Goal: Task Accomplishment & Management: Use online tool/utility

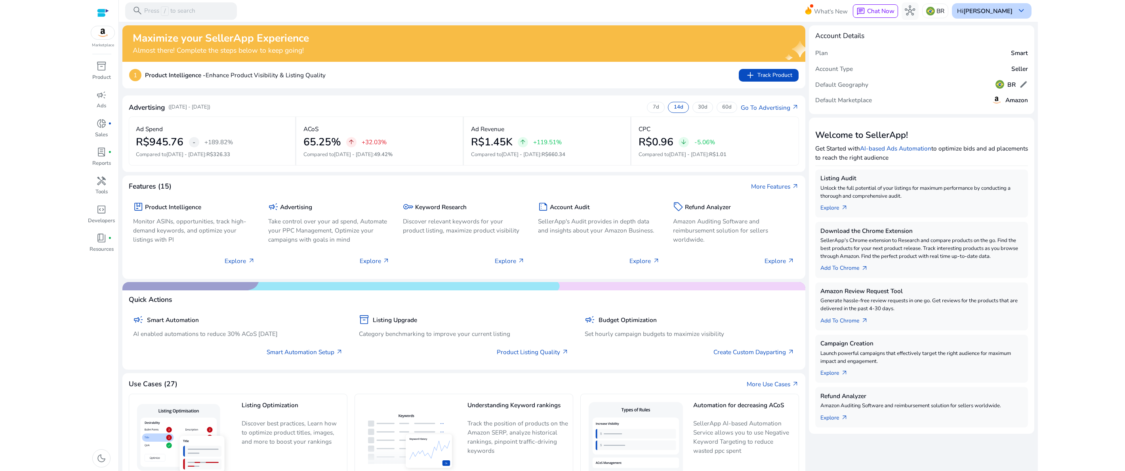
click at [1007, 11] on b "[PERSON_NAME]" at bounding box center [987, 11] width 49 height 8
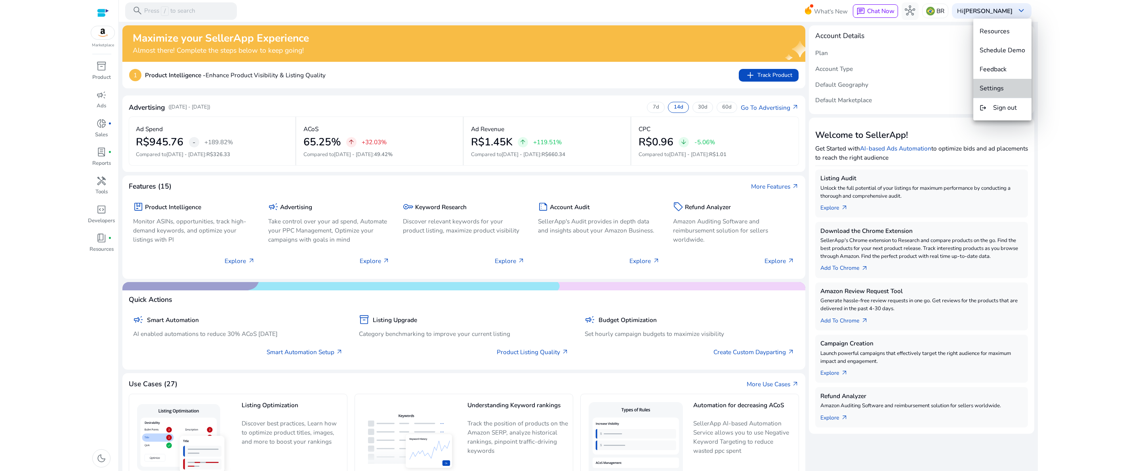
click at [1004, 94] on button "Settings" at bounding box center [1002, 88] width 58 height 19
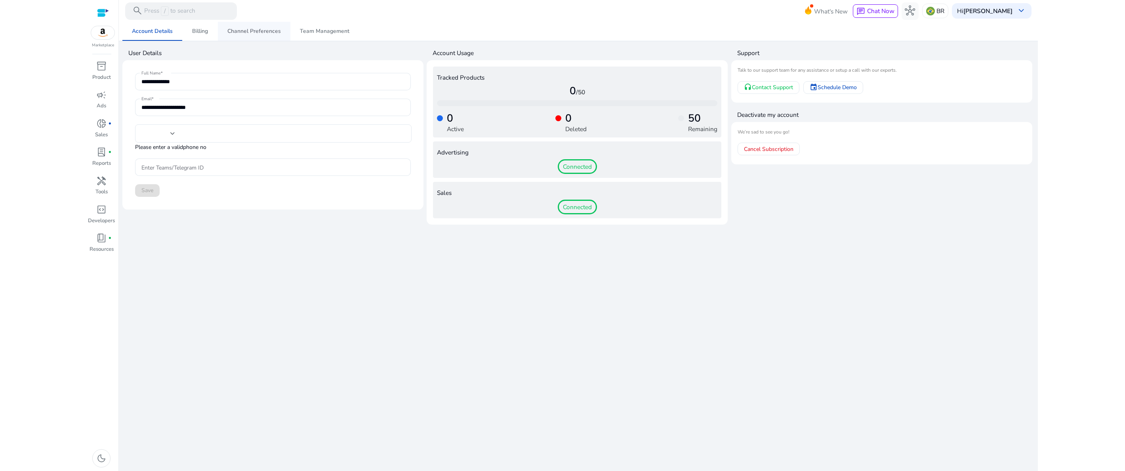
type input "**********"
click at [201, 34] on span "Billing" at bounding box center [200, 32] width 16 height 6
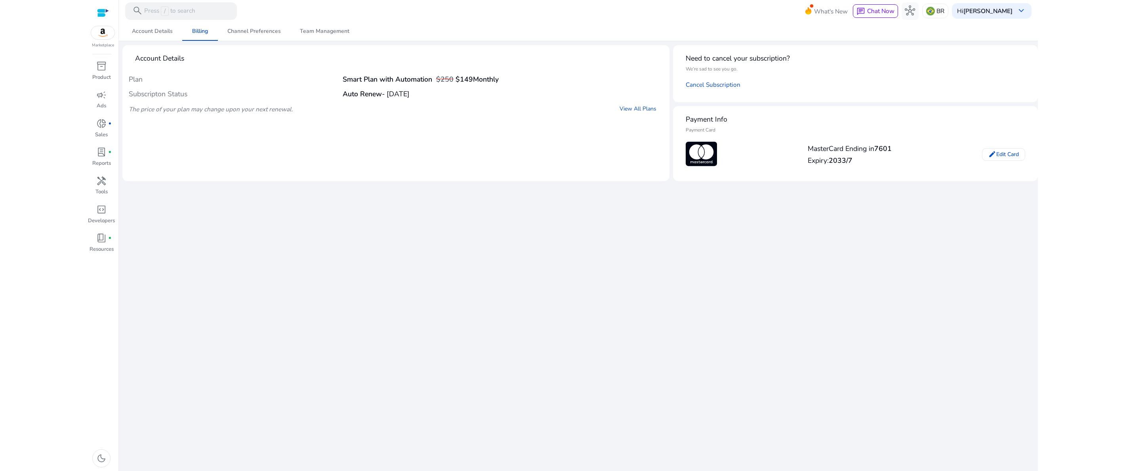
drag, startPoint x: 875, startPoint y: 152, endPoint x: 892, endPoint y: 156, distance: 17.4
click at [892, 156] on div "MasterCard Ending in 7601 Expiry: 2033/7" at bounding box center [850, 154] width 84 height 27
click at [105, 15] on div at bounding box center [103, 12] width 12 height 9
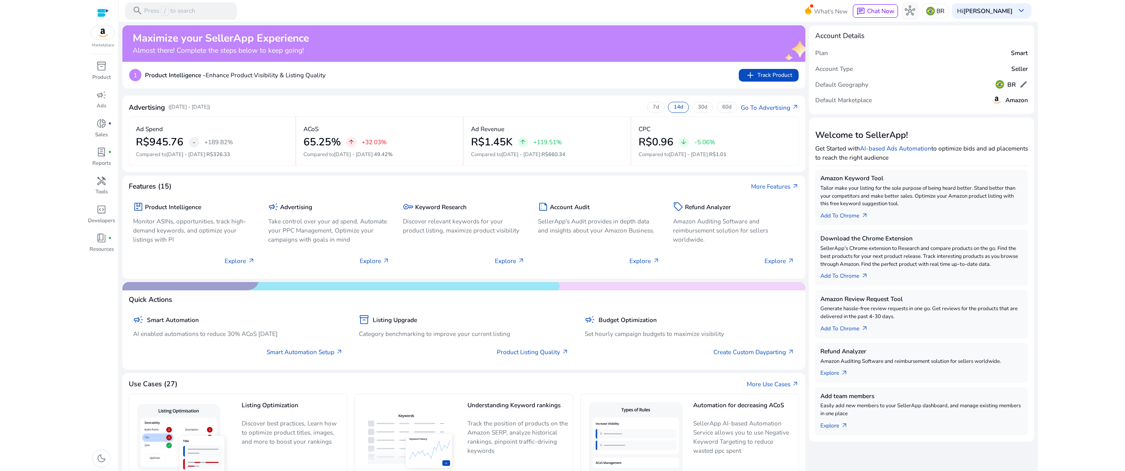
drag, startPoint x: 893, startPoint y: 9, endPoint x: 899, endPoint y: 32, distance: 23.8
click at [893, 9] on span "Chat Now" at bounding box center [880, 11] width 27 height 8
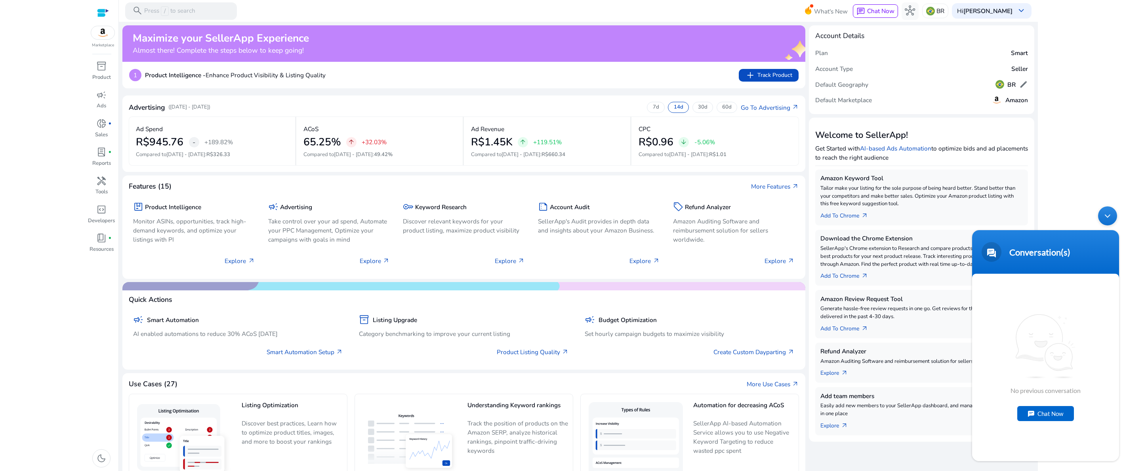
click at [1033, 416] on div "Chat Now" at bounding box center [1045, 413] width 57 height 15
click at [1013, 431] on textarea "Type your message and hit 'Enter'" at bounding box center [1045, 433] width 147 height 28
type textarea "**"
click at [1005, 337] on input "text" at bounding box center [1037, 329] width 107 height 19
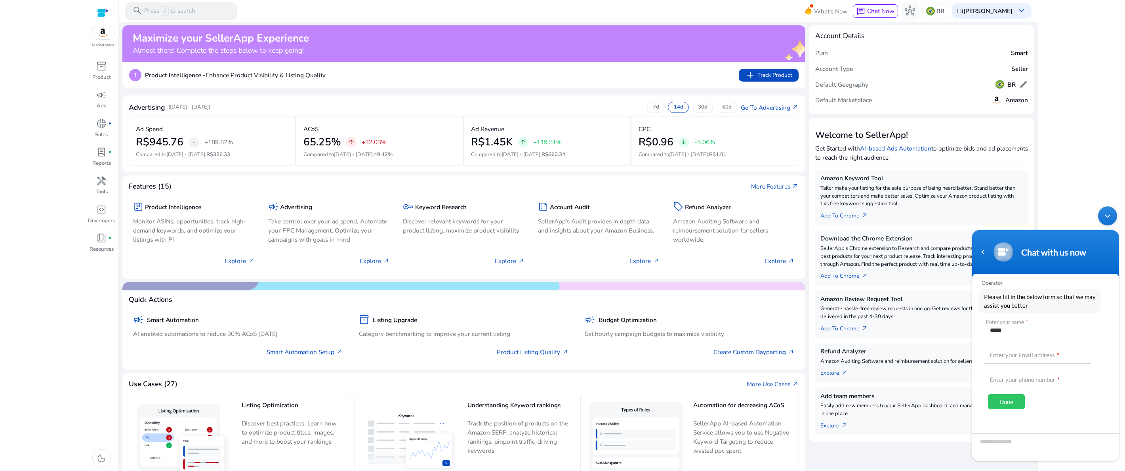
type input "*****"
type input "**********"
click at [992, 426] on div at bounding box center [1045, 442] width 147 height 38
click at [984, 423] on div at bounding box center [1045, 442] width 147 height 38
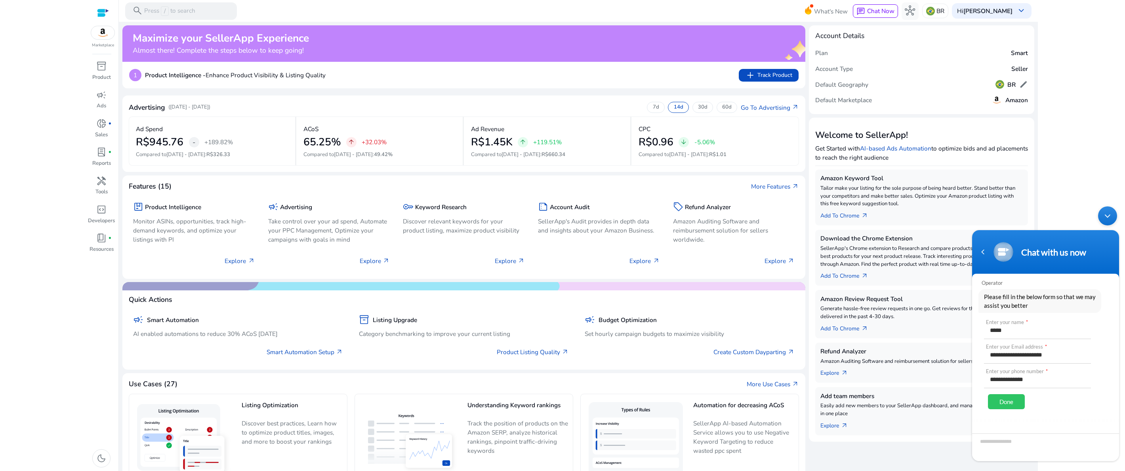
click at [1005, 401] on div "Done" at bounding box center [1006, 401] width 37 height 15
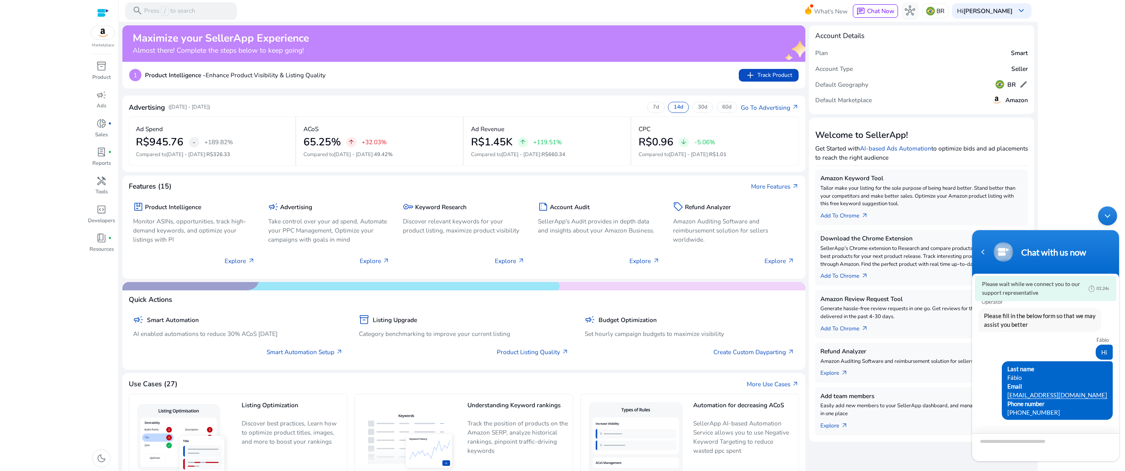
scroll to position [11, 0]
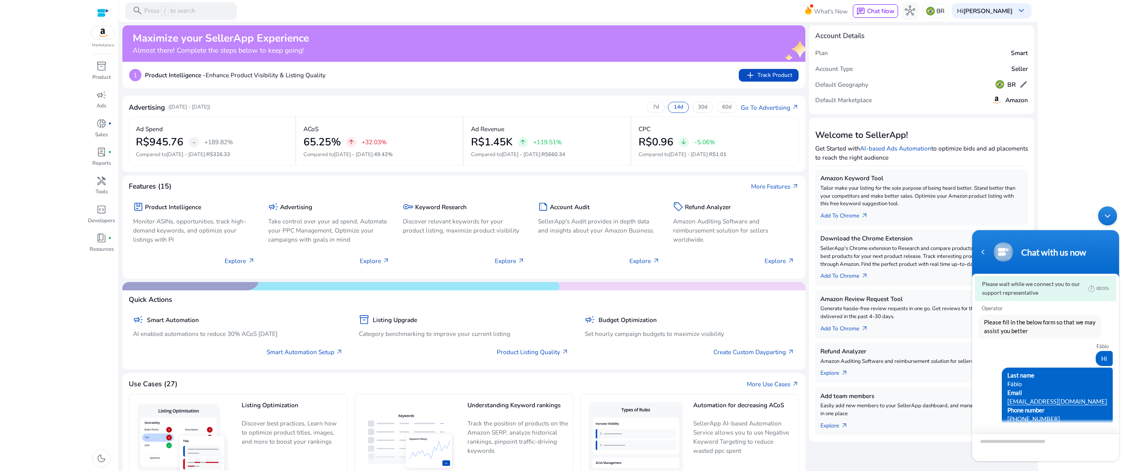
click at [994, 446] on textarea "Type your message and hit 'Enter'" at bounding box center [1045, 447] width 147 height 28
paste textarea "**********"
type textarea "**********"
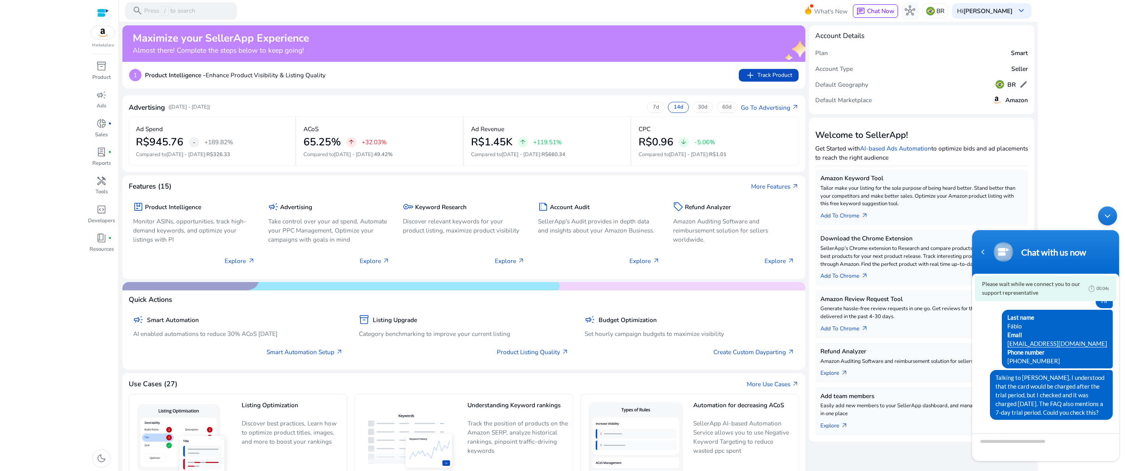
scroll to position [25, 0]
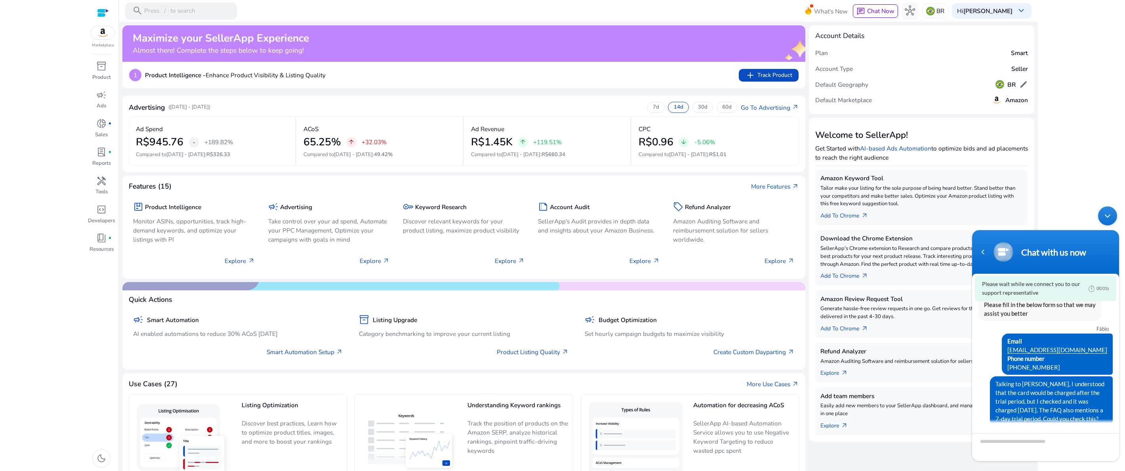
click at [582, 13] on mat-toolbar "search Press / to search What's New chat Chat Now hub BR Hi Fabio Siqueira keyb…" at bounding box center [578, 11] width 919 height 22
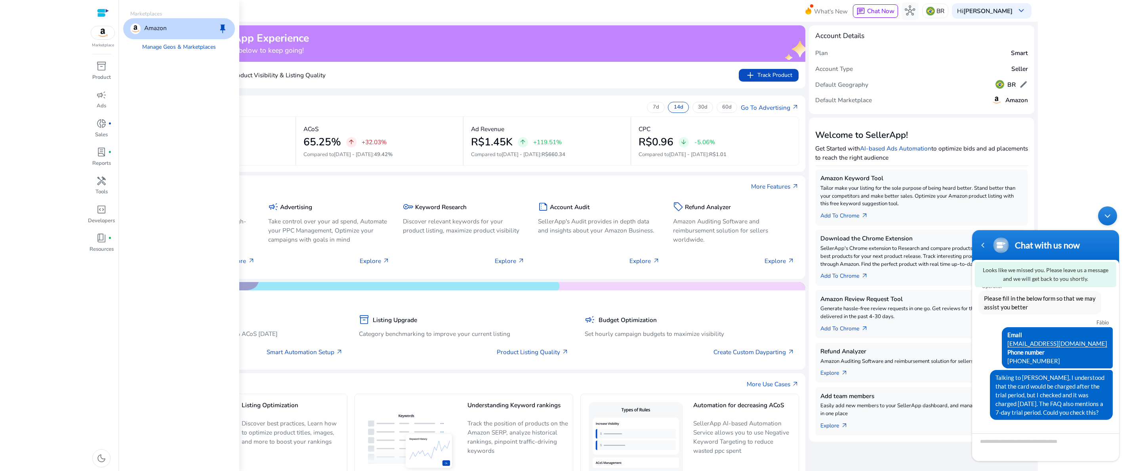
click at [108, 17] on div at bounding box center [103, 12] width 12 height 9
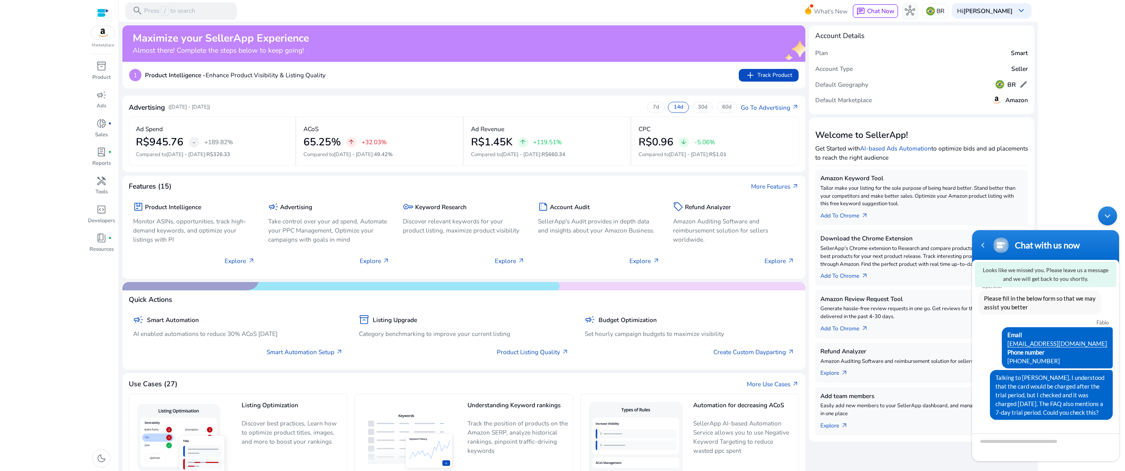
click at [101, 11] on div at bounding box center [103, 12] width 12 height 9
click at [1112, 214] on div "Minimize live chat window" at bounding box center [1107, 215] width 19 height 19
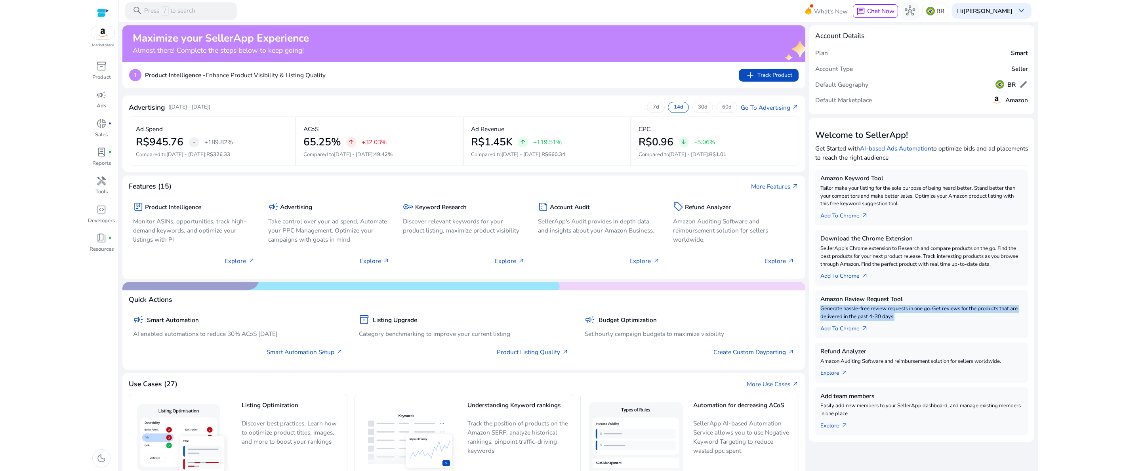
drag, startPoint x: 821, startPoint y: 310, endPoint x: 897, endPoint y: 319, distance: 76.6
click at [897, 319] on p "Generate hassle-free review requests in one go. Get reviews for the products th…" at bounding box center [921, 313] width 202 height 16
copy p "Generate hassle-free review requests in one go. Get reviews for the products th…"
click at [962, 269] on div "Add To Chrome arrow_outward" at bounding box center [921, 274] width 202 height 12
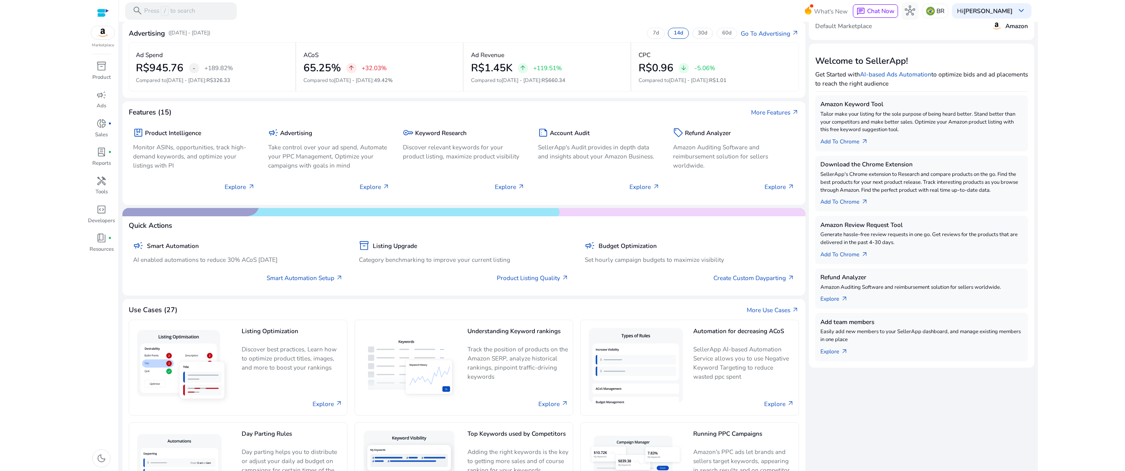
scroll to position [114, 0]
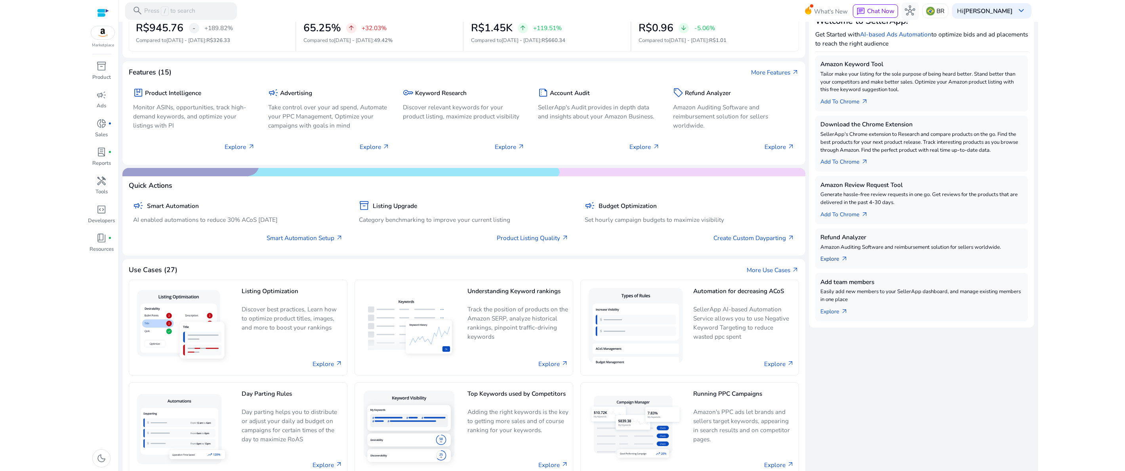
click at [828, 261] on link "Explore arrow_outward" at bounding box center [837, 257] width 34 height 12
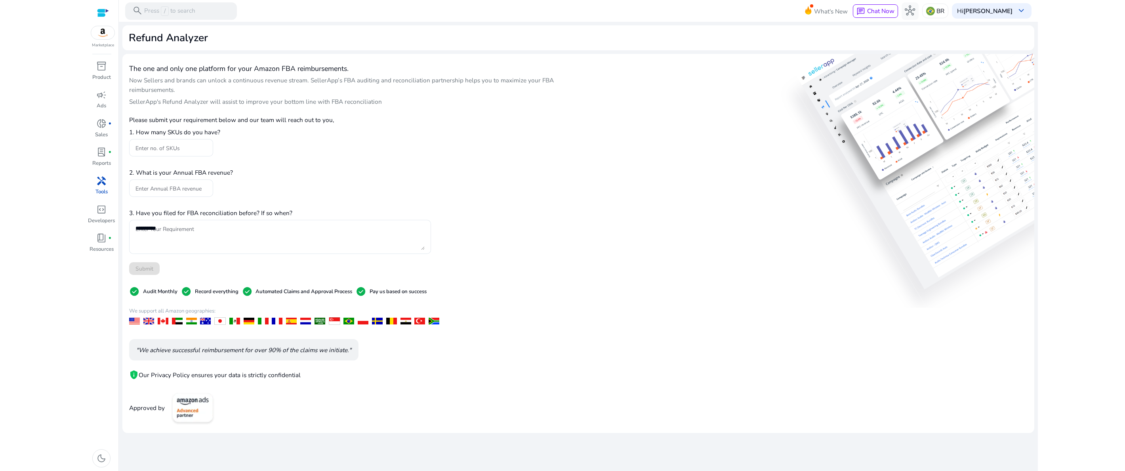
click at [242, 351] on p ""We achieve successful reimbursement for over 90% of the claims we initiate."" at bounding box center [243, 349] width 215 height 9
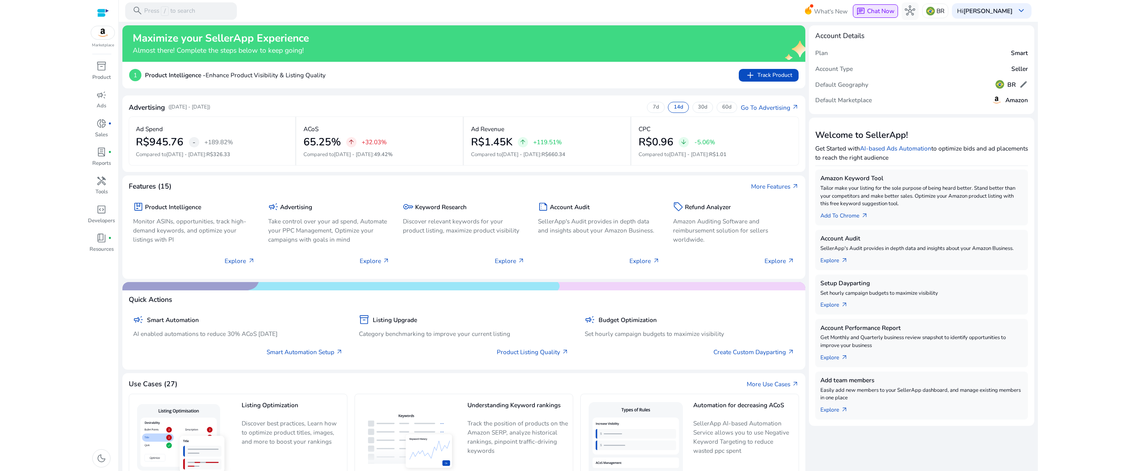
click at [890, 7] on span "Chat Now" at bounding box center [880, 11] width 27 height 8
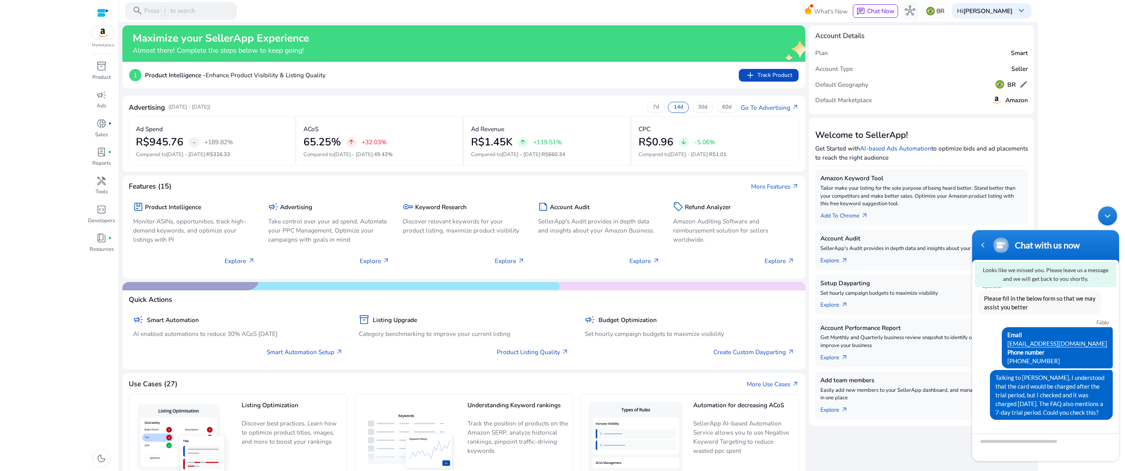
click at [1104, 221] on div "Minimize live chat window" at bounding box center [1107, 215] width 19 height 19
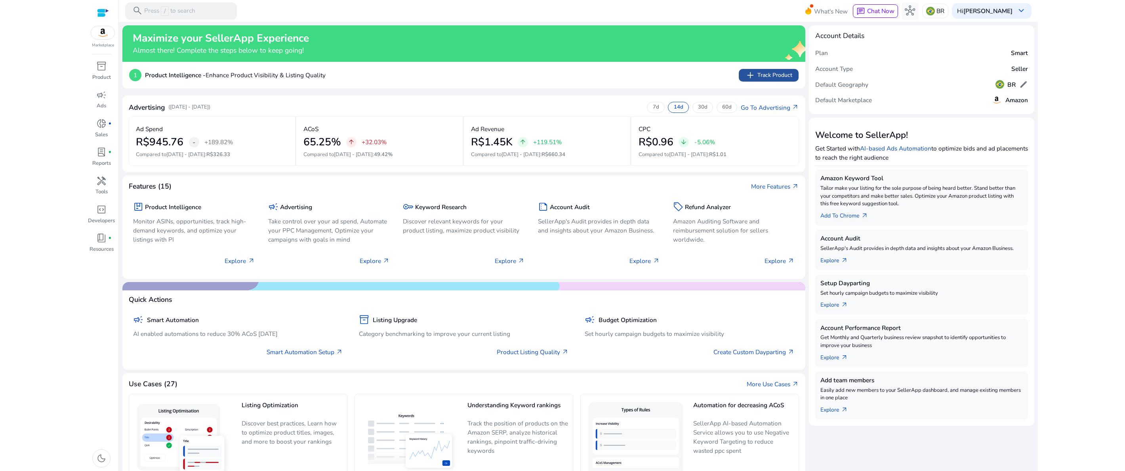
click at [776, 78] on span "add Track Product" at bounding box center [768, 75] width 47 height 10
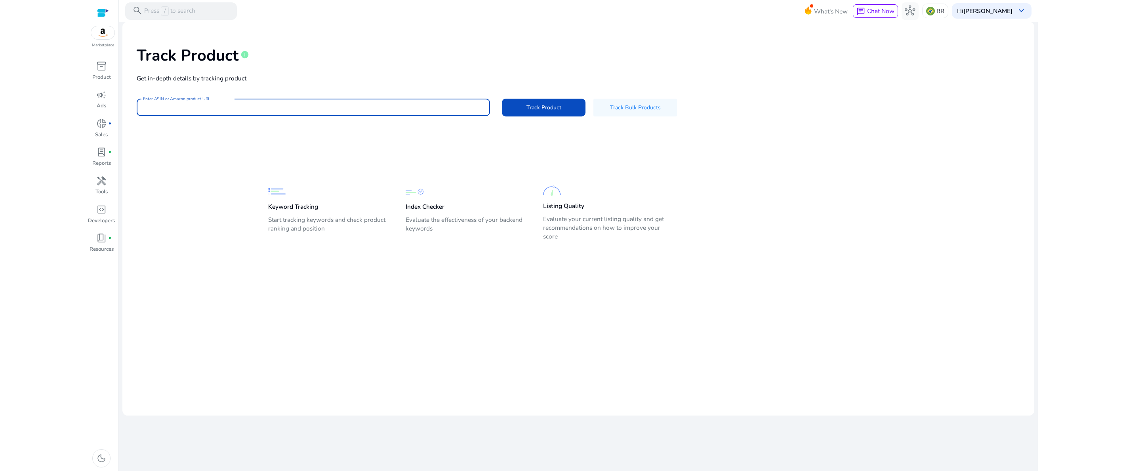
click at [186, 103] on input "Enter ASIN or Amazon product URL" at bounding box center [313, 107] width 341 height 9
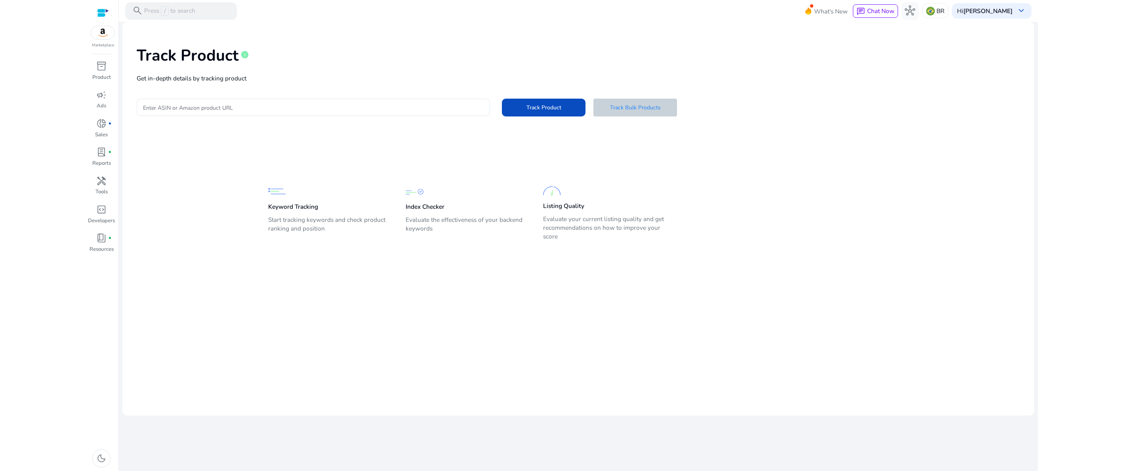
click at [614, 111] on span "Track Bulk Products" at bounding box center [635, 107] width 51 height 8
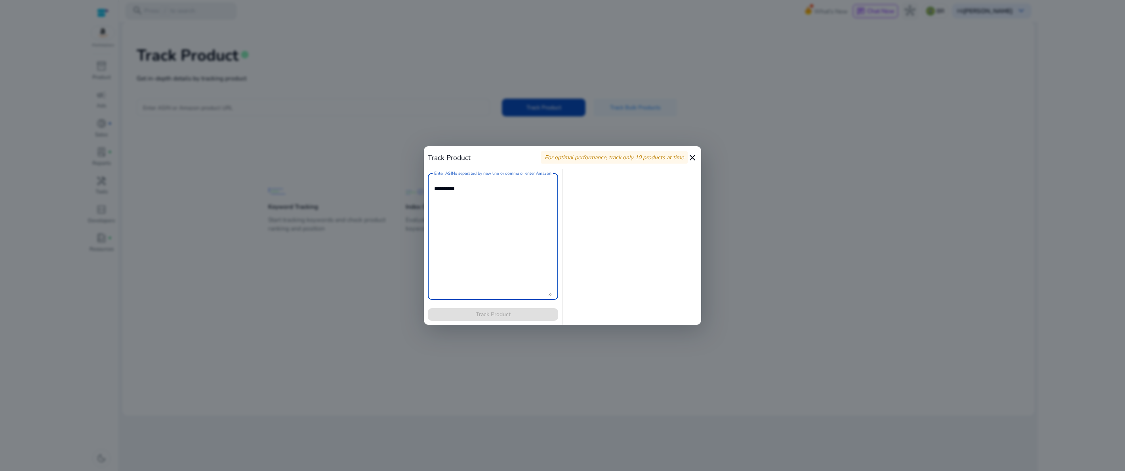
click at [694, 158] on mat-icon "close" at bounding box center [693, 158] width 10 height 10
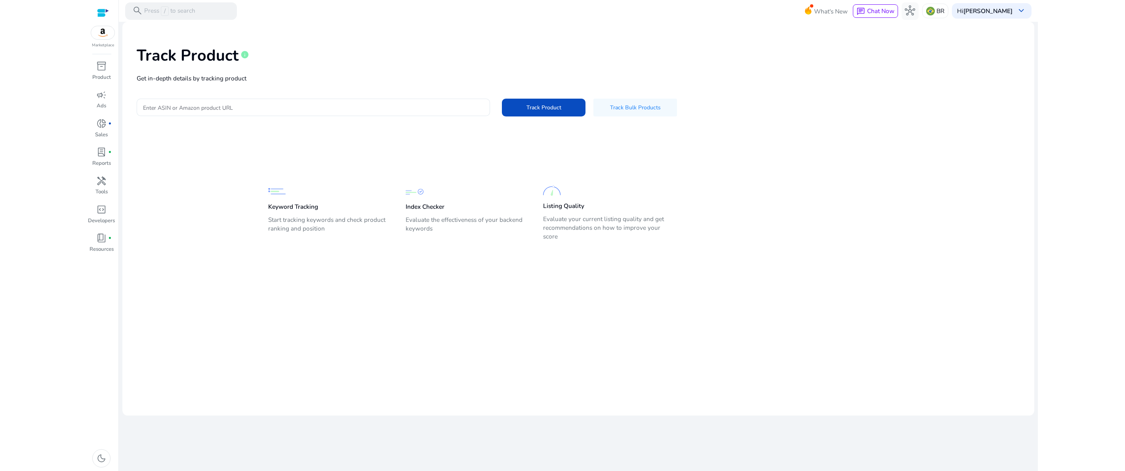
click at [101, 9] on div at bounding box center [103, 12] width 12 height 9
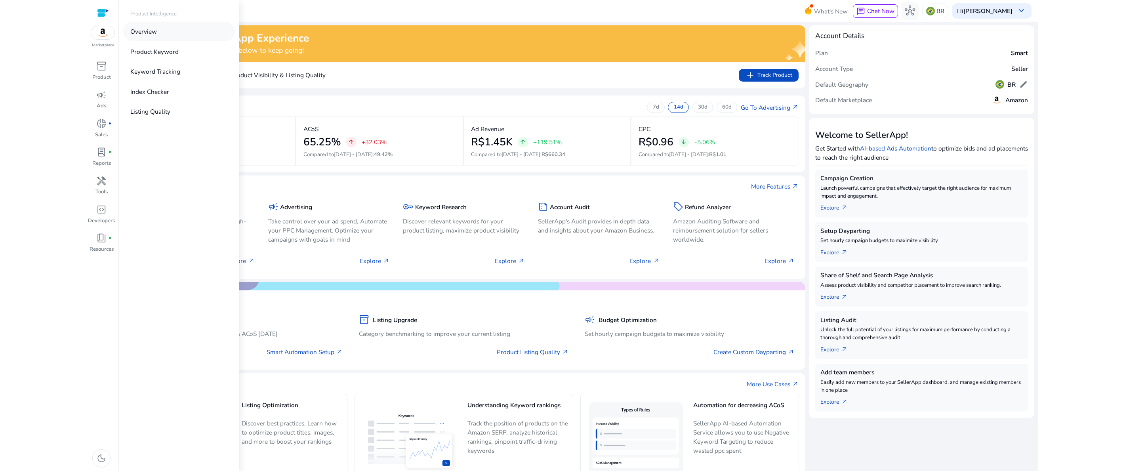
click at [145, 33] on p "Overview" at bounding box center [143, 31] width 27 height 9
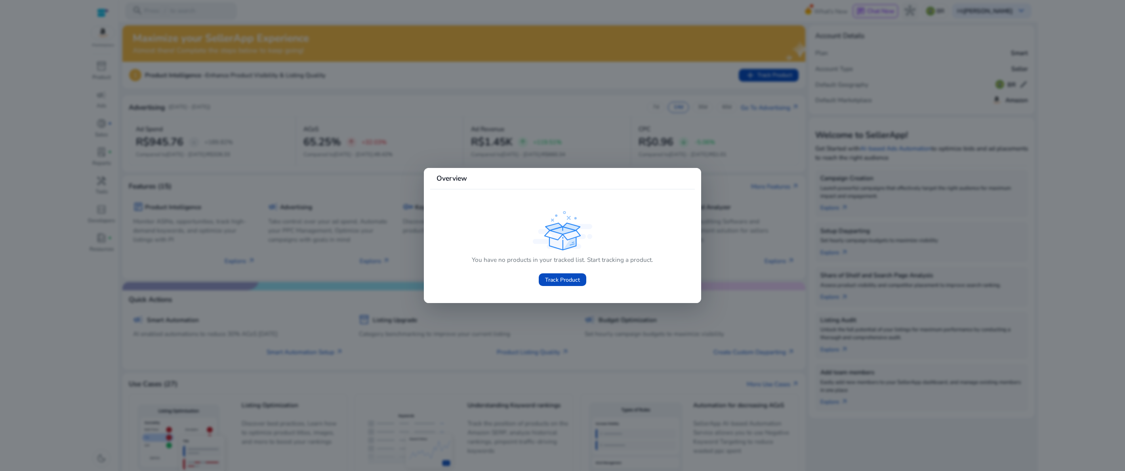
click at [407, 275] on div at bounding box center [562, 235] width 1125 height 471
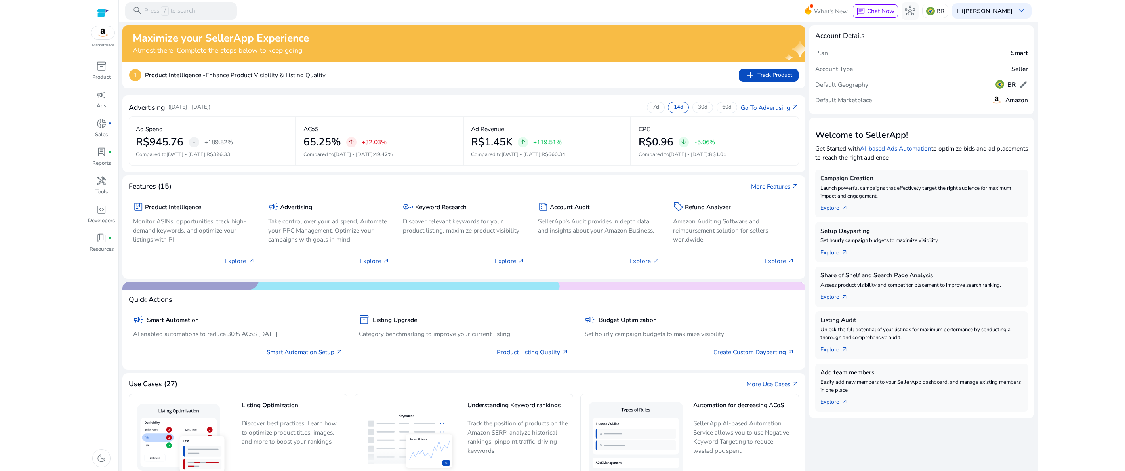
click at [101, 16] on div at bounding box center [103, 12] width 12 height 9
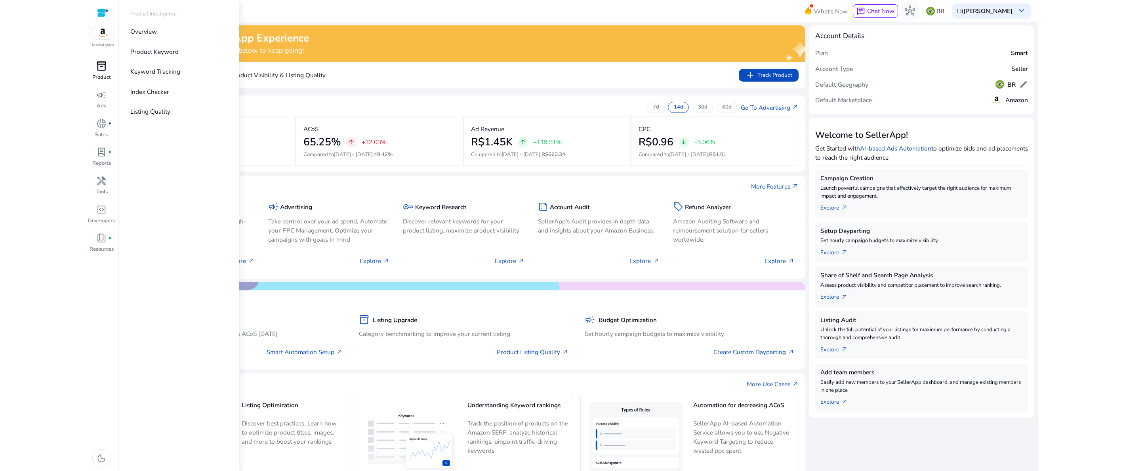
click at [98, 73] on link "inventory_2 Product" at bounding box center [101, 73] width 29 height 29
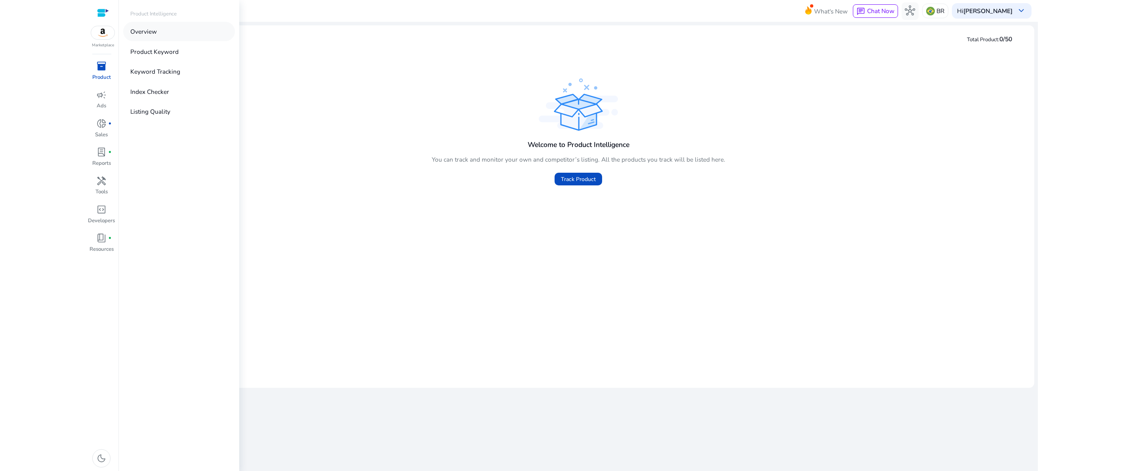
click at [143, 33] on p "Overview" at bounding box center [143, 31] width 27 height 9
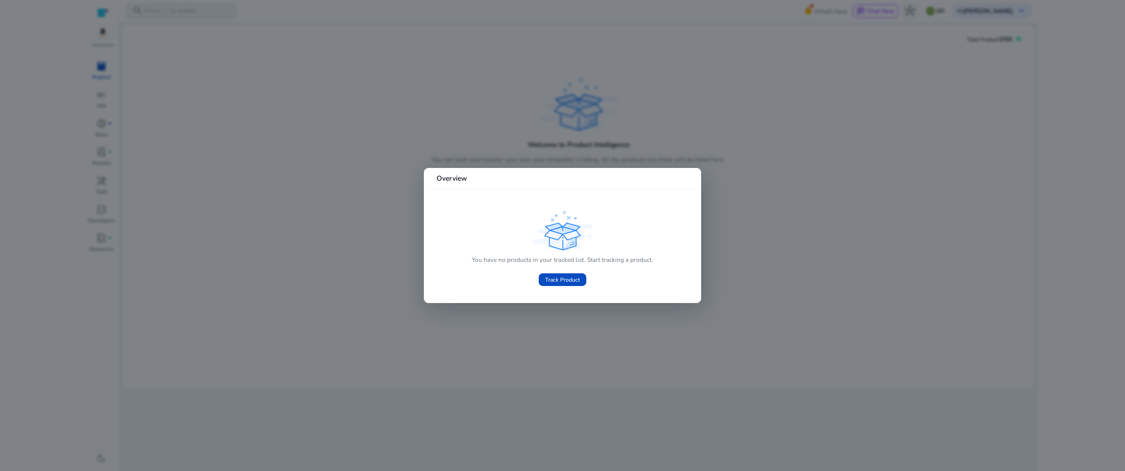
click at [109, 77] on div at bounding box center [562, 235] width 1125 height 471
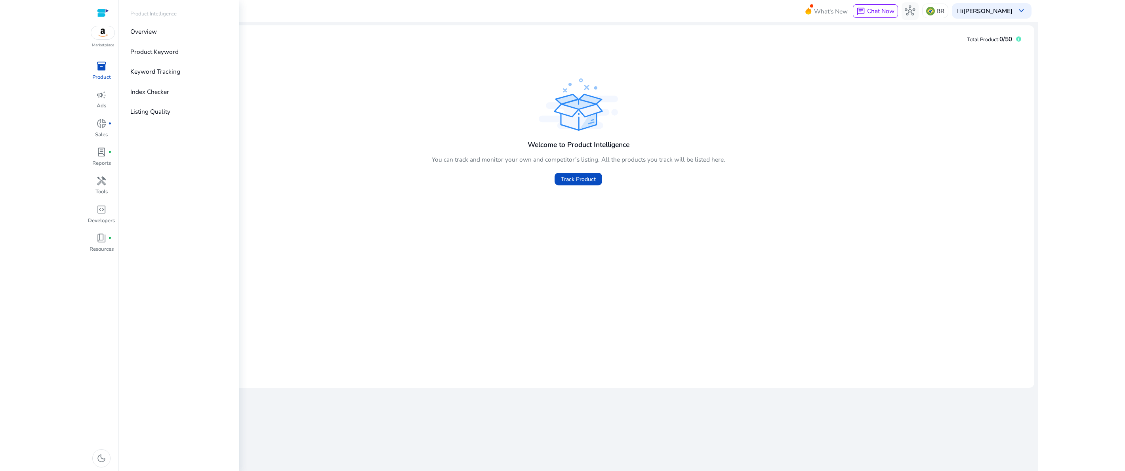
click at [94, 74] on p "Product" at bounding box center [101, 78] width 19 height 8
click at [100, 98] on span "campaign" at bounding box center [101, 95] width 10 height 10
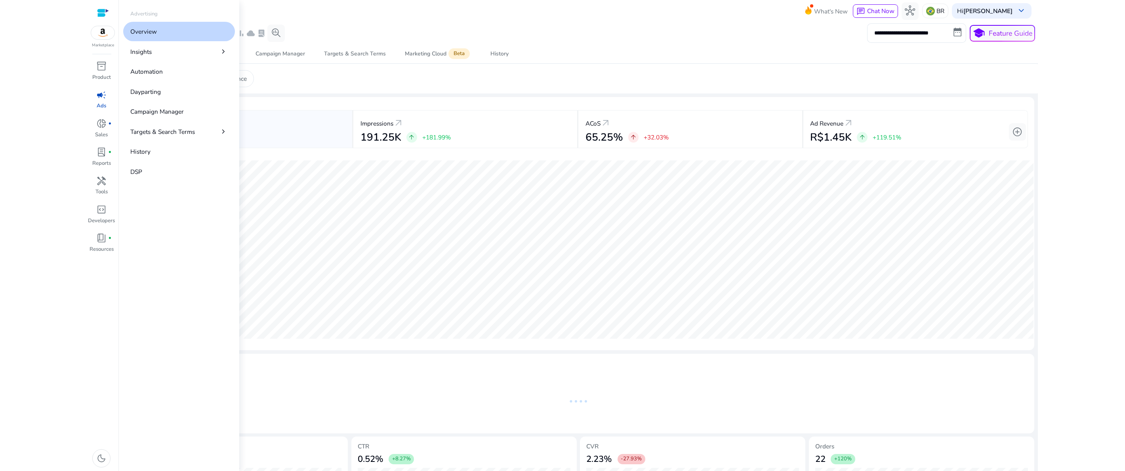
click at [147, 34] on p "Overview" at bounding box center [143, 31] width 27 height 9
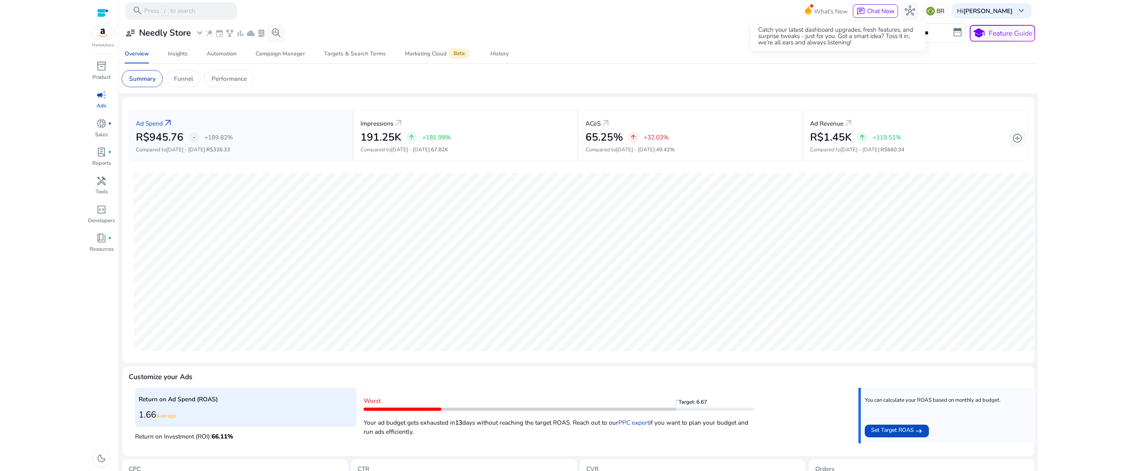
click at [822, 13] on span "What's New" at bounding box center [831, 11] width 34 height 14
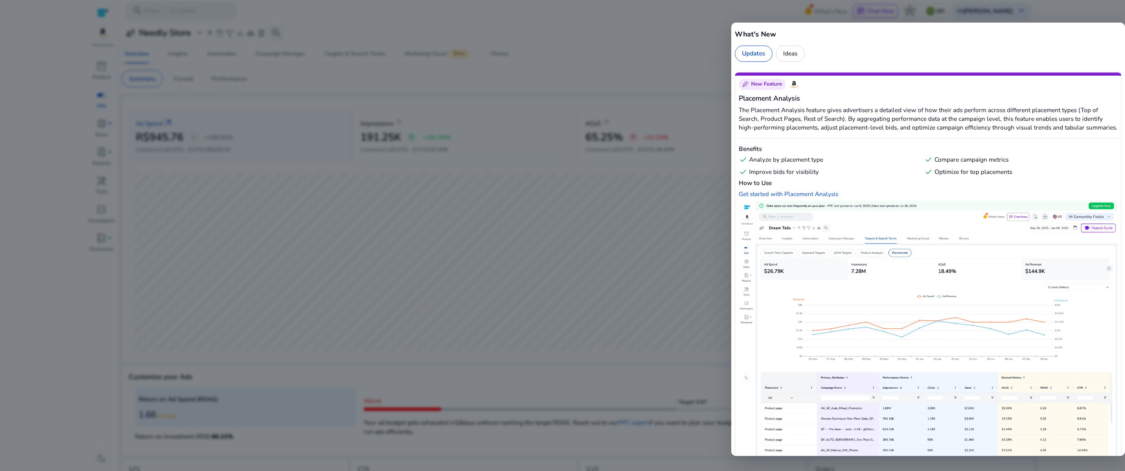
click at [797, 56] on div "Ideas" at bounding box center [790, 54] width 29 height 17
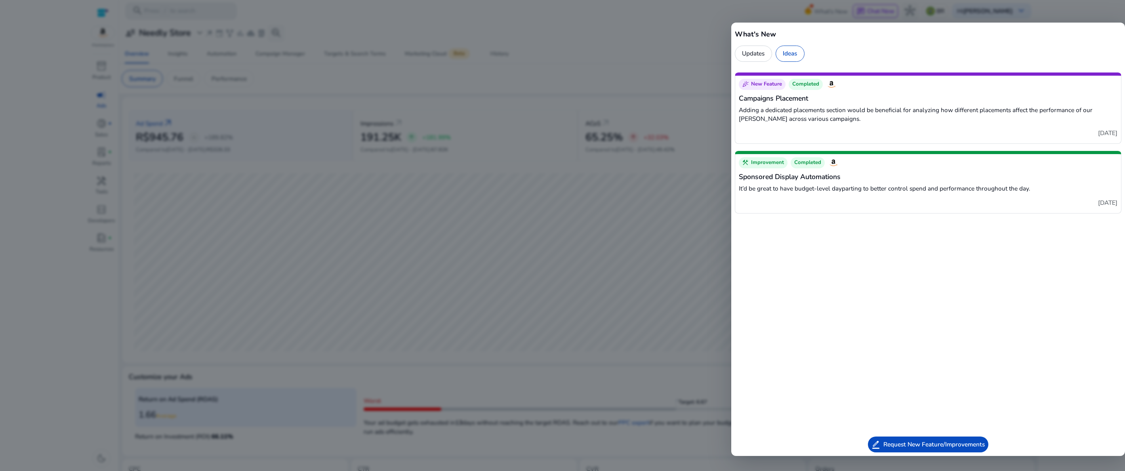
click at [708, 42] on div at bounding box center [562, 235] width 1125 height 471
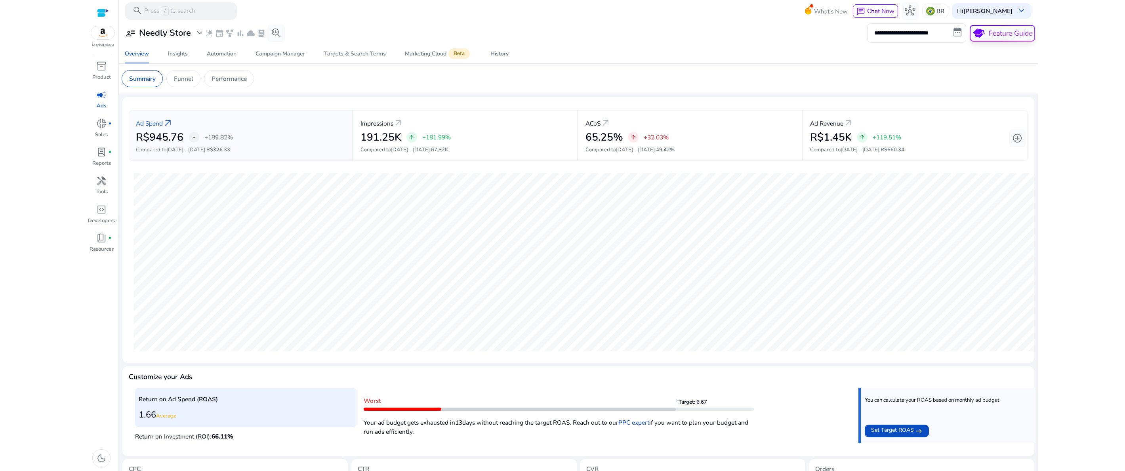
click at [1001, 31] on p "Feature Guide" at bounding box center [1011, 33] width 44 height 10
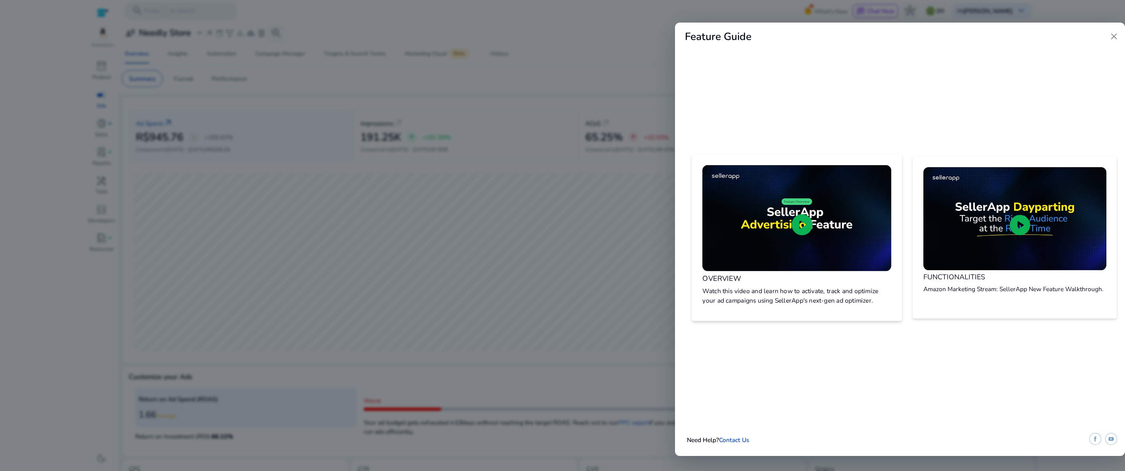
click at [800, 244] on img at bounding box center [796, 218] width 189 height 106
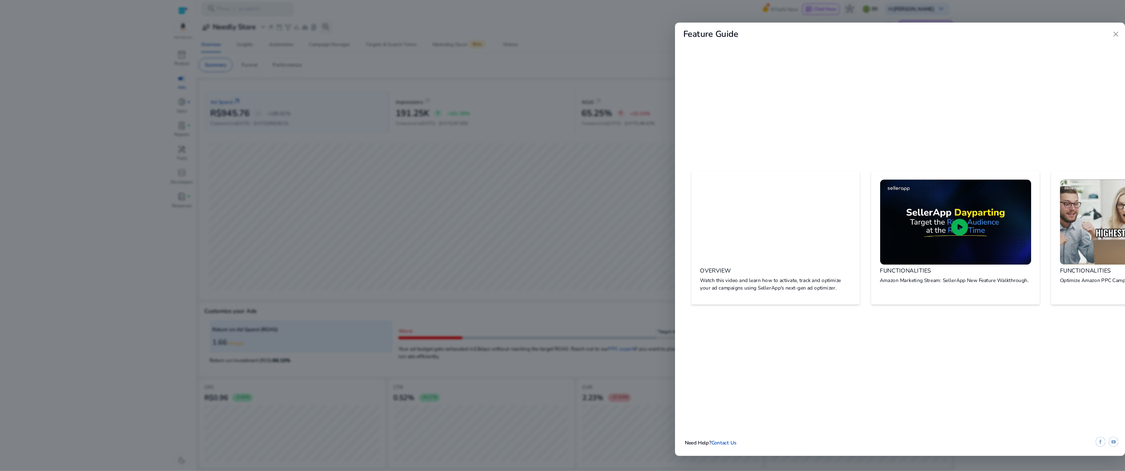
scroll to position [17, 0]
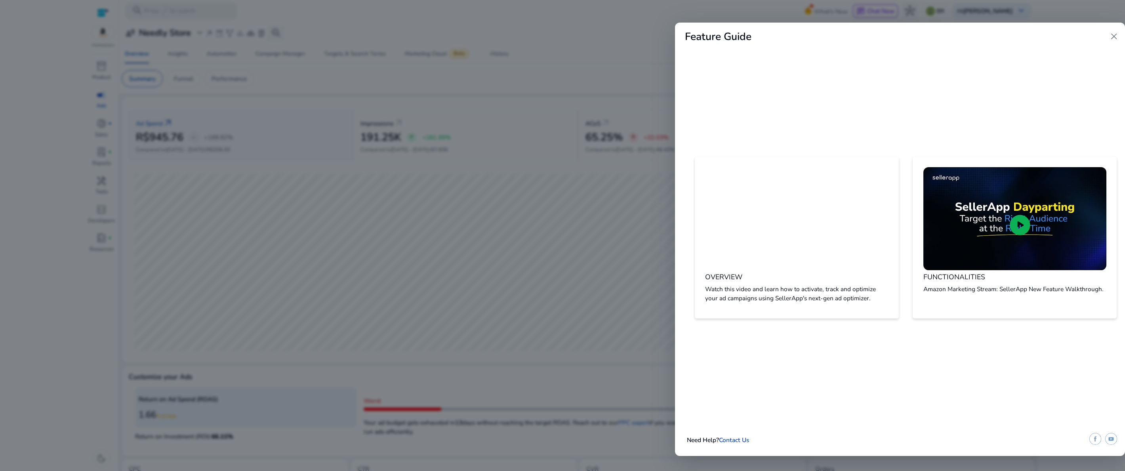
click at [1114, 38] on span "close" at bounding box center [1114, 36] width 10 height 10
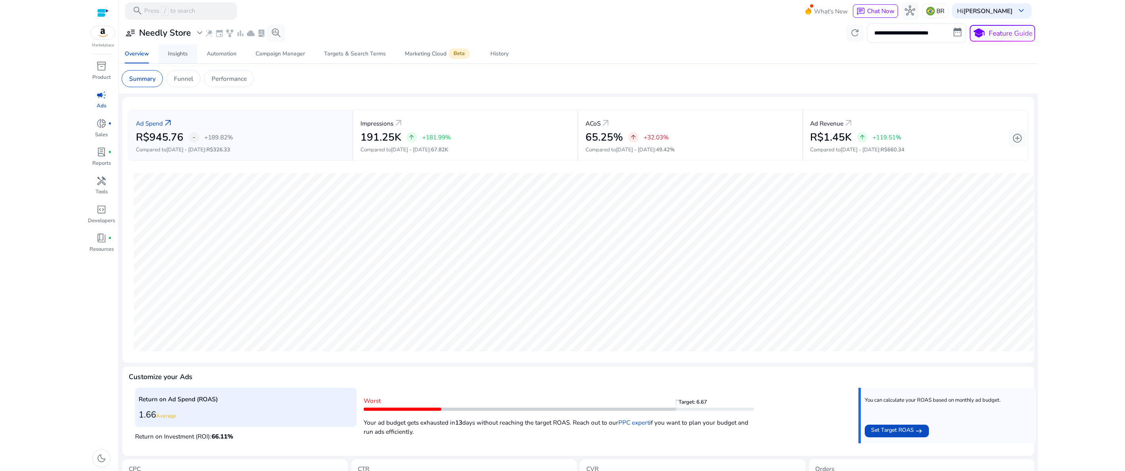
click at [189, 58] on link "Insights" at bounding box center [177, 53] width 39 height 19
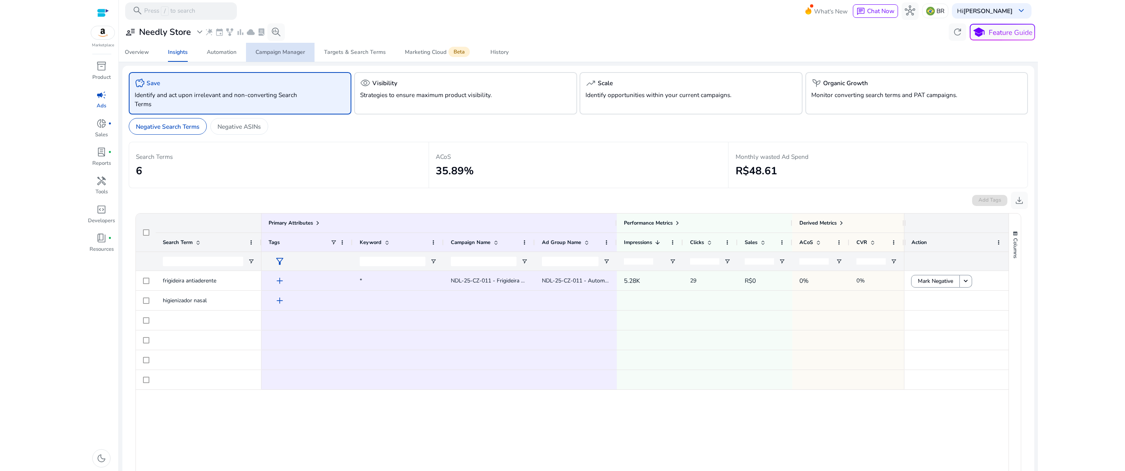
click at [296, 55] on div "Campaign Manager" at bounding box center [281, 53] width 50 height 6
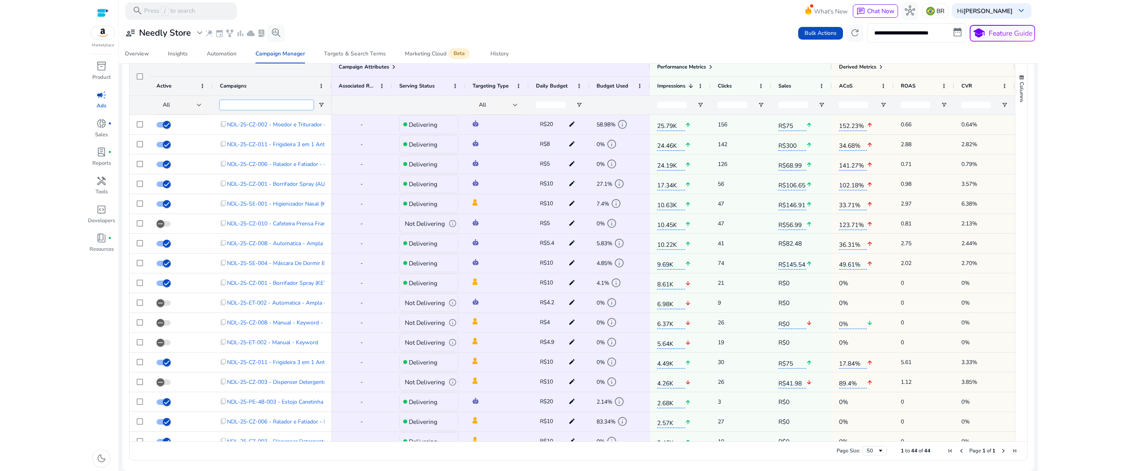
click at [266, 109] on input "Campaigns Filter Input" at bounding box center [266, 105] width 93 height 10
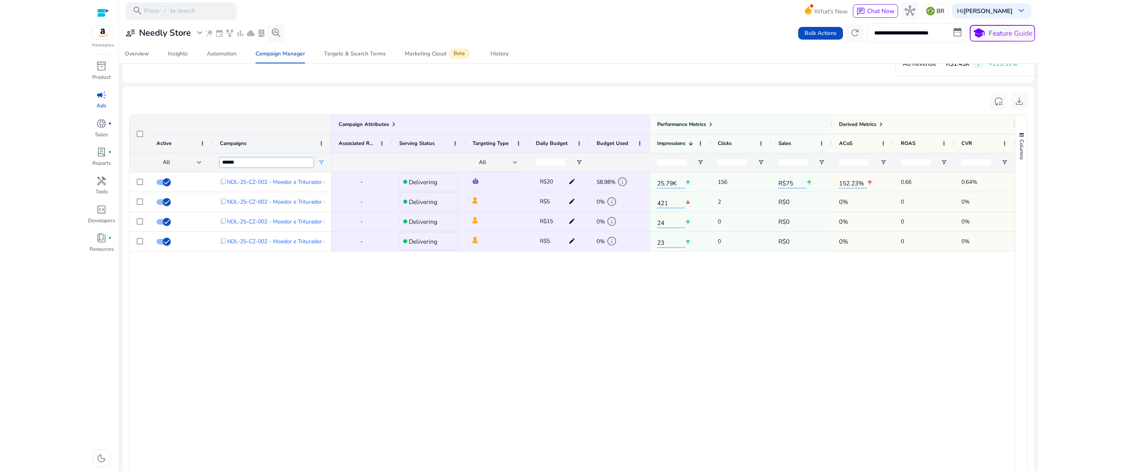
type input "******"
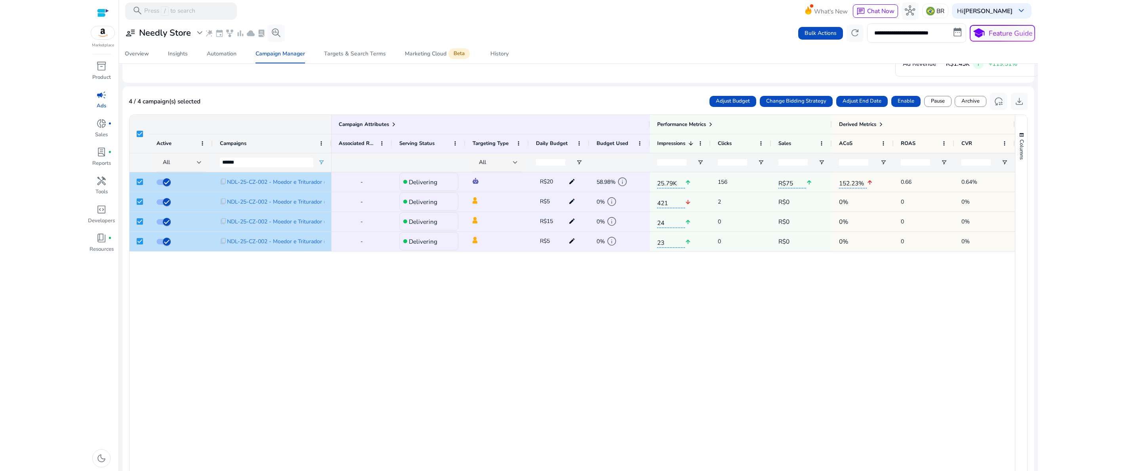
click at [633, 315] on div "- Delivering R$20 edit 58.98% info 25.79K arrow_upward 156 R$75 arrow_upward 15…" at bounding box center [673, 335] width 683 height 326
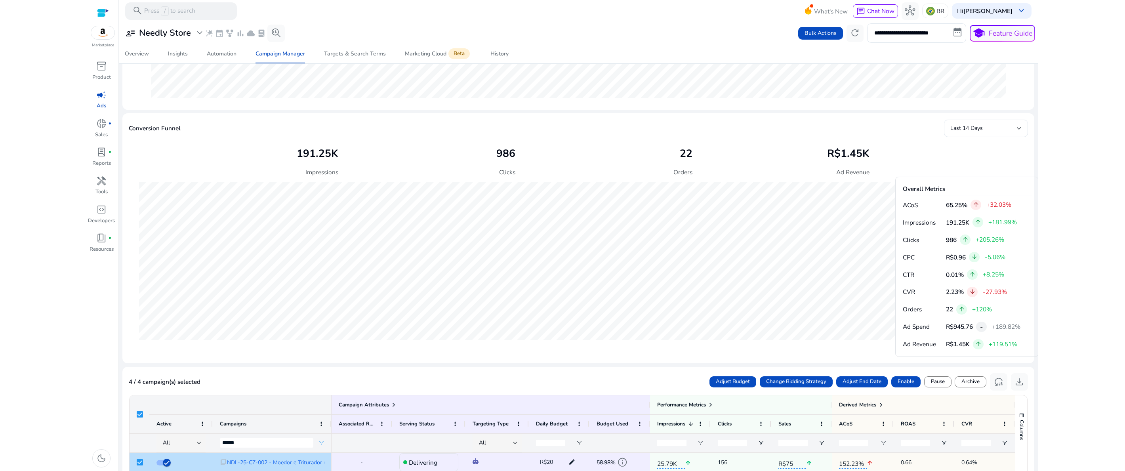
scroll to position [219, 0]
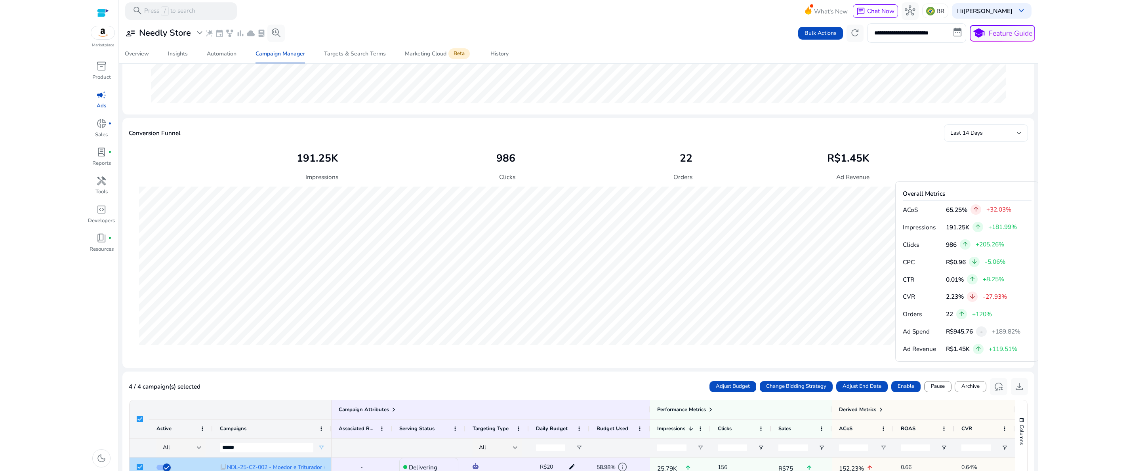
click at [971, 136] on span "Last 14 Days" at bounding box center [966, 133] width 32 height 8
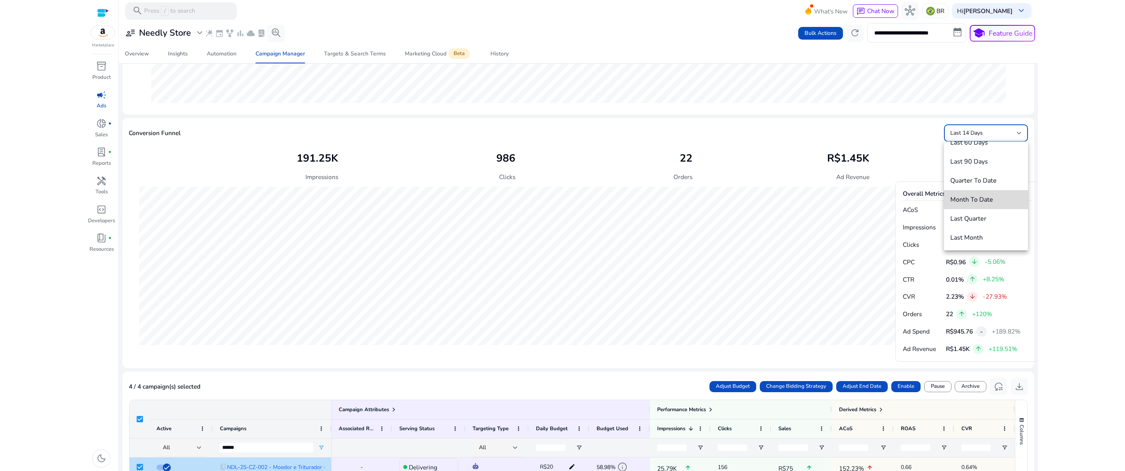
click at [978, 197] on span "Month To Date" at bounding box center [985, 199] width 71 height 9
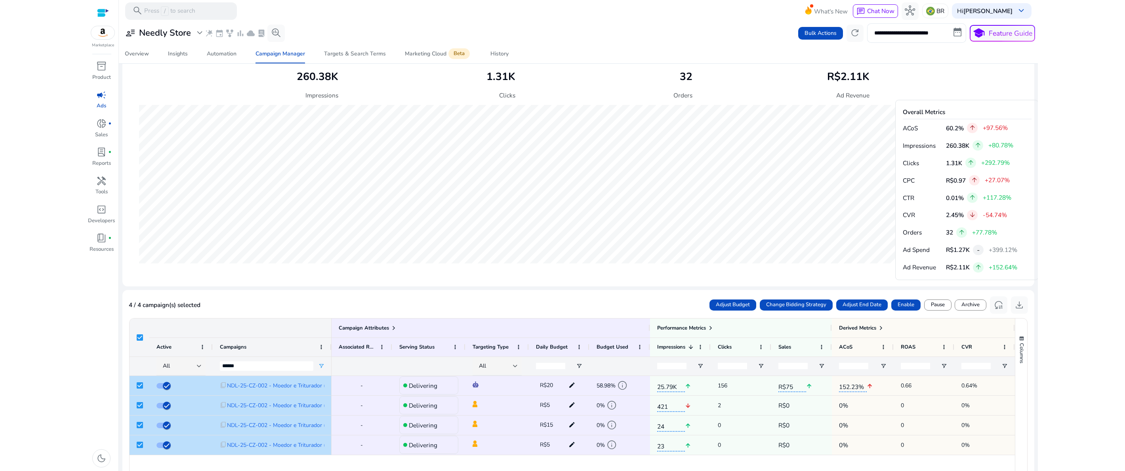
scroll to position [390, 0]
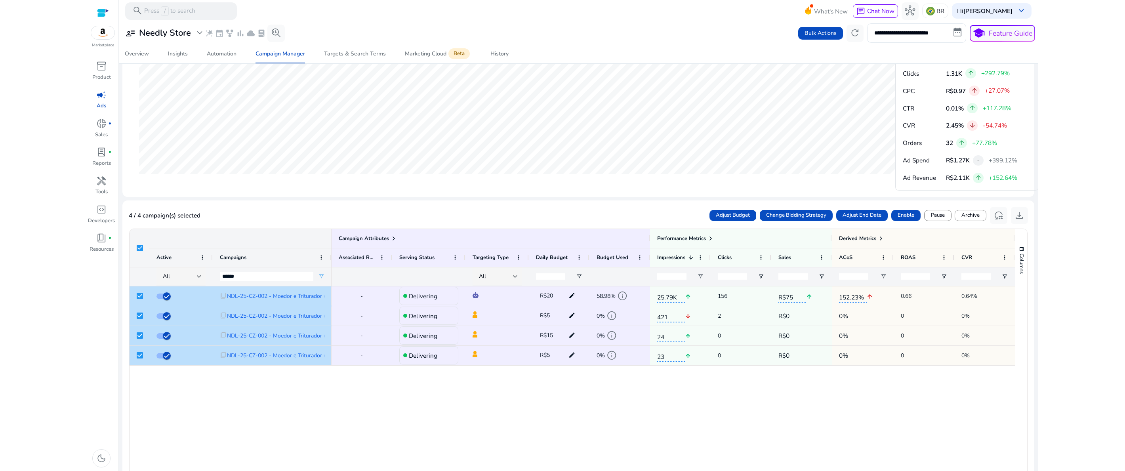
click at [442, 405] on div "- Delivering R$20 edit 58.98% info 25.79K arrow_upward 156 R$75 arrow_upward 15…" at bounding box center [673, 449] width 683 height 326
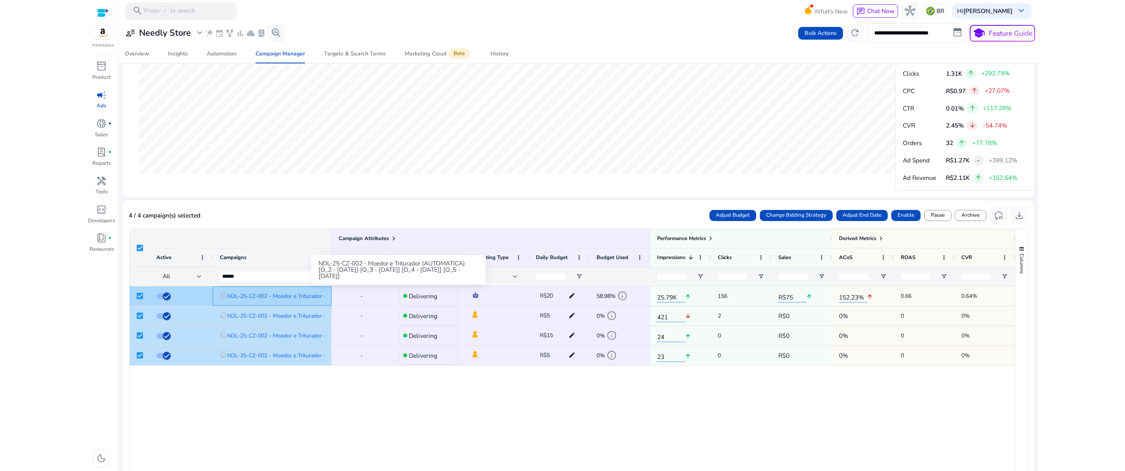
click at [253, 296] on span "NDL-25-CZ-002 - Moedor e Triturador (AUTOMATICA) [O_2 - [DATE]] [O_3 - [DATE]] …" at bounding box center [369, 296] width 284 height 16
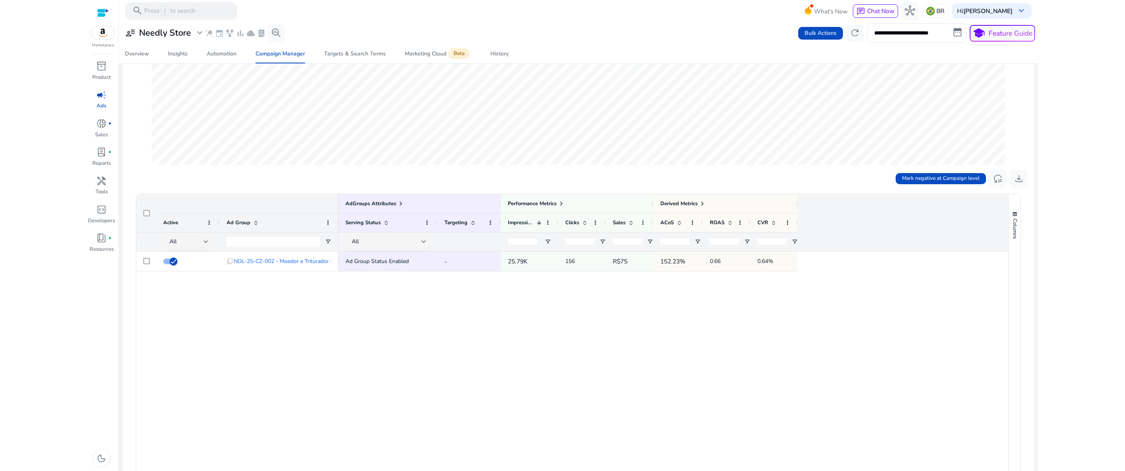
scroll to position [171, 0]
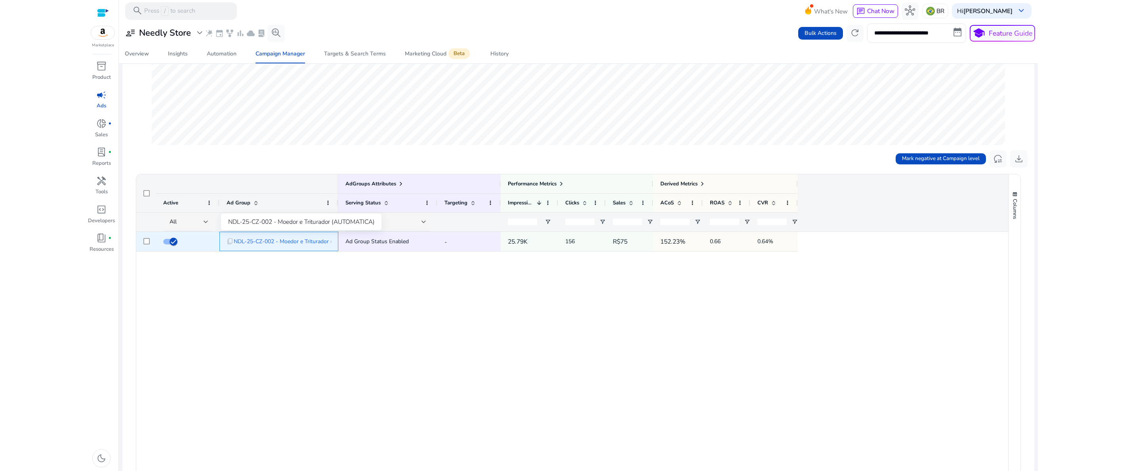
click at [309, 242] on span "NDL-25-CZ-002 - Moedor e Triturador (AUTOMATICA)" at bounding box center [301, 241] width 135 height 16
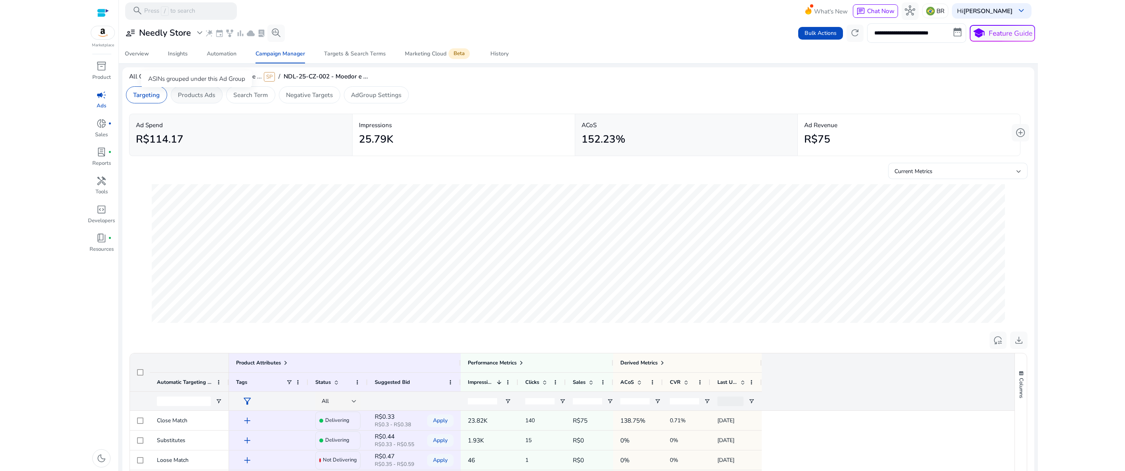
click at [210, 97] on p "Products Ads" at bounding box center [196, 94] width 37 height 9
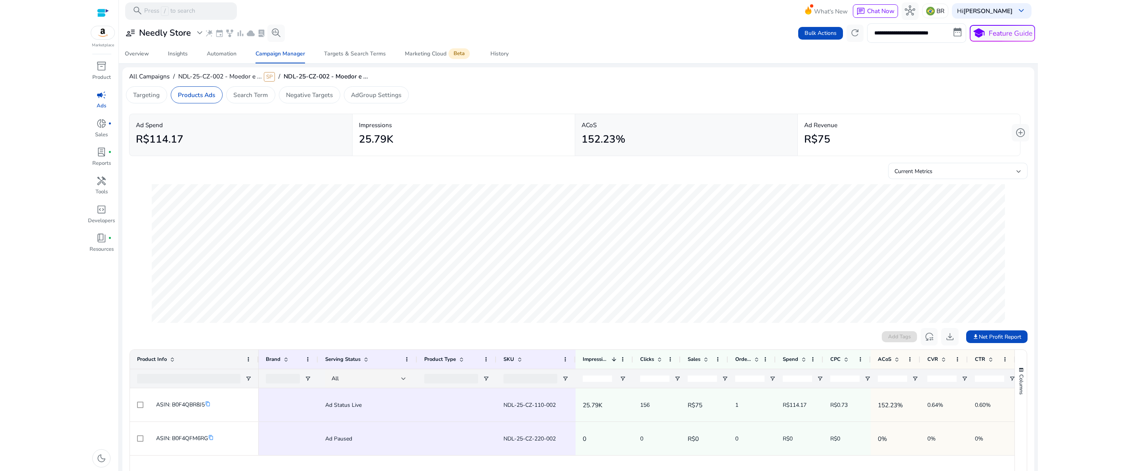
click at [251, 104] on div "Targeting Products Ads Search Term Negative Targets AdGroup Settings" at bounding box center [267, 95] width 290 height 24
click at [249, 100] on div "Search Term" at bounding box center [250, 94] width 49 height 17
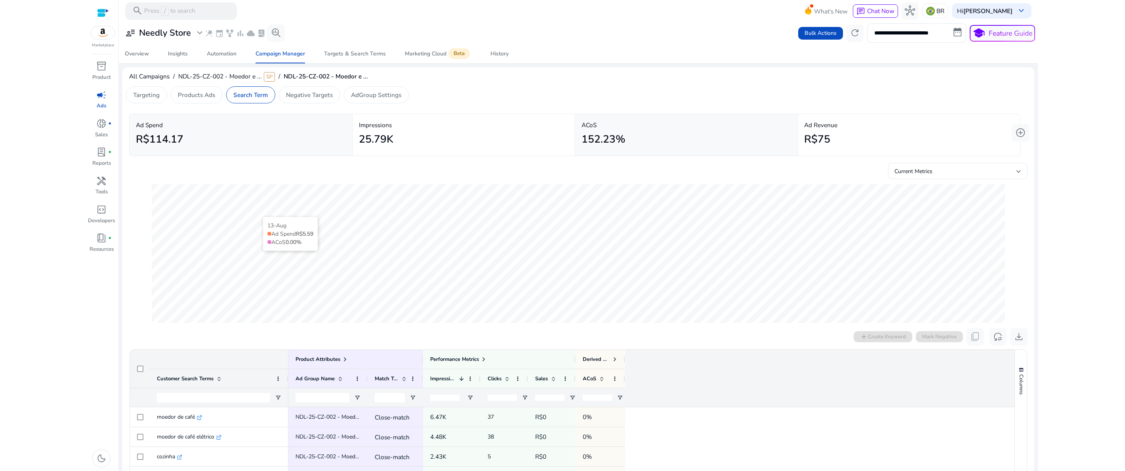
scroll to position [171, 0]
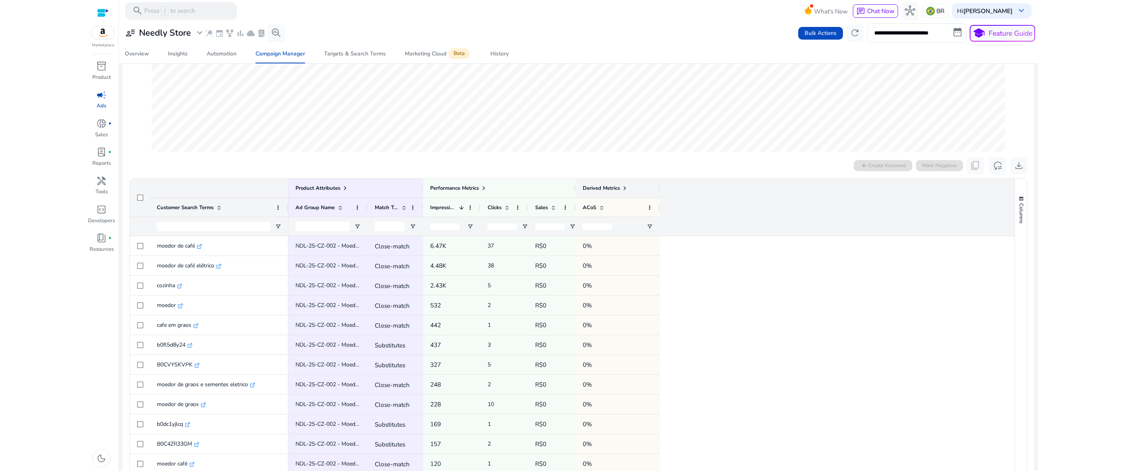
drag, startPoint x: 624, startPoint y: 186, endPoint x: 659, endPoint y: 186, distance: 34.9
click at [659, 186] on div at bounding box center [659, 188] width 3 height 19
click at [481, 189] on div "Performance Metrics" at bounding box center [458, 188] width 57 height 11
click at [484, 188] on span at bounding box center [484, 188] width 6 height 6
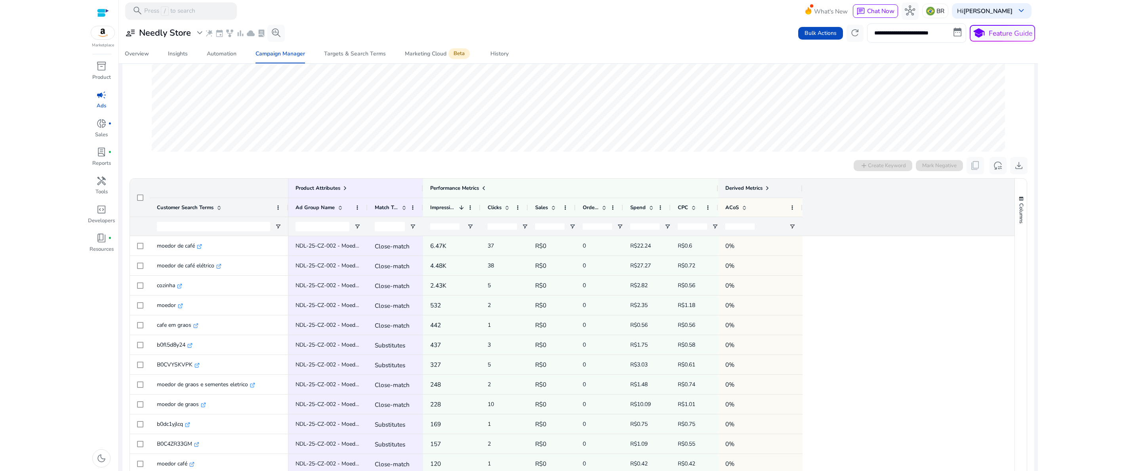
click at [768, 189] on span at bounding box center [767, 188] width 6 height 6
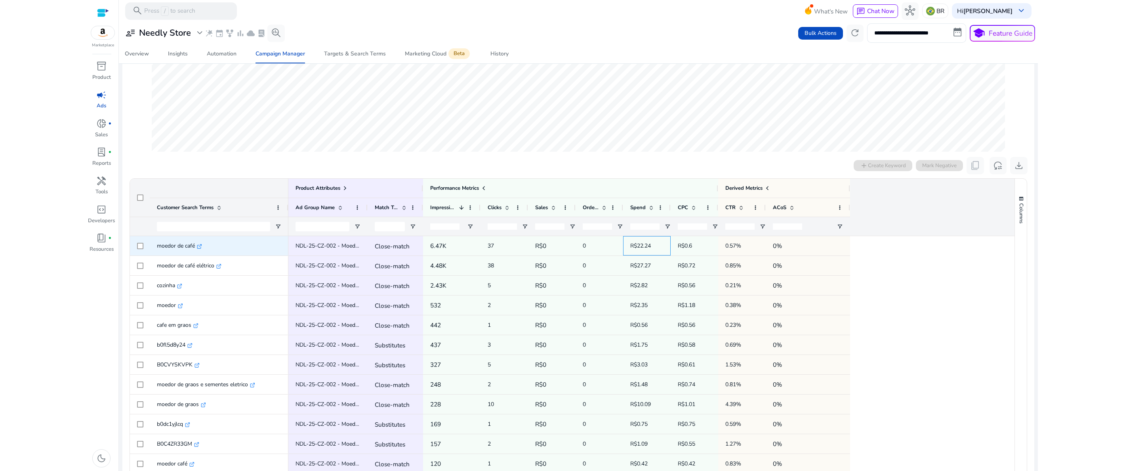
click at [647, 248] on span "R$22.24" at bounding box center [640, 246] width 21 height 8
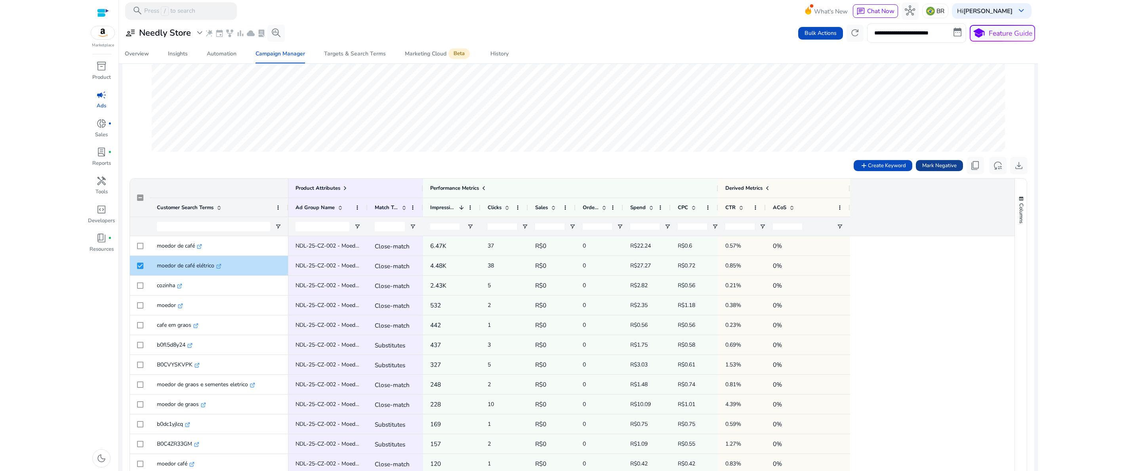
click at [936, 166] on span "Mark Negative" at bounding box center [939, 166] width 34 height 8
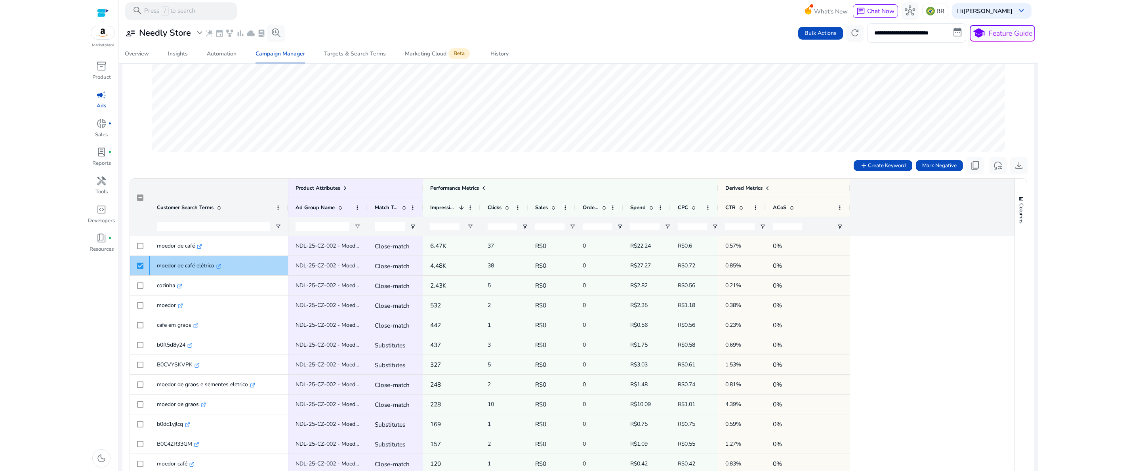
click at [137, 267] on div at bounding box center [140, 265] width 20 height 19
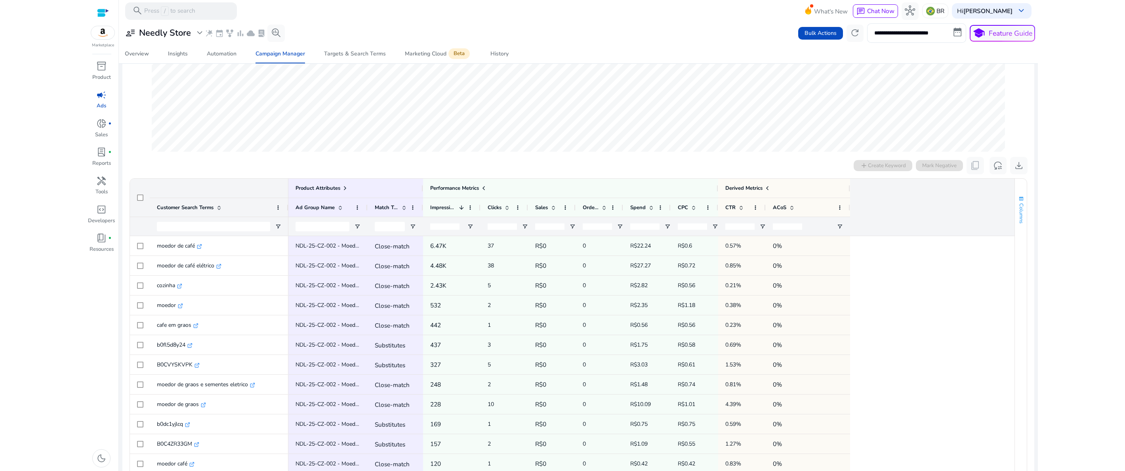
click at [1023, 219] on span "Columns" at bounding box center [1021, 213] width 7 height 20
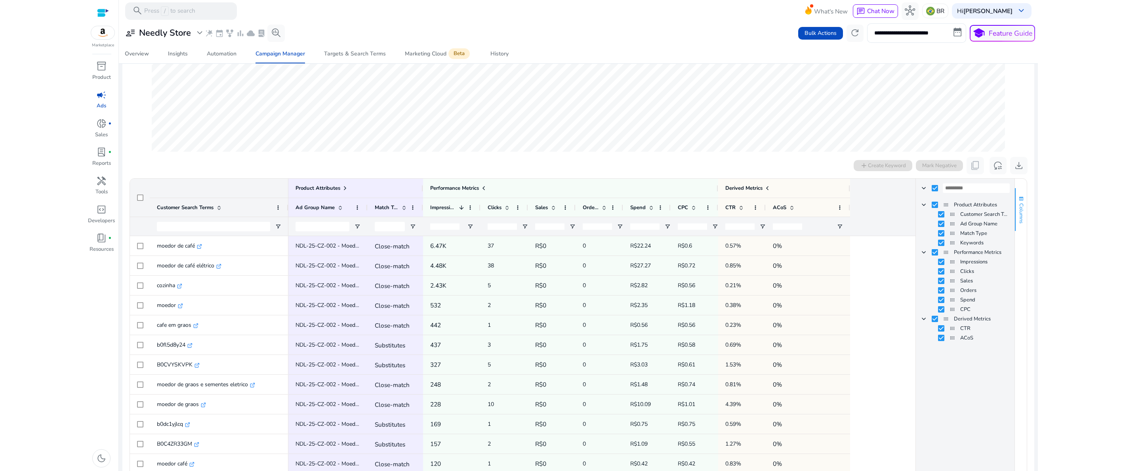
click at [1022, 219] on span "Columns" at bounding box center [1021, 213] width 7 height 20
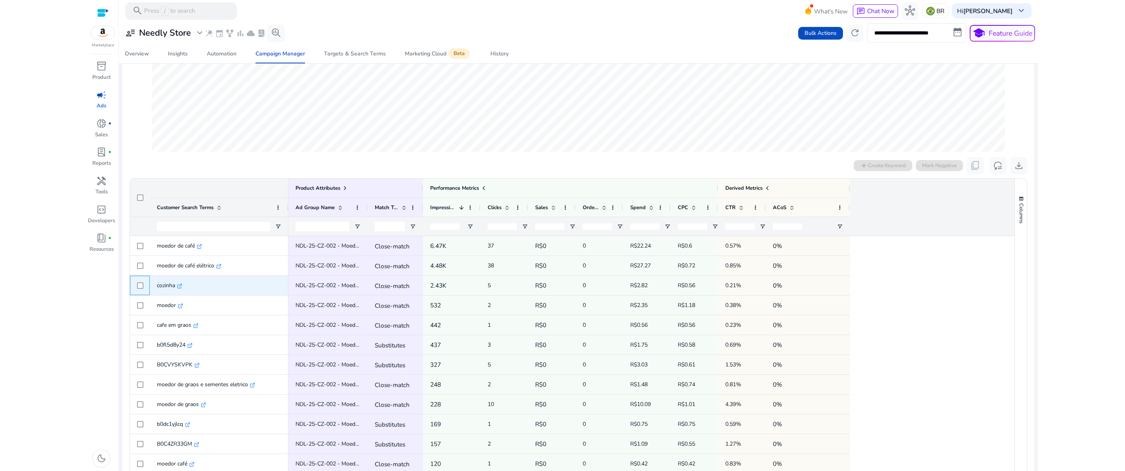
click at [136, 287] on div at bounding box center [140, 285] width 20 height 19
click at [949, 167] on span "Mark Negative" at bounding box center [939, 166] width 34 height 8
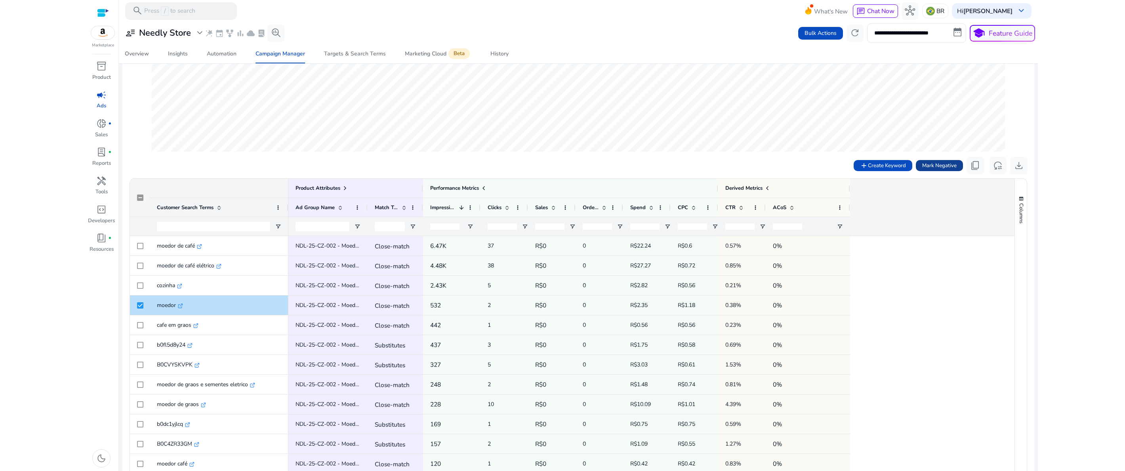
click at [940, 162] on span "Mark Negative" at bounding box center [939, 166] width 34 height 8
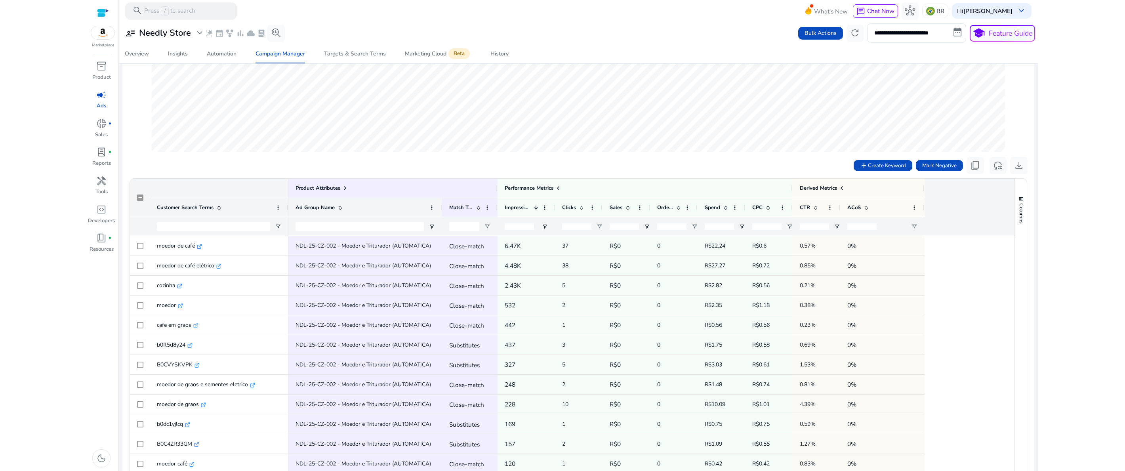
drag, startPoint x: 367, startPoint y: 210, endPoint x: 442, endPoint y: 203, distance: 74.8
click at [442, 203] on div at bounding box center [441, 207] width 3 height 19
click at [190, 347] on icon ".st0{fill:#2c8af8}" at bounding box center [189, 345] width 5 height 5
click at [189, 346] on icon ".st0{fill:#2c8af8}" at bounding box center [189, 345] width 5 height 5
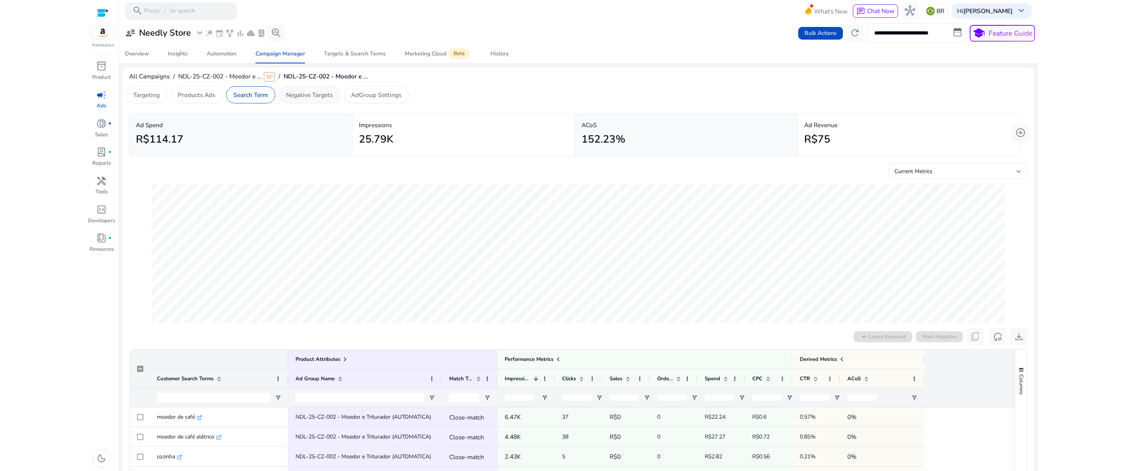
click at [318, 93] on p "Negative Targets" at bounding box center [309, 94] width 47 height 9
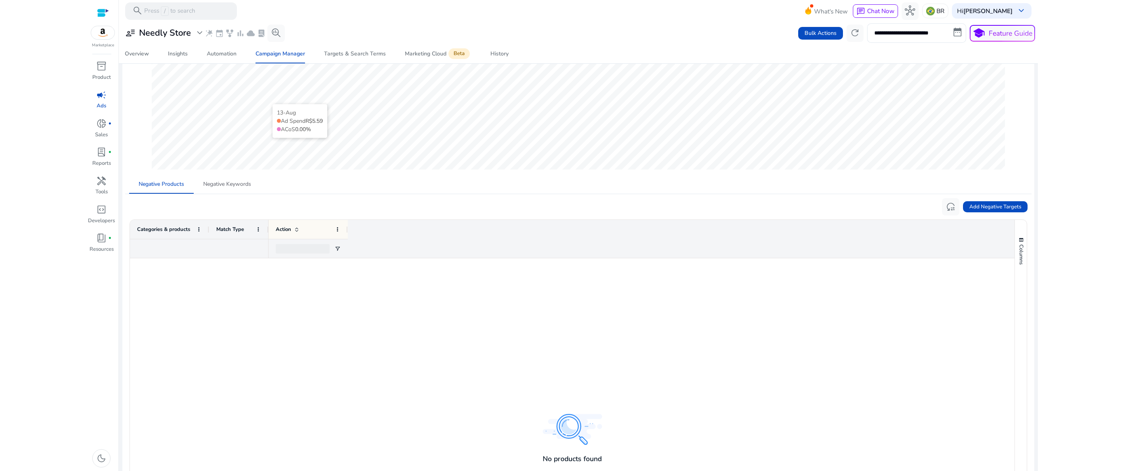
scroll to position [171, 0]
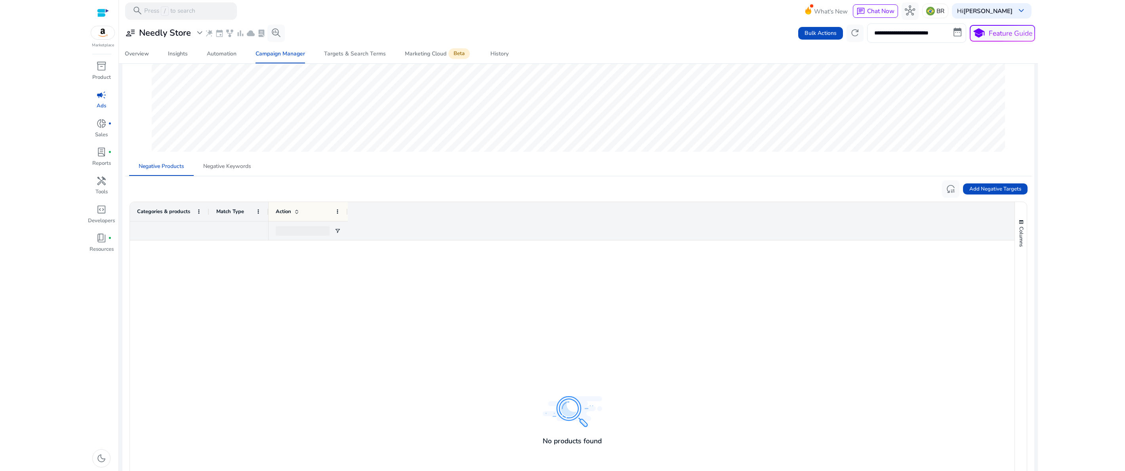
click at [237, 208] on div "Match Type" at bounding box center [234, 211] width 36 height 15
click at [225, 166] on span "Negative Keywords" at bounding box center [227, 167] width 48 height 6
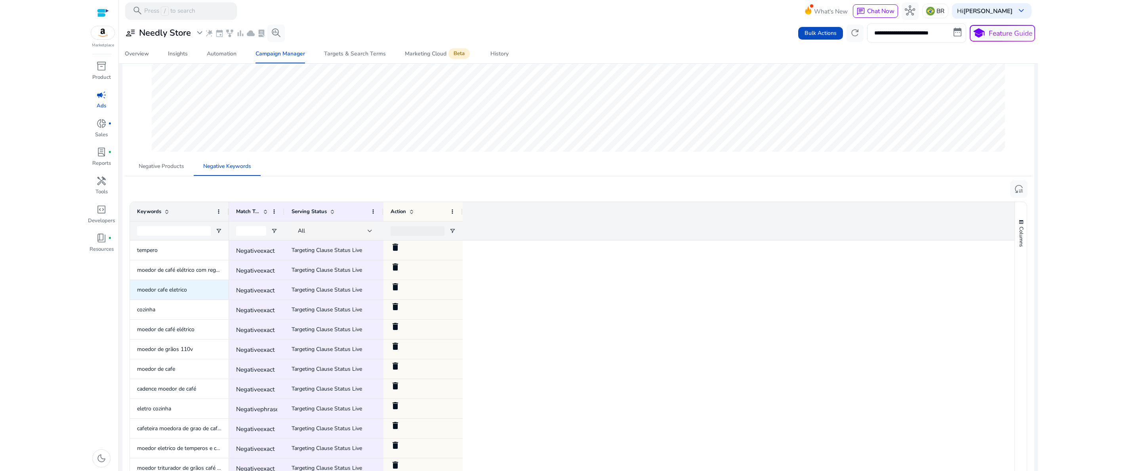
click at [398, 289] on mat-icon "delete" at bounding box center [396, 287] width 10 height 10
click at [171, 161] on span "Negative Products" at bounding box center [162, 166] width 46 height 19
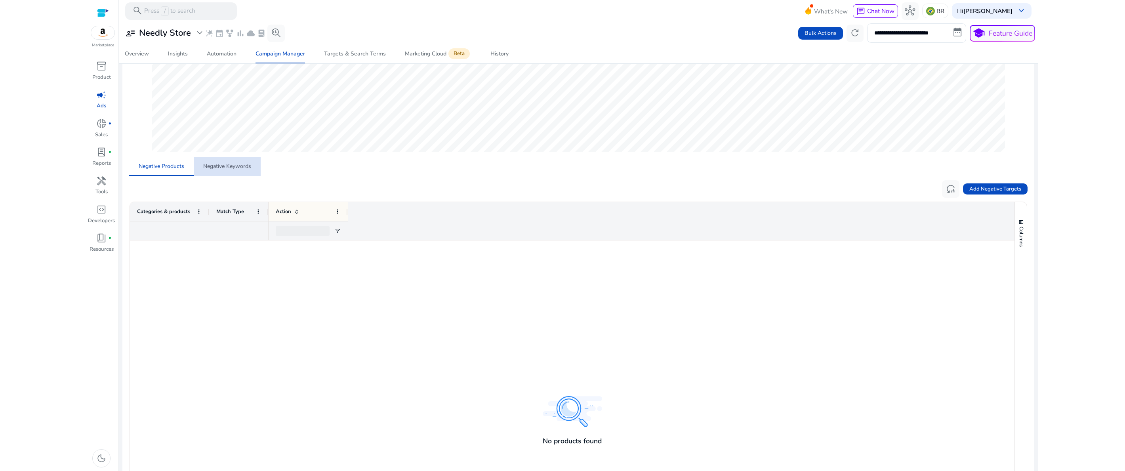
click at [229, 169] on span "Negative Keywords" at bounding box center [227, 167] width 48 height 6
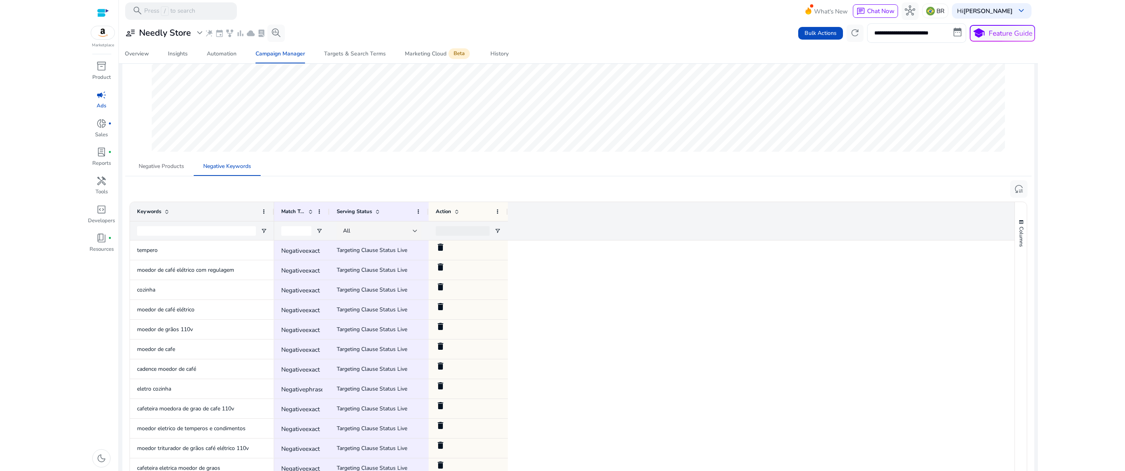
drag, startPoint x: 229, startPoint y: 217, endPoint x: 273, endPoint y: 210, distance: 44.5
click at [273, 210] on div at bounding box center [273, 211] width 3 height 19
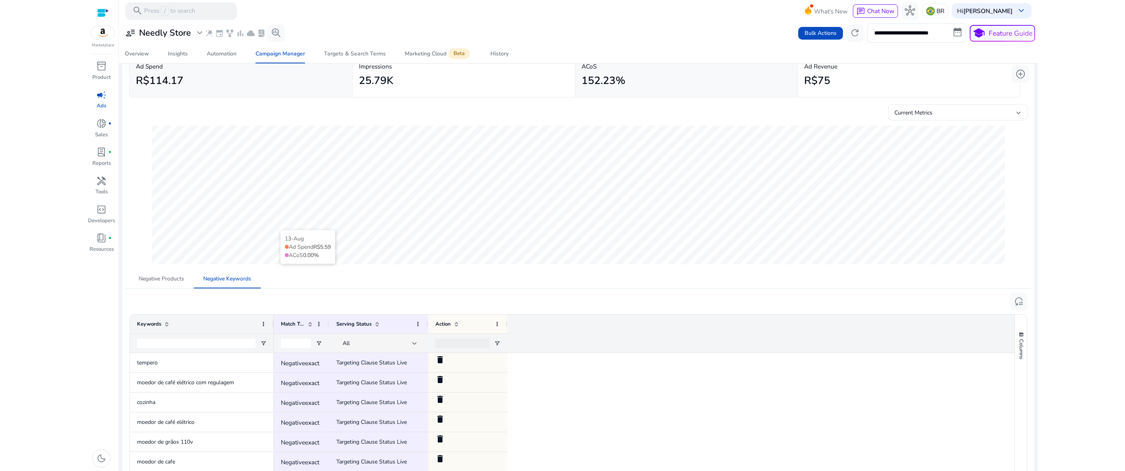
scroll to position [57, 0]
click at [226, 53] on div "Automation" at bounding box center [222, 54] width 30 height 6
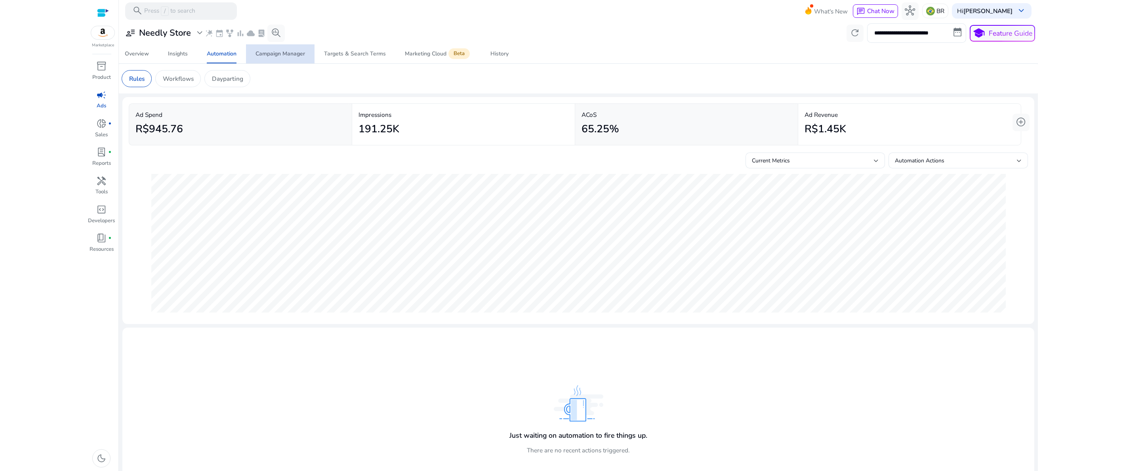
click at [275, 57] on div "Campaign Manager" at bounding box center [281, 54] width 50 height 6
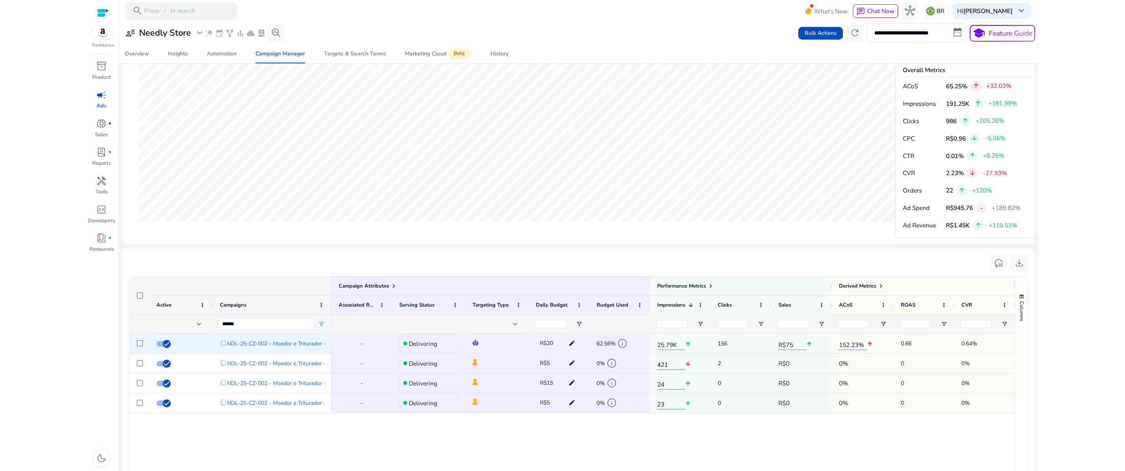
scroll to position [351, 0]
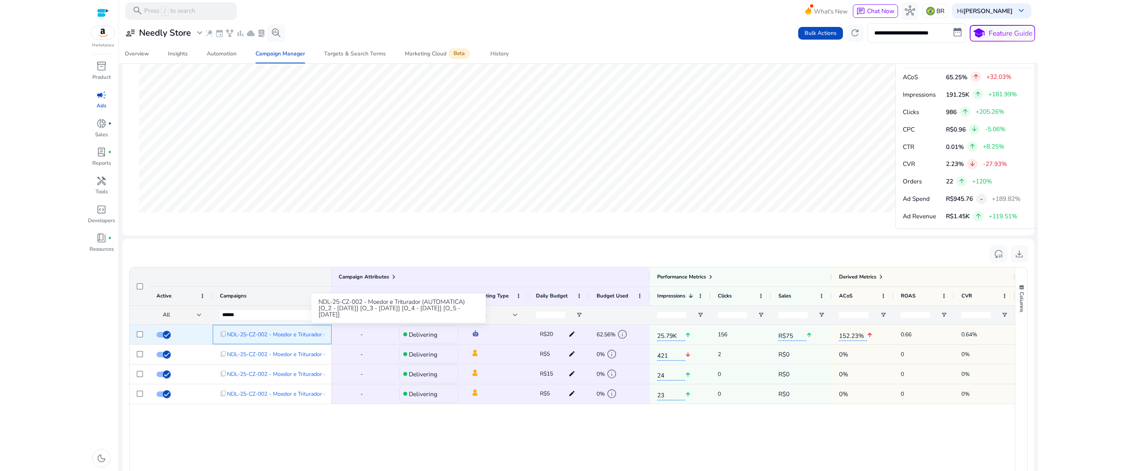
click at [264, 333] on span "NDL-25-CZ-002 - Moedor e Triturador (AUTOMATICA) [O_2 - [DATE]] [O_3 - [DATE]] …" at bounding box center [369, 334] width 284 height 16
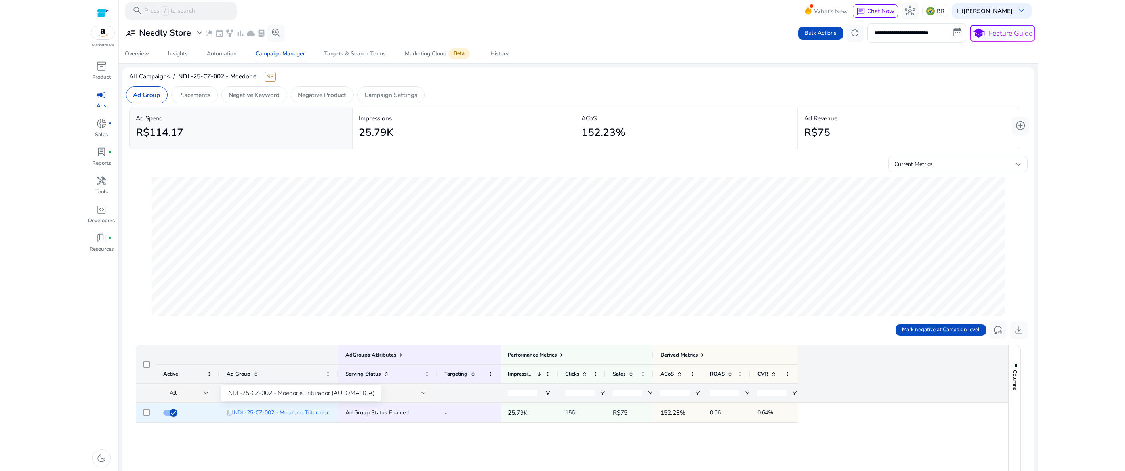
click at [280, 412] on span "NDL-25-CZ-002 - Moedor e Triturador (AUTOMATICA)" at bounding box center [301, 412] width 135 height 16
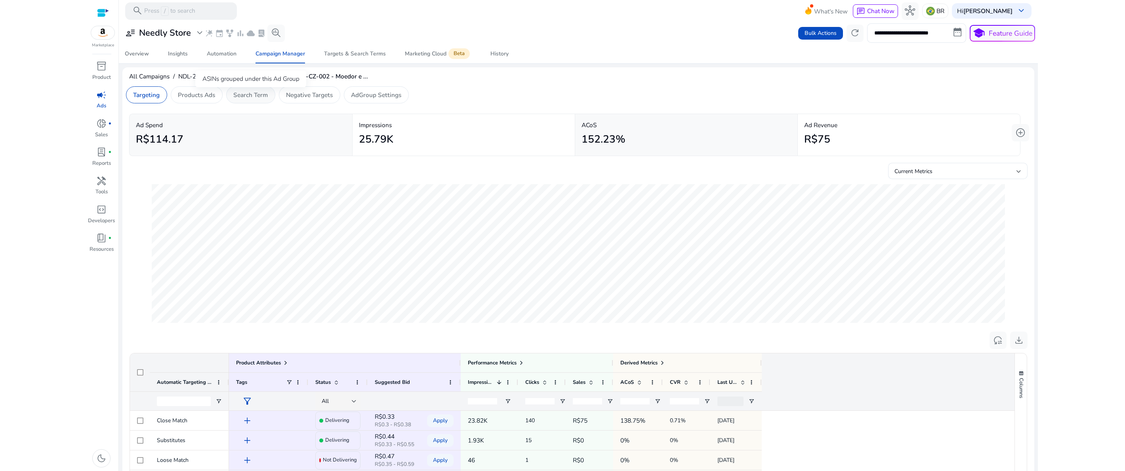
click at [253, 99] on p "Search Term" at bounding box center [250, 94] width 34 height 9
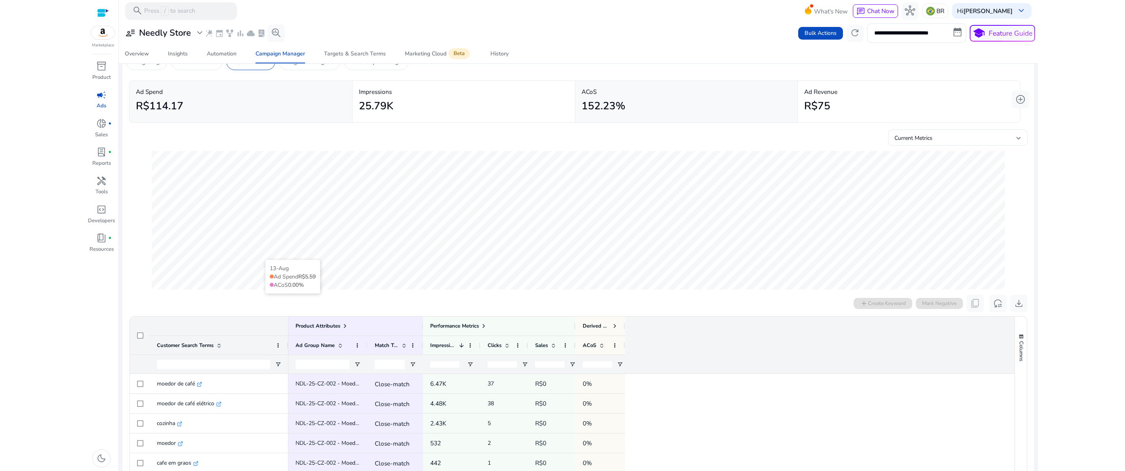
scroll to position [228, 0]
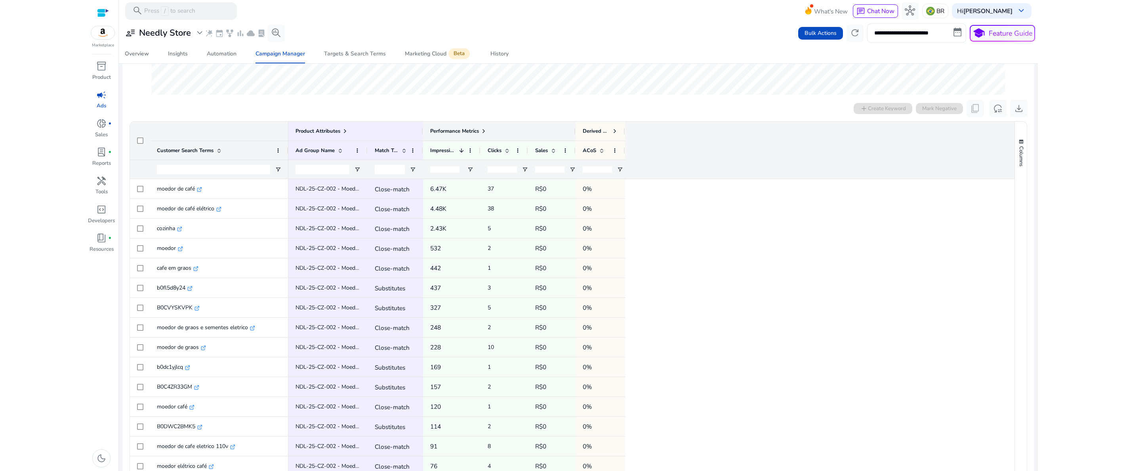
click at [486, 132] on span at bounding box center [484, 131] width 6 height 6
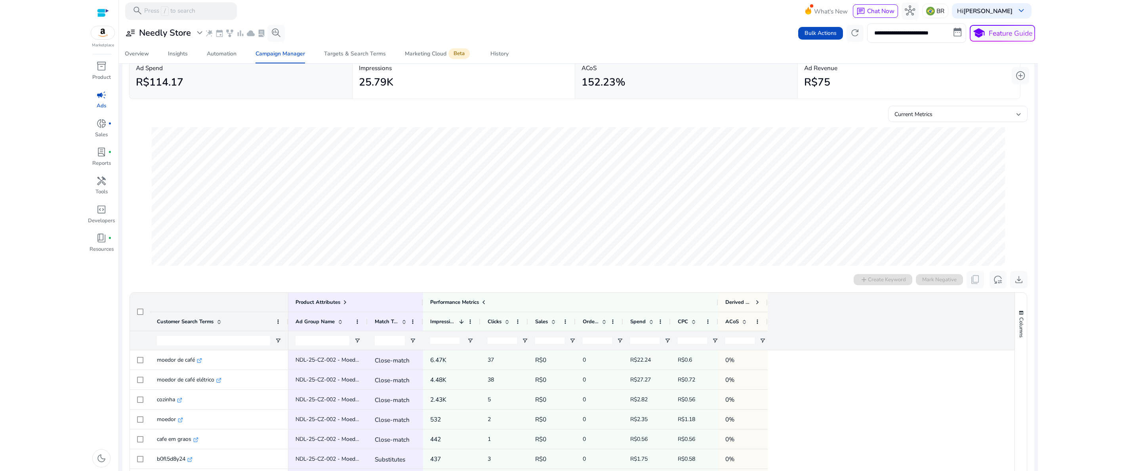
scroll to position [171, 0]
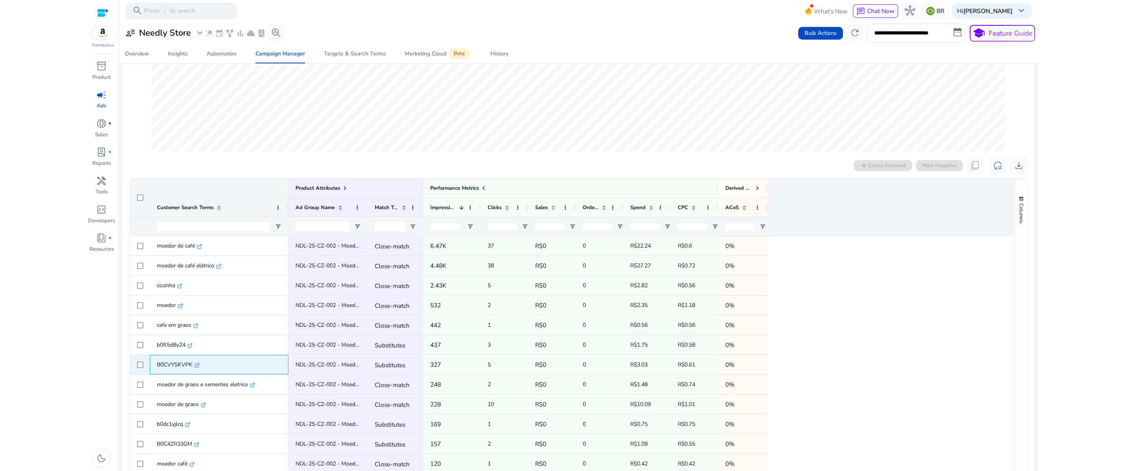
click at [197, 365] on icon at bounding box center [197, 364] width 3 height 3
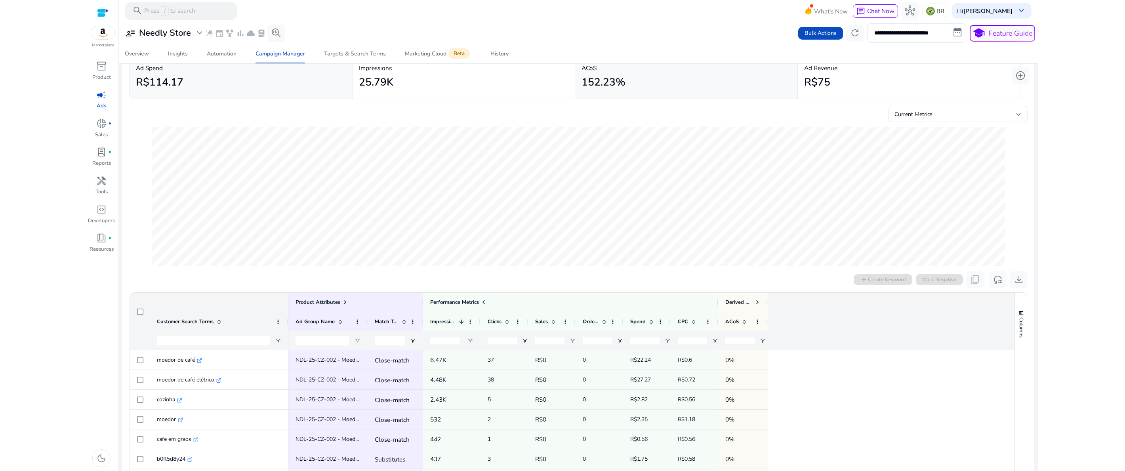
scroll to position [114, 0]
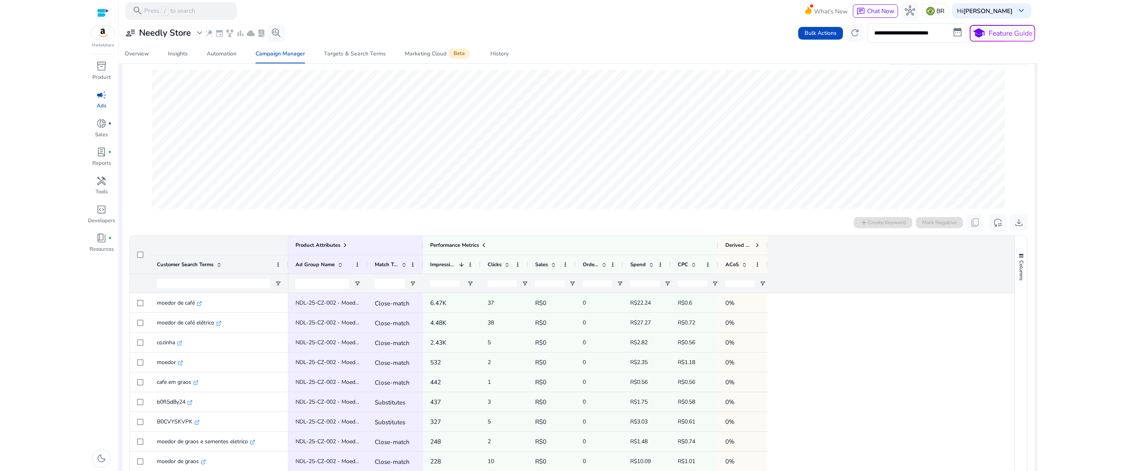
click at [515, 7] on mat-toolbar "search Press / to search What's New chat Chat Now hub BR Hi Fabio Siqueira keyb…" at bounding box center [578, 11] width 919 height 22
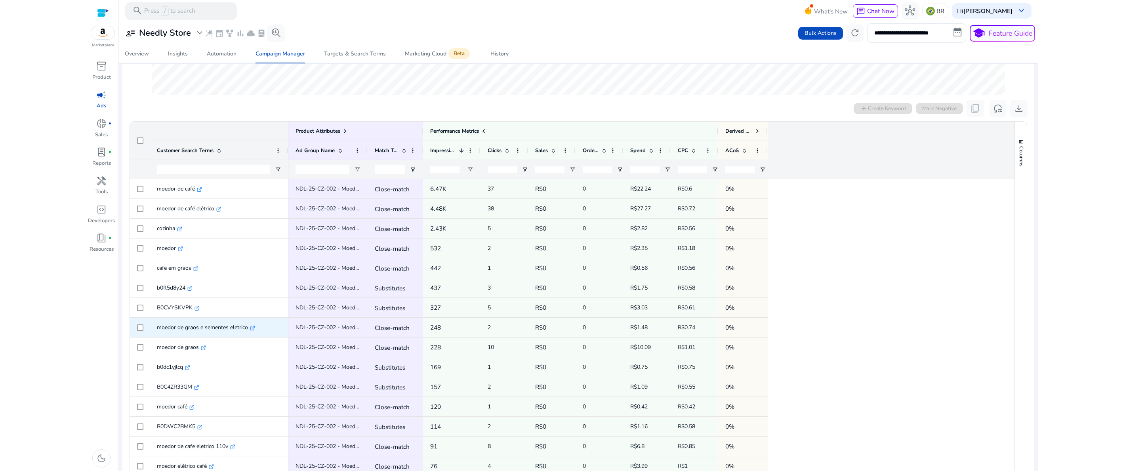
scroll to position [57, 0]
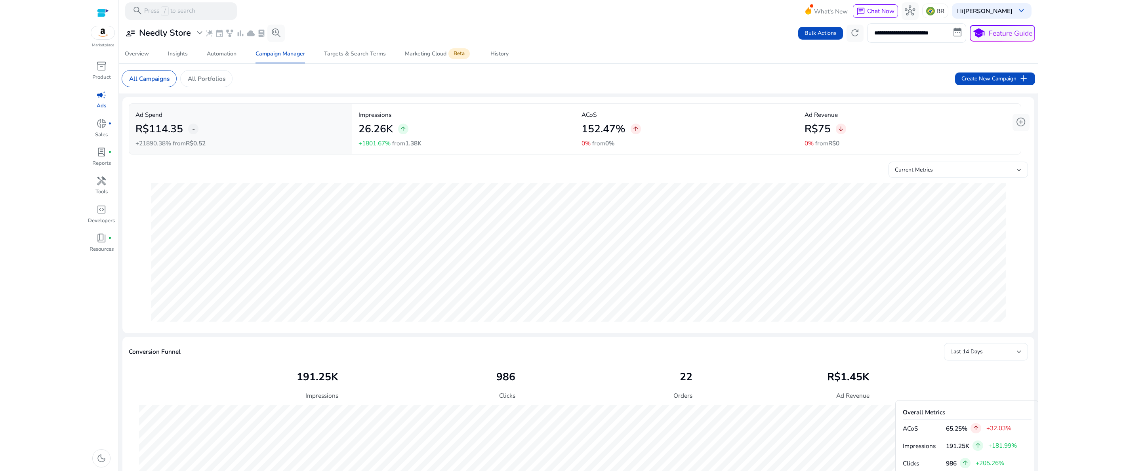
click at [430, 134] on div "26.26K arrow_upward" at bounding box center [464, 128] width 210 height 19
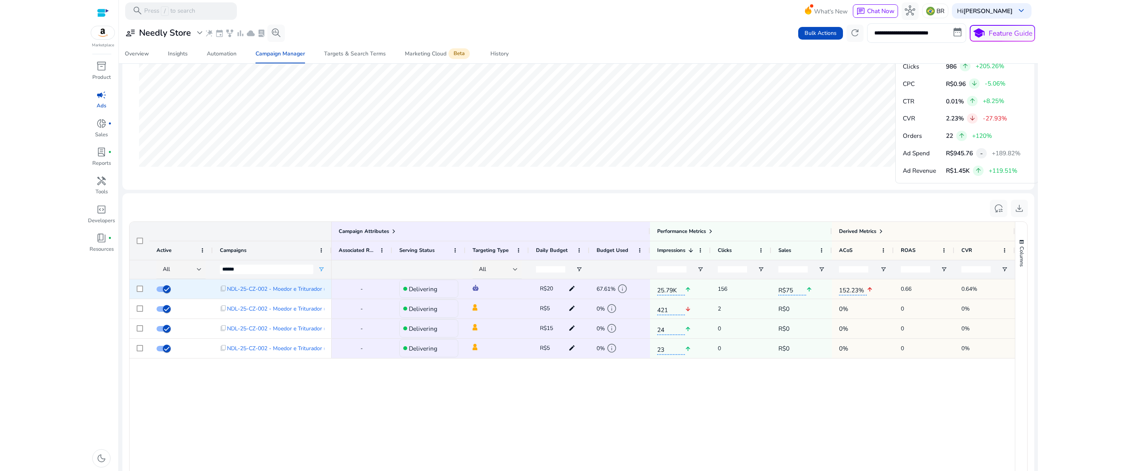
scroll to position [399, 0]
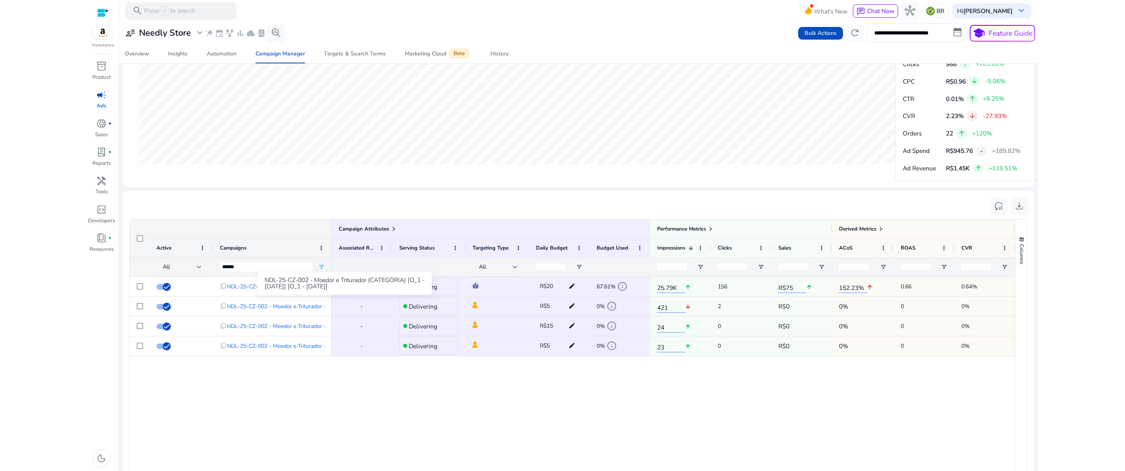
click at [301, 288] on div "NDL-25-CZ-002 - Moedor e Triturador (CATEGORIA) [O_1 - [DATE]] [O_1 - [DATE]]" at bounding box center [345, 283] width 174 height 23
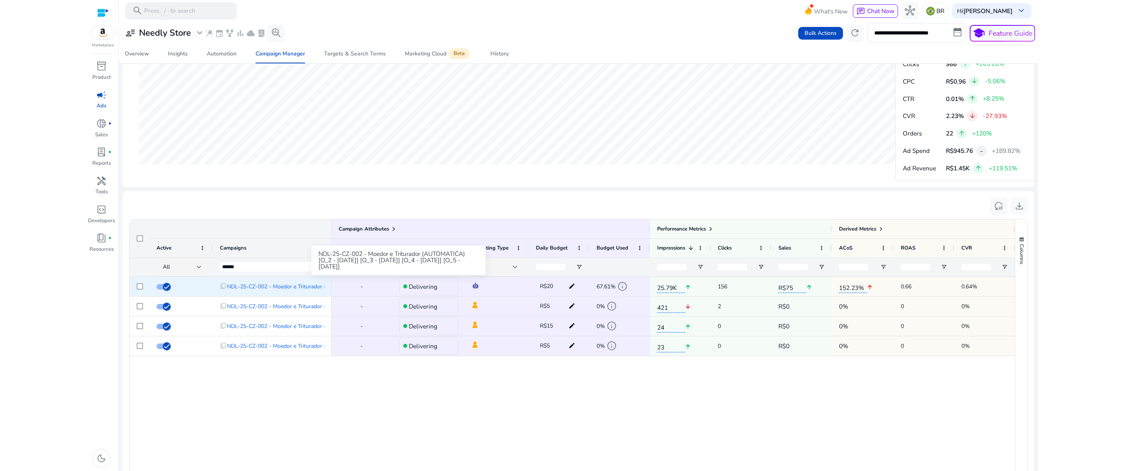
click at [241, 286] on span "NDL-25-CZ-002 - Moedor e Triturador (AUTOMATICA) [O_2 - [DATE]] [O_3 - [DATE]] …" at bounding box center [369, 286] width 284 height 16
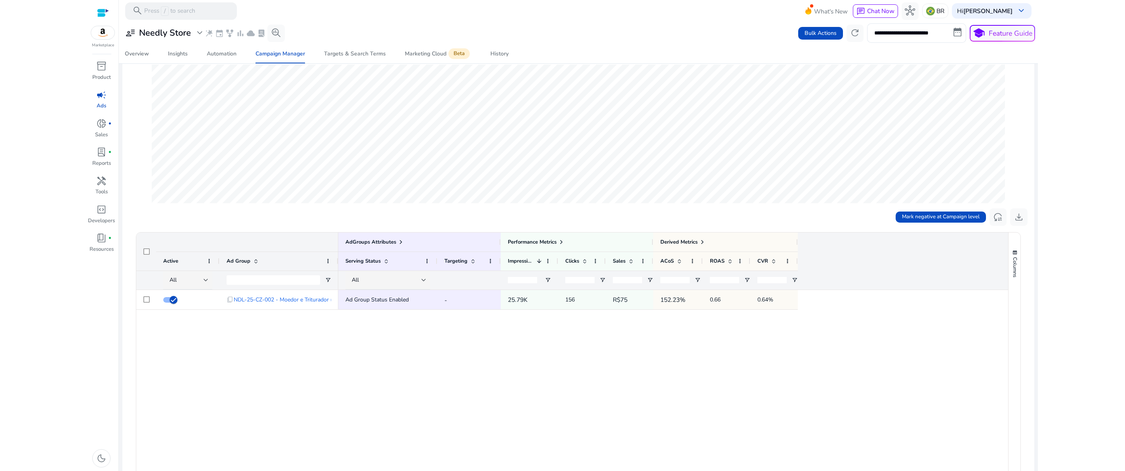
scroll to position [114, 0]
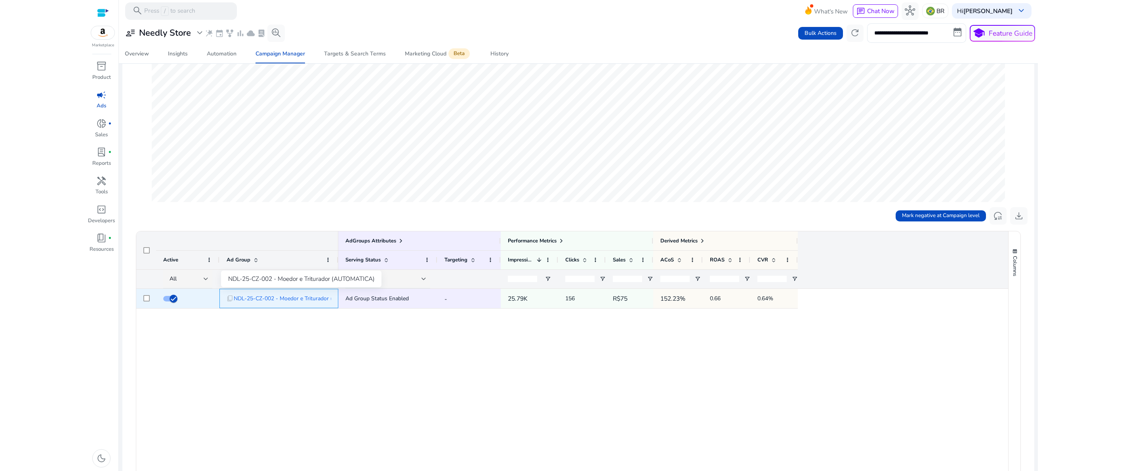
click at [302, 296] on span "NDL-25-CZ-002 - Moedor e Triturador (AUTOMATICA)" at bounding box center [301, 298] width 135 height 16
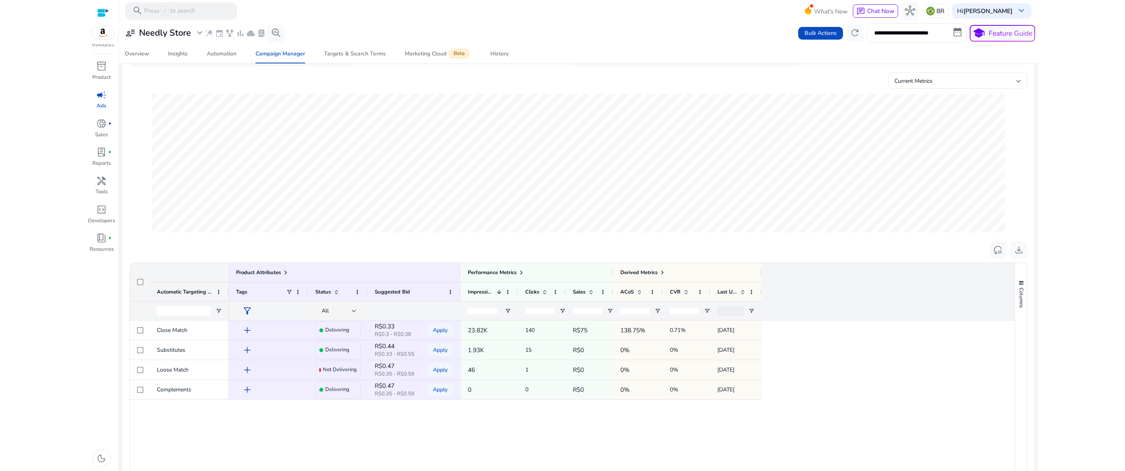
scroll to position [114, 0]
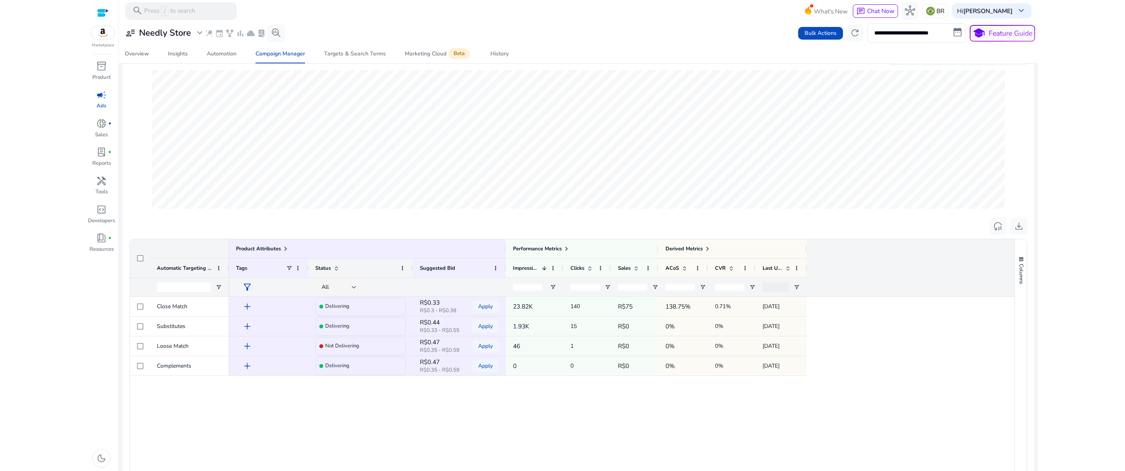
drag, startPoint x: 366, startPoint y: 268, endPoint x: 411, endPoint y: 268, distance: 45.2
click at [411, 268] on div at bounding box center [412, 268] width 3 height 19
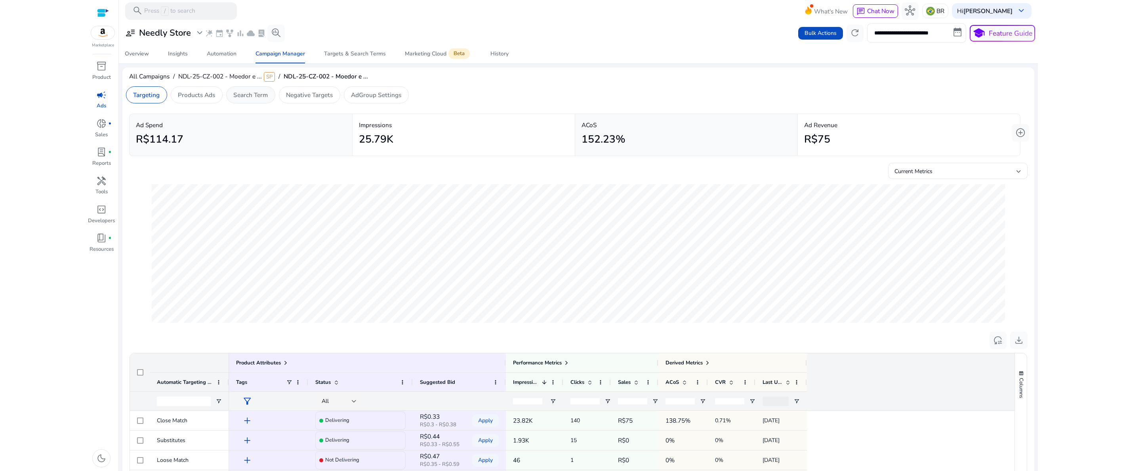
click at [266, 100] on div "Search Term" at bounding box center [250, 94] width 49 height 17
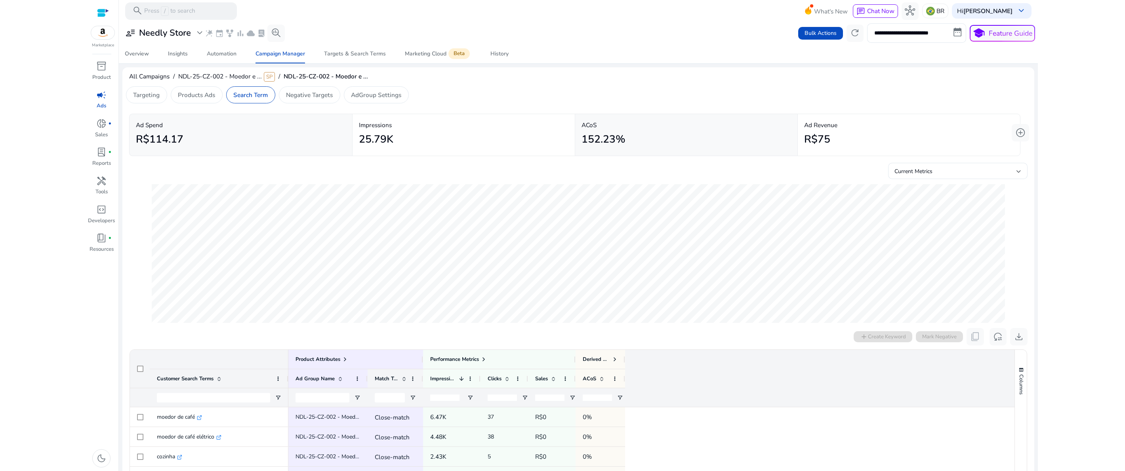
scroll to position [57, 0]
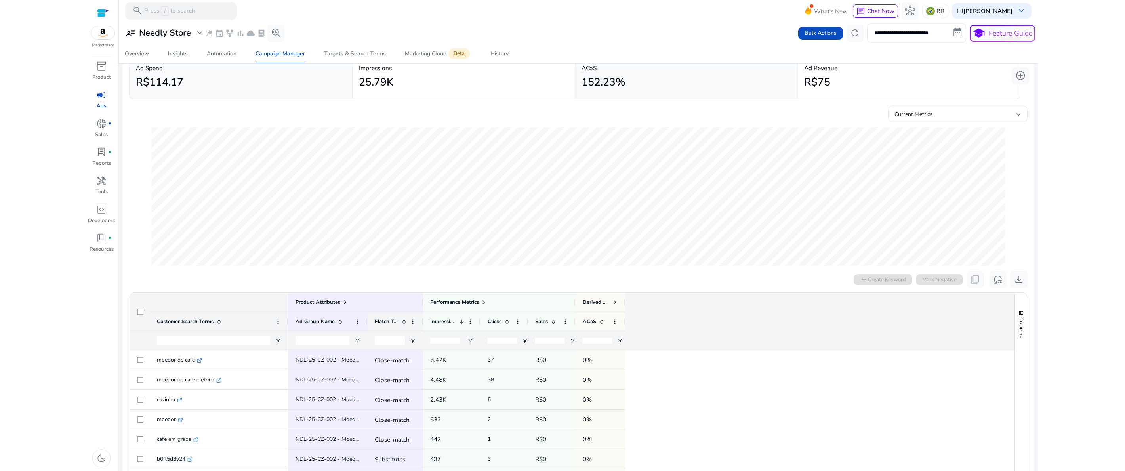
click at [406, 323] on span at bounding box center [404, 322] width 6 height 6
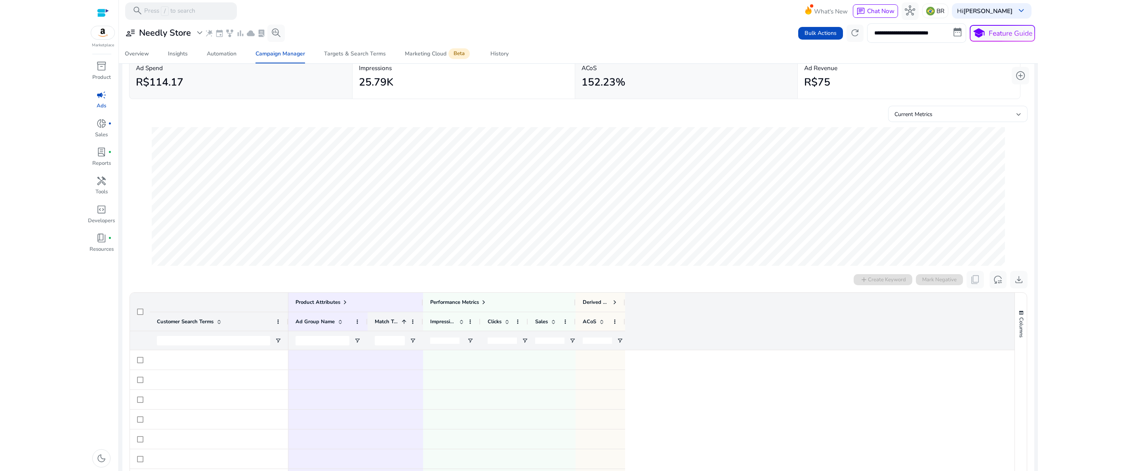
click at [402, 322] on span at bounding box center [404, 322] width 6 height 6
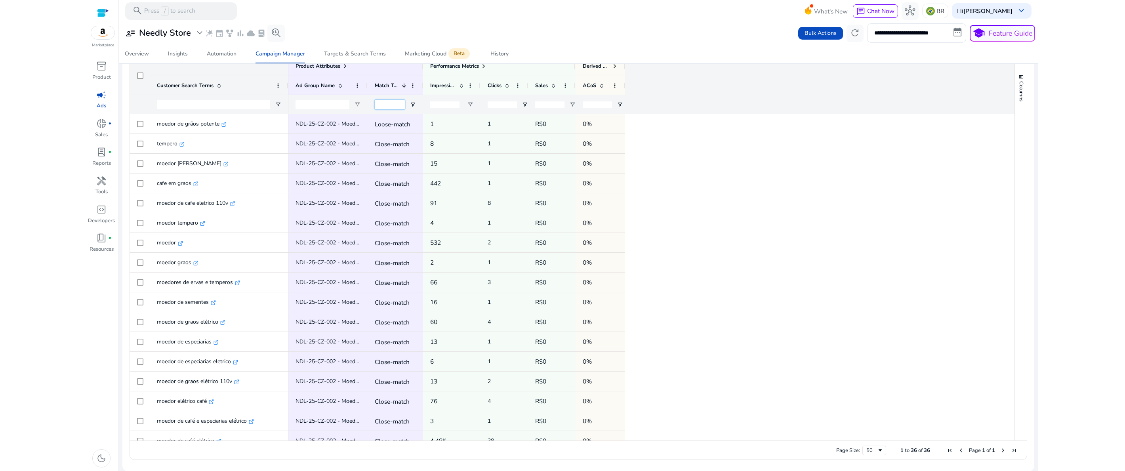
click at [382, 105] on input "Match Type Filter Input" at bounding box center [390, 105] width 30 height 10
click at [411, 104] on span "Open Filter Menu" at bounding box center [413, 104] width 6 height 6
type input "*****"
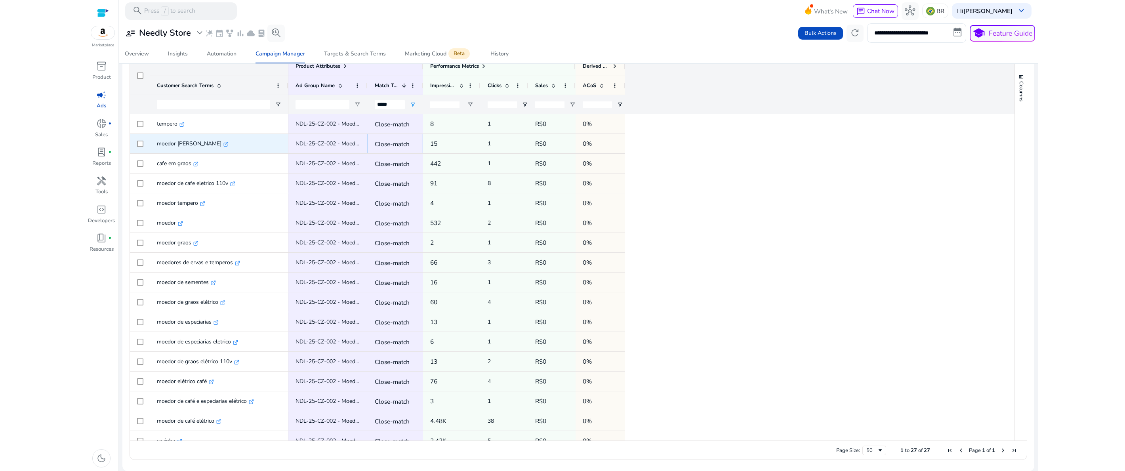
click at [381, 145] on p "Close-match" at bounding box center [395, 144] width 41 height 16
click at [462, 88] on span at bounding box center [461, 85] width 6 height 6
click at [461, 85] on span at bounding box center [461, 85] width 6 height 6
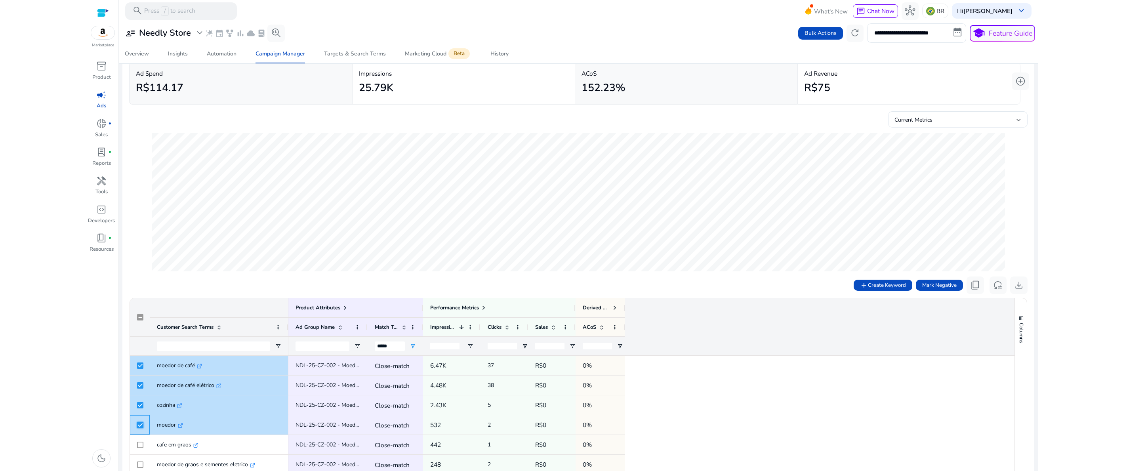
scroll to position [179, 0]
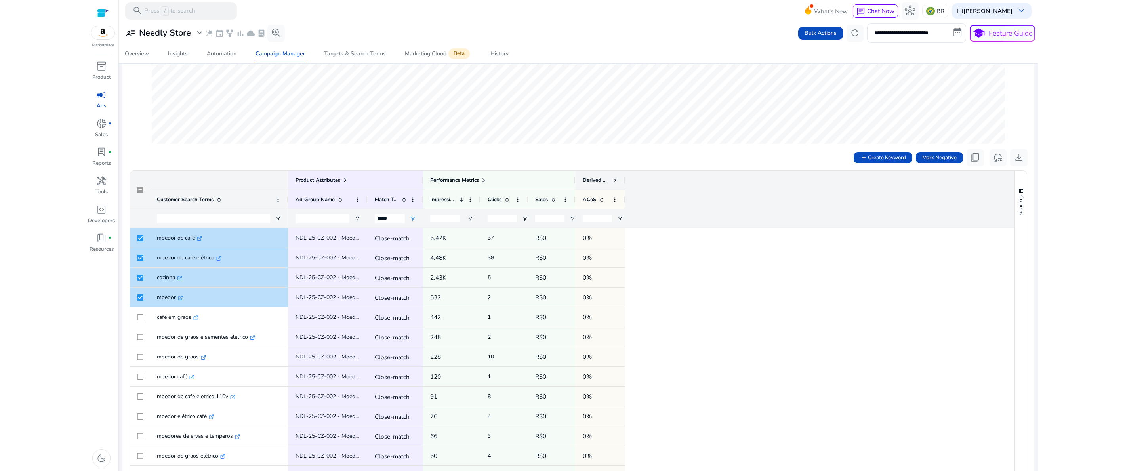
click at [612, 178] on span at bounding box center [615, 180] width 6 height 6
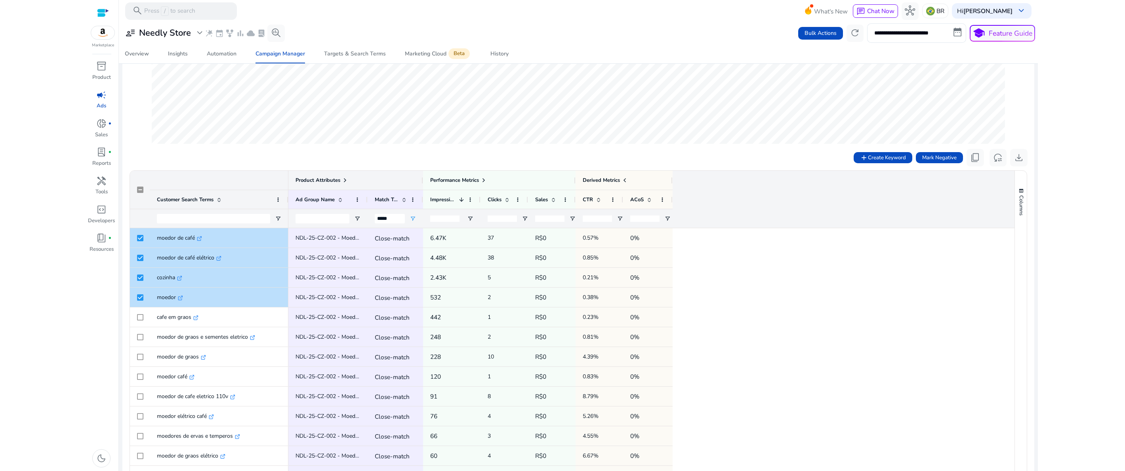
click at [346, 177] on span at bounding box center [345, 180] width 6 height 6
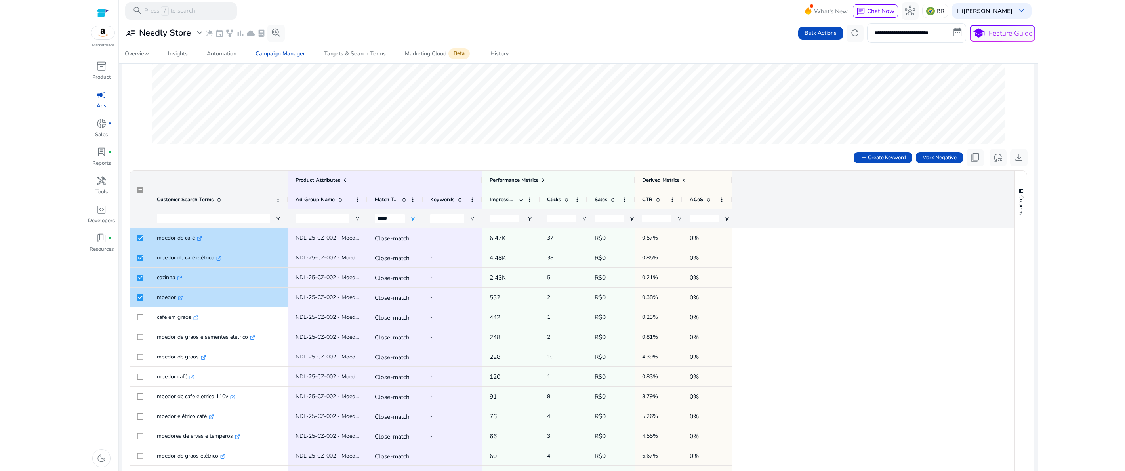
click at [224, 154] on div "add Create Keyword Mark Negative content_copy reset_settings download" at bounding box center [578, 157] width 898 height 17
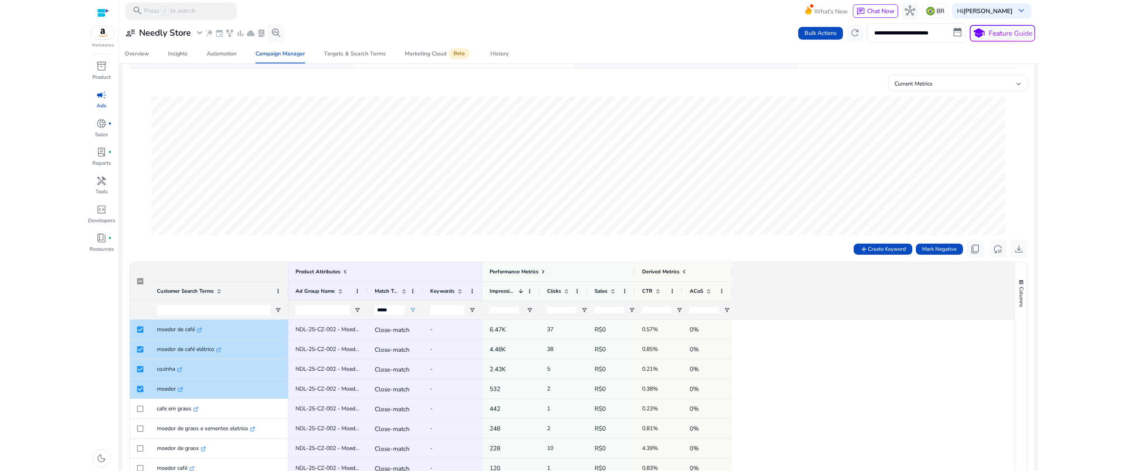
scroll to position [114, 0]
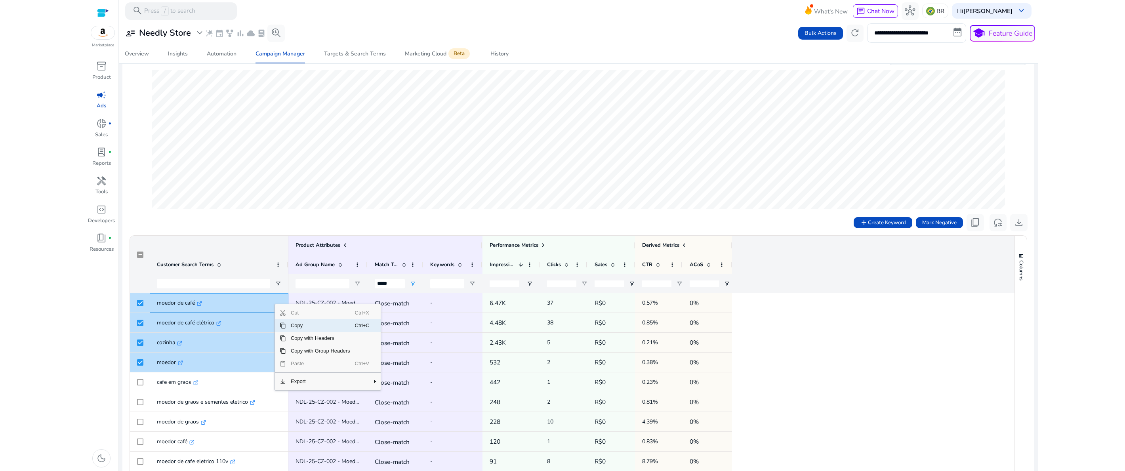
click at [76, 291] on html "**********" at bounding box center [562, 235] width 1125 height 471
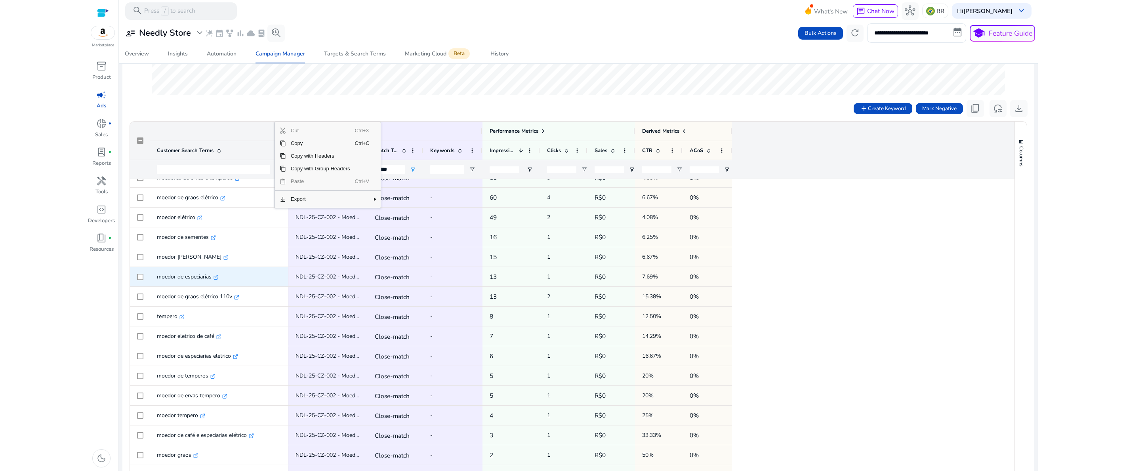
scroll to position [293, 0]
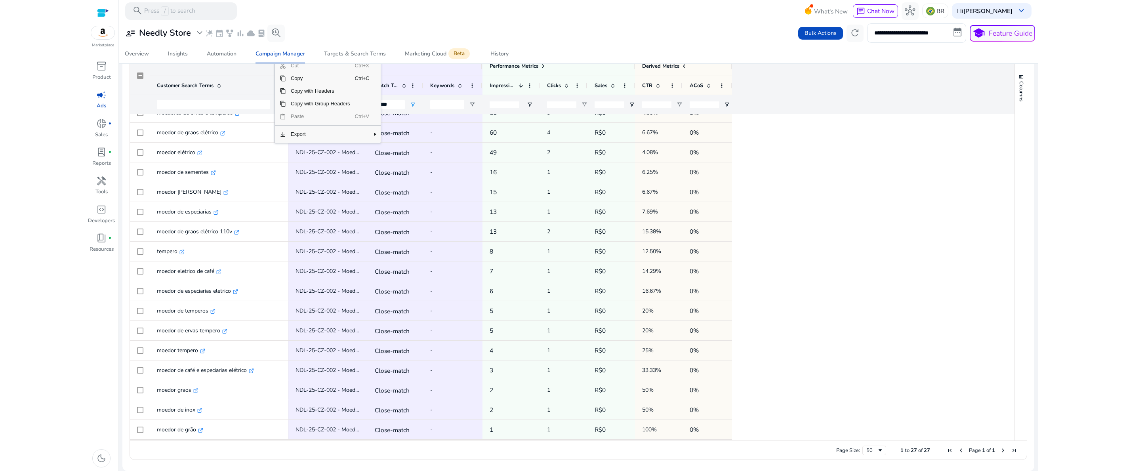
click at [756, 205] on div "NDL-25-CZ-002 - Moedor e Triturador (AUTOMATICA) Close-match 6.47K 37 R$0 0% 0.…" at bounding box center [651, 172] width 726 height 535
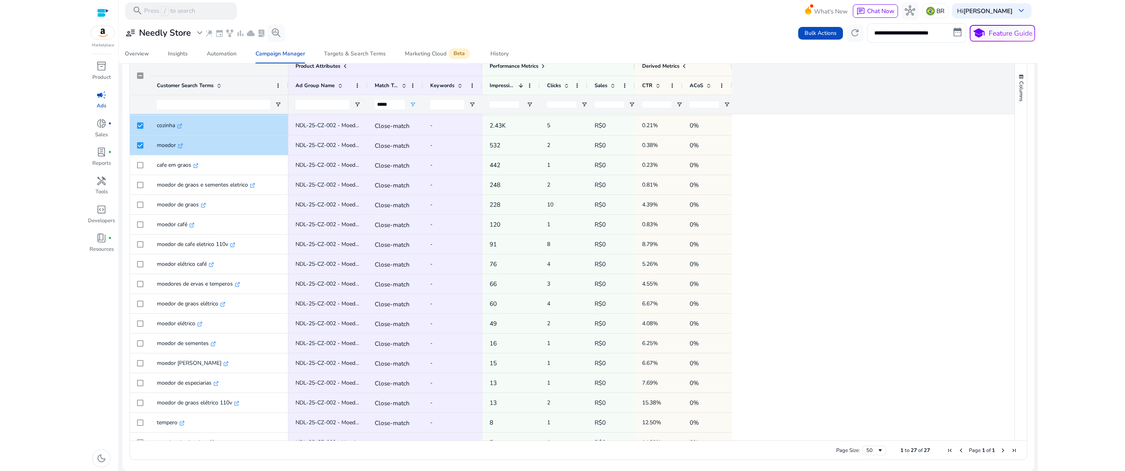
scroll to position [0, 0]
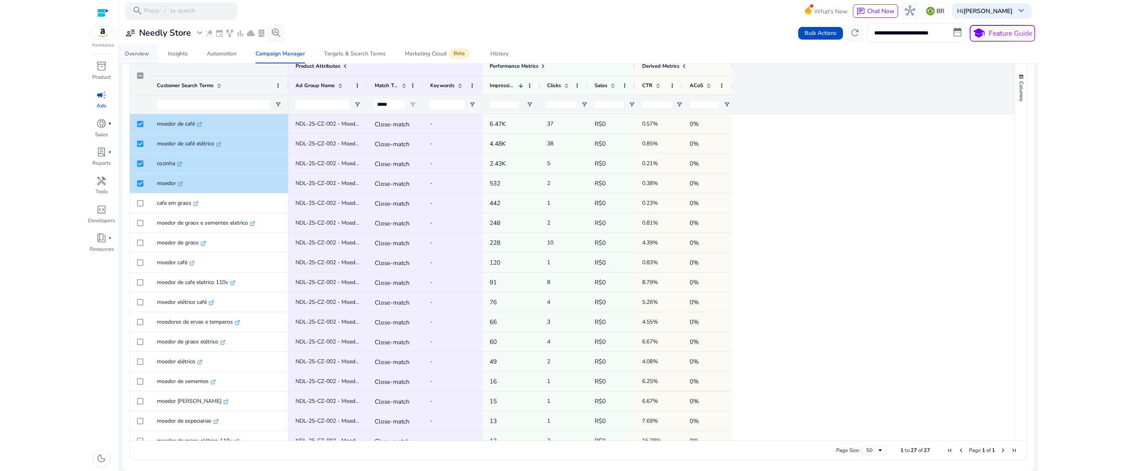
click at [141, 56] on div "Overview" at bounding box center [137, 54] width 24 height 6
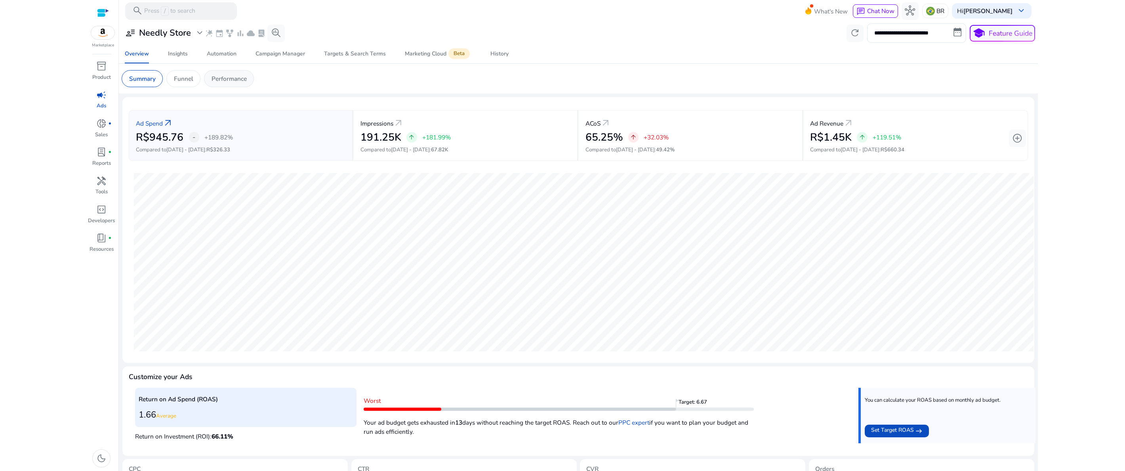
drag, startPoint x: 192, startPoint y: 80, endPoint x: 211, endPoint y: 85, distance: 20.1
click at [192, 80] on p "Funnel" at bounding box center [183, 78] width 19 height 9
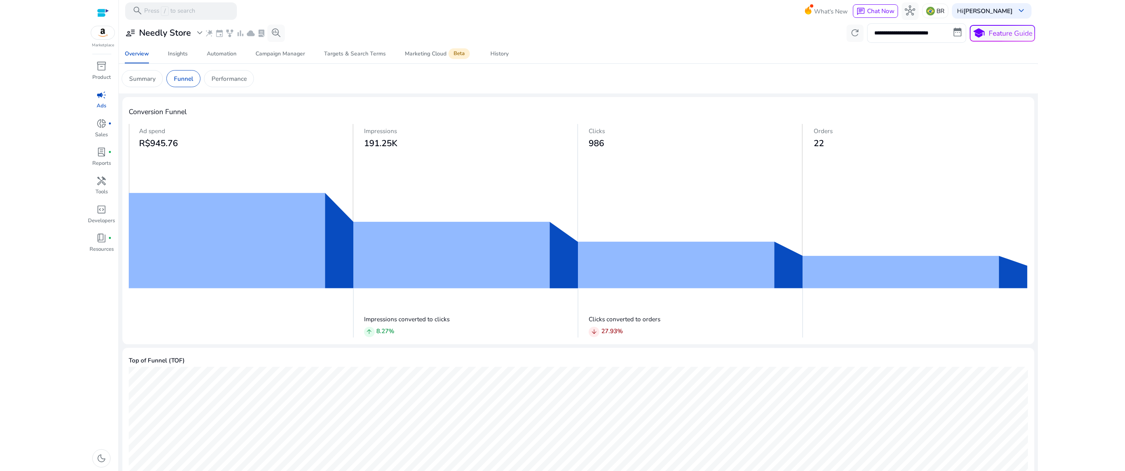
click at [288, 73] on app-sa-custom-tab "Summary Funnel Performance" at bounding box center [579, 78] width 914 height 17
click at [181, 56] on div "Insights" at bounding box center [178, 54] width 20 height 6
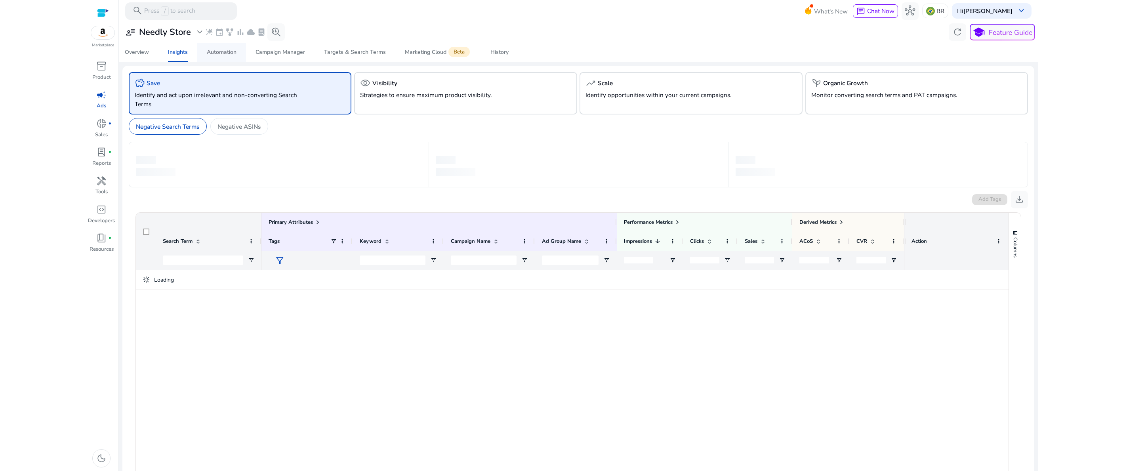
click at [221, 52] on div "Automation" at bounding box center [222, 53] width 30 height 6
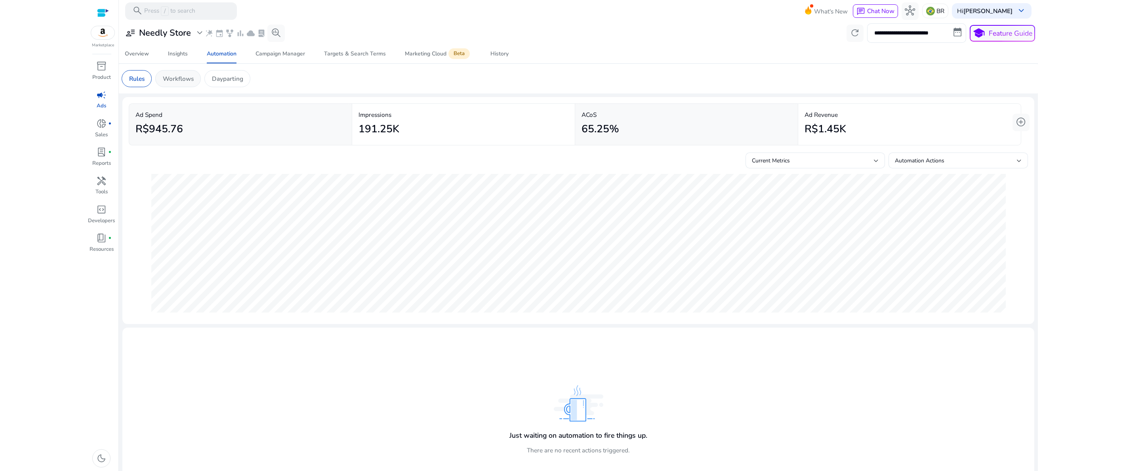
click at [185, 78] on p "Workflows" at bounding box center [178, 78] width 31 height 9
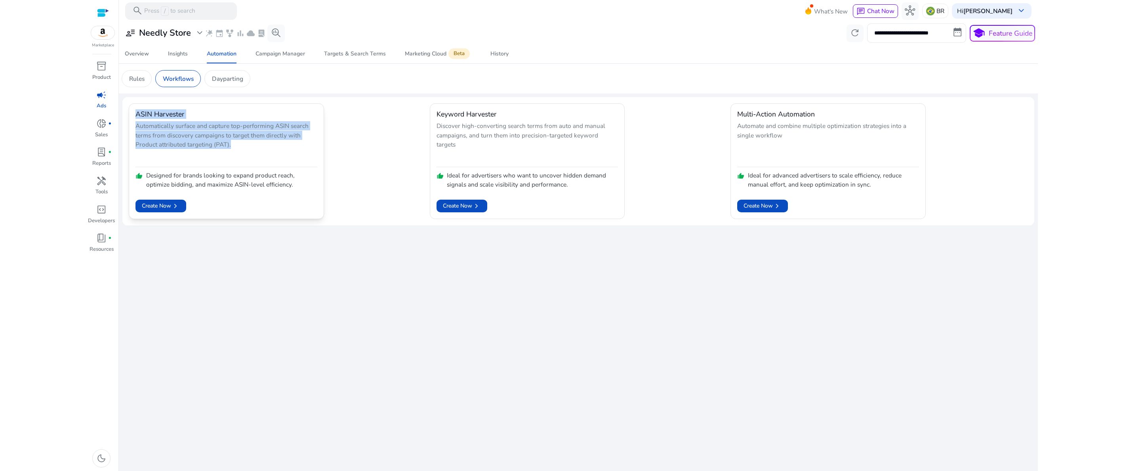
drag, startPoint x: 229, startPoint y: 142, endPoint x: 130, endPoint y: 116, distance: 103.0
click at [130, 116] on mat-card "ASIN Harvester Automatically surface and capture top-performing ASIN search ter…" at bounding box center [226, 161] width 195 height 116
copy mat-card "ASIN Harvester Automatically surface and capture top-performing ASIN search ter…"
click at [495, 133] on p "Discover high-converting search terms from auto and manual campaigns, and turn …" at bounding box center [528, 142] width 182 height 43
click at [570, 185] on p "Ideal for advertisers who want to uncover hidden demand signals and scale visib…" at bounding box center [532, 180] width 171 height 18
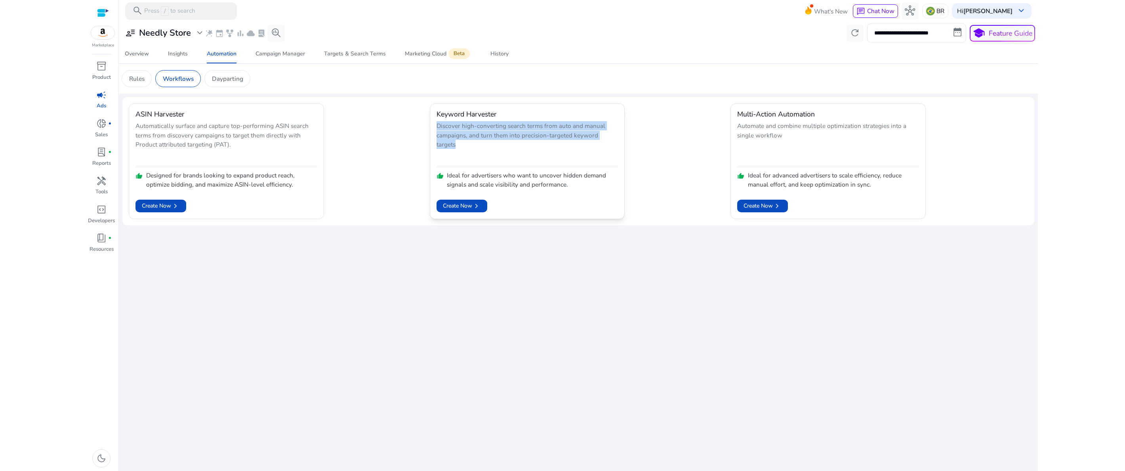
drag, startPoint x: 623, startPoint y: 136, endPoint x: 434, endPoint y: 122, distance: 189.9
click at [434, 122] on mat-card "Keyword Harvester Discover high-converting search terms from auto and manual ca…" at bounding box center [527, 161] width 195 height 116
click at [481, 135] on p "Discover high-converting search terms from auto and manual campaigns, and turn …" at bounding box center [528, 142] width 182 height 43
drag, startPoint x: 438, startPoint y: 126, endPoint x: 616, endPoint y: 142, distance: 179.0
click at [616, 142] on p "Discover high-converting search terms from auto and manual campaigns, and turn …" at bounding box center [528, 142] width 182 height 43
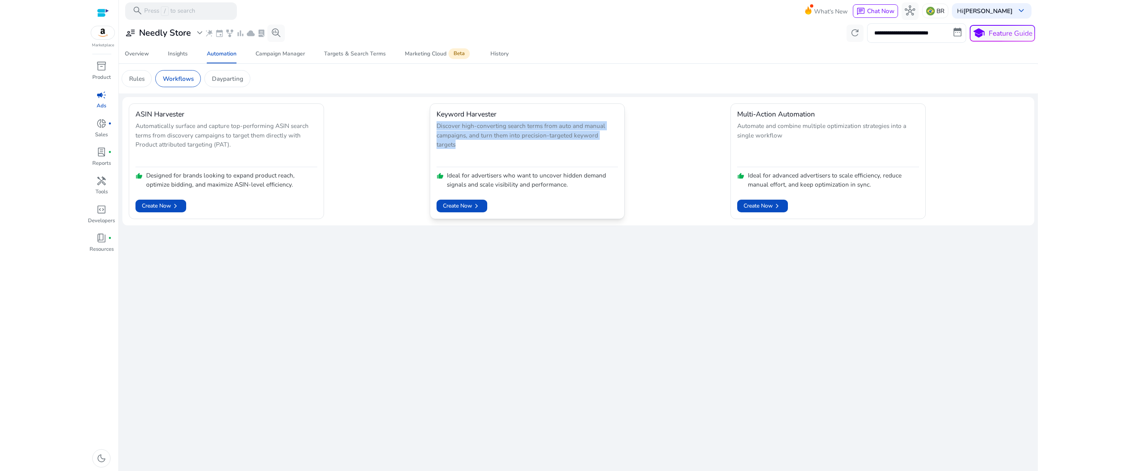
copy p "Discover high-converting search terms from auto and manual campaigns, and turn …"
click at [589, 298] on div "**********" at bounding box center [578, 246] width 912 height 449
click at [464, 206] on span "Create Now chevron_right" at bounding box center [462, 206] width 38 height 9
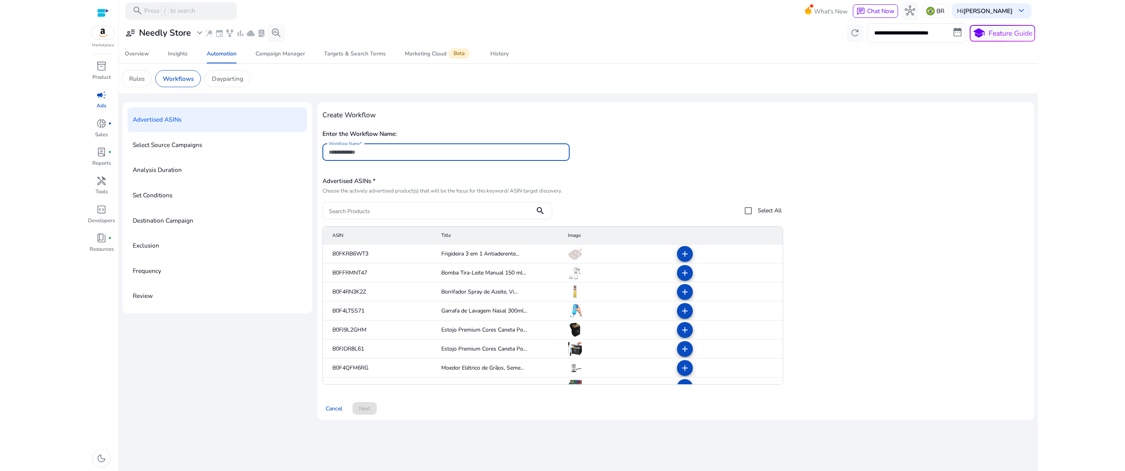
click at [401, 150] on input "Workflow Name" at bounding box center [446, 152] width 235 height 9
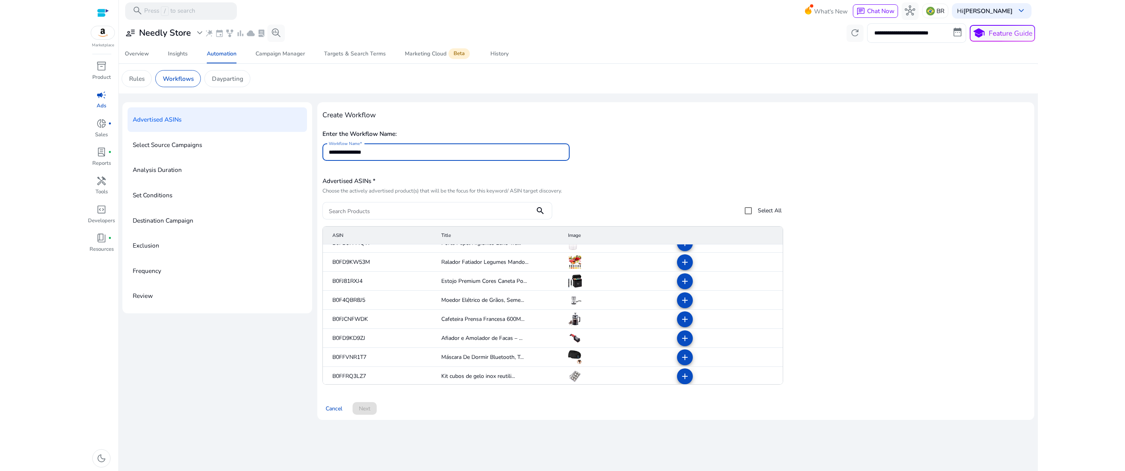
scroll to position [259, 0]
type input "**********"
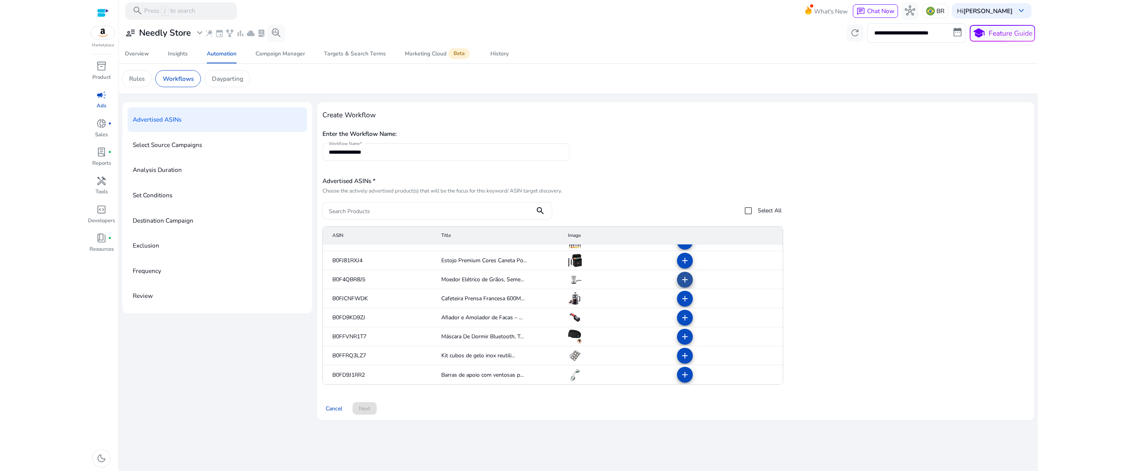
click at [686, 280] on mat-icon "add" at bounding box center [685, 280] width 10 height 10
click at [363, 412] on span "Next" at bounding box center [364, 408] width 11 height 8
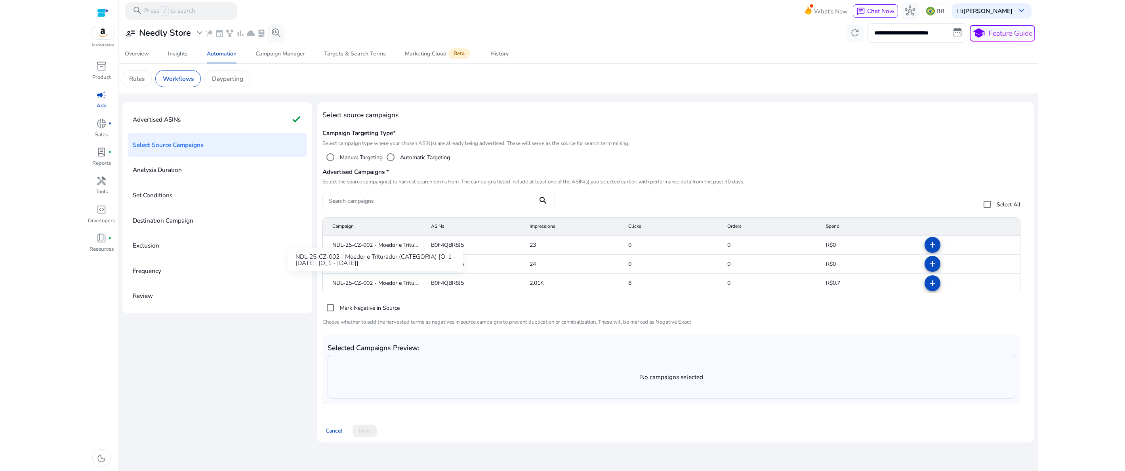
click at [347, 282] on span "NDL-25-CZ-002 - Moedor e Tritu..." at bounding box center [375, 283] width 86 height 8
click at [937, 286] on mat-icon "add" at bounding box center [933, 283] width 10 height 10
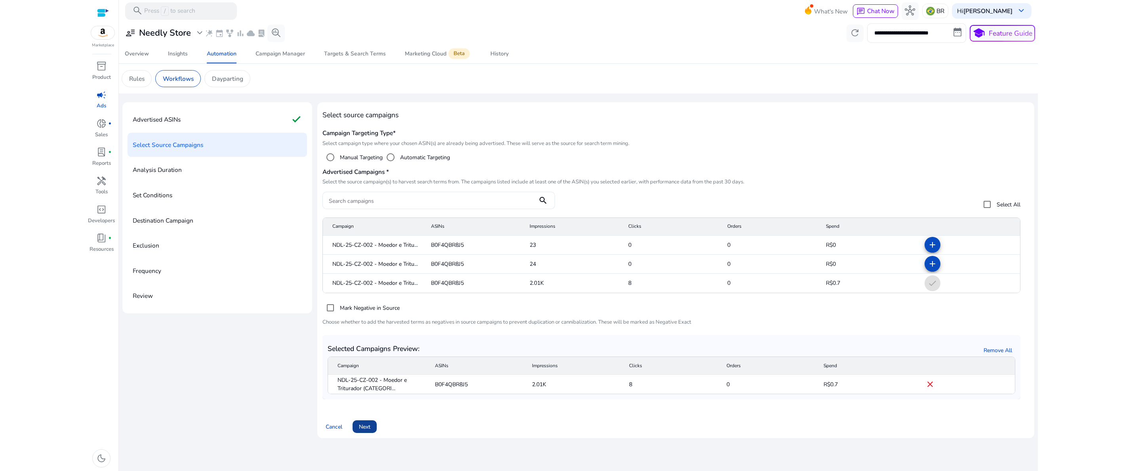
click at [371, 425] on span at bounding box center [365, 426] width 24 height 19
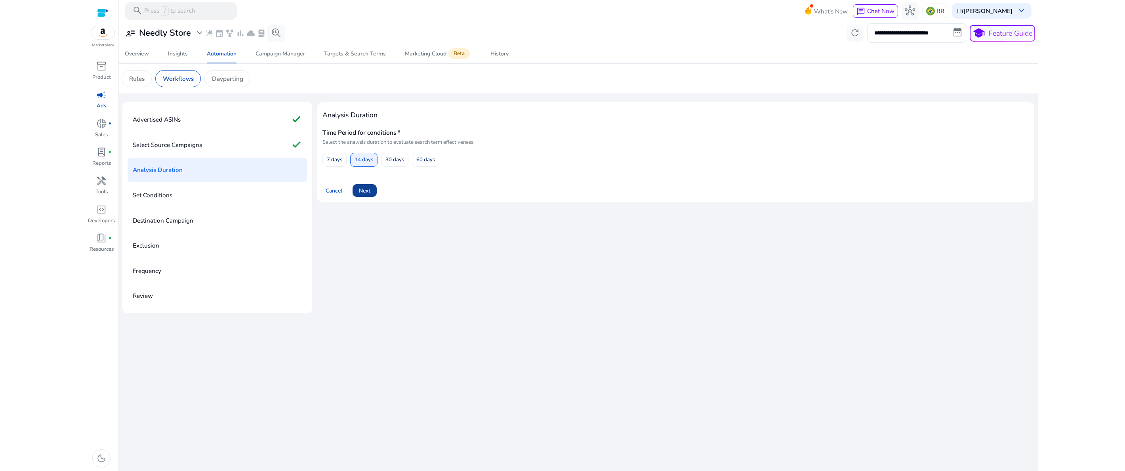
click at [372, 193] on span at bounding box center [365, 190] width 24 height 19
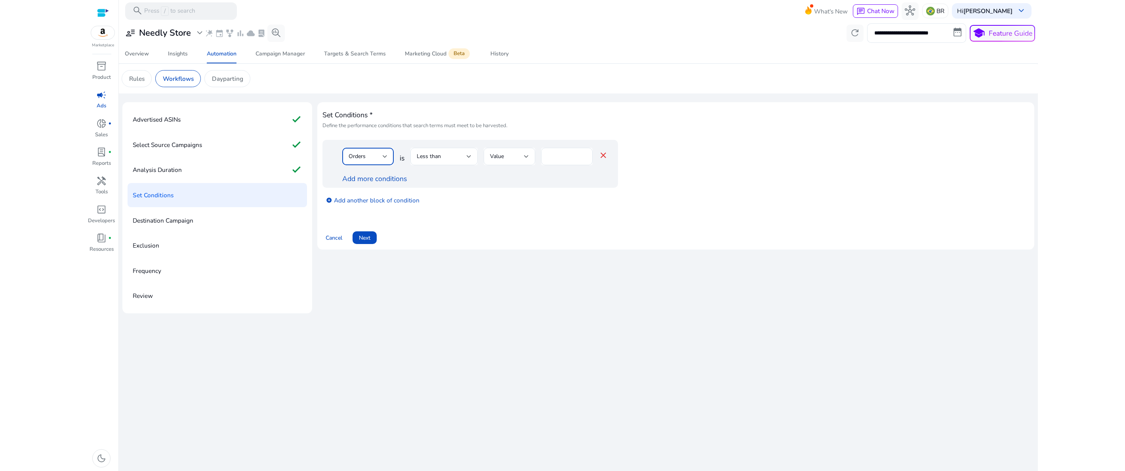
click at [368, 155] on div "Orders" at bounding box center [366, 156] width 34 height 9
click at [381, 159] on div at bounding box center [562, 235] width 1125 height 471
click at [497, 215] on div "Set Conditions * Define the performance conditions that search terms must meet …" at bounding box center [675, 175] width 707 height 137
drag, startPoint x: 558, startPoint y: 156, endPoint x: 532, endPoint y: 151, distance: 26.3
click at [547, 152] on input "*" at bounding box center [566, 156] width 39 height 9
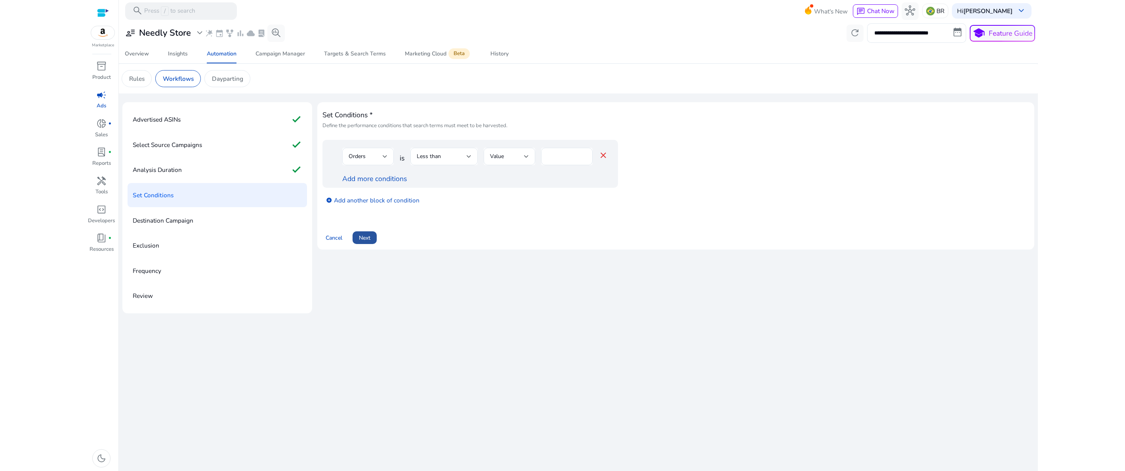
click at [366, 242] on span "Next" at bounding box center [364, 238] width 11 height 8
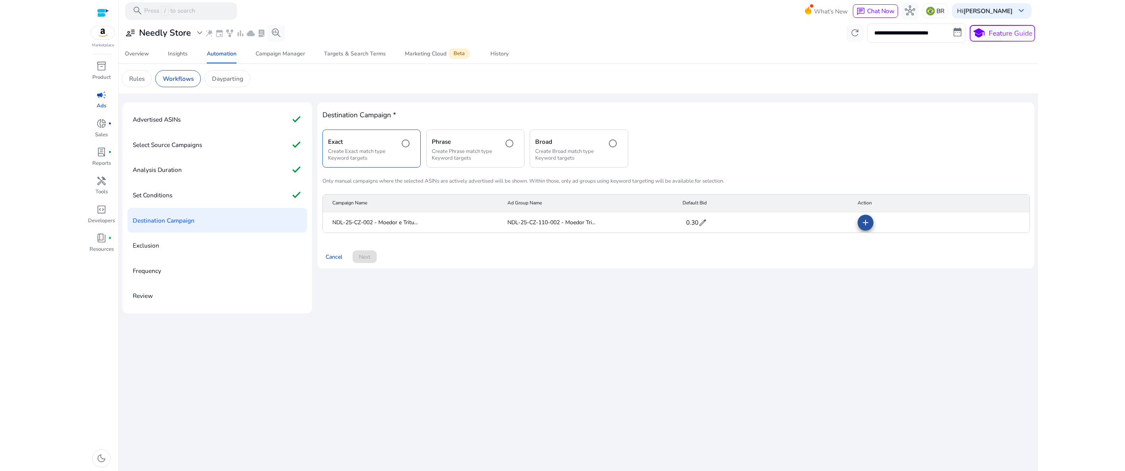
click at [870, 221] on mat-icon "add" at bounding box center [866, 223] width 10 height 10
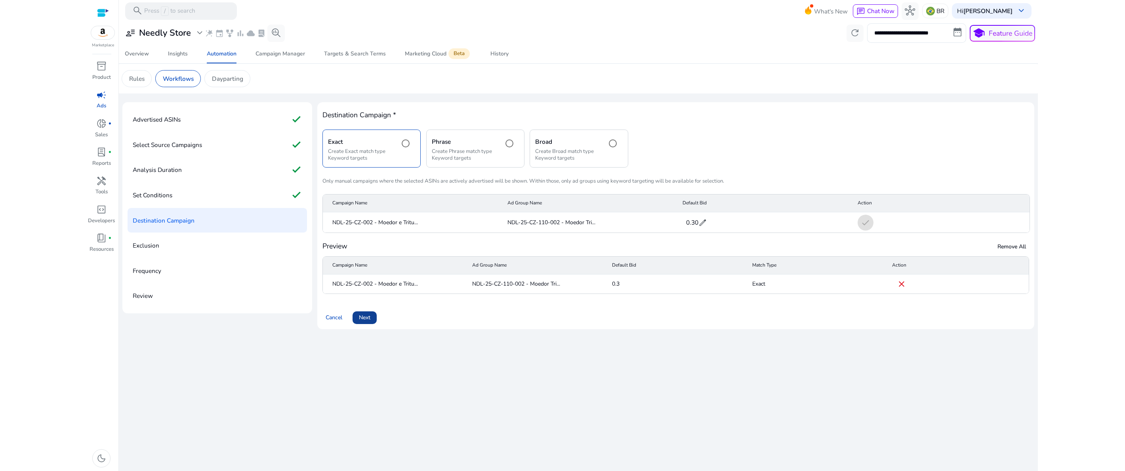
click at [363, 313] on span at bounding box center [365, 317] width 24 height 19
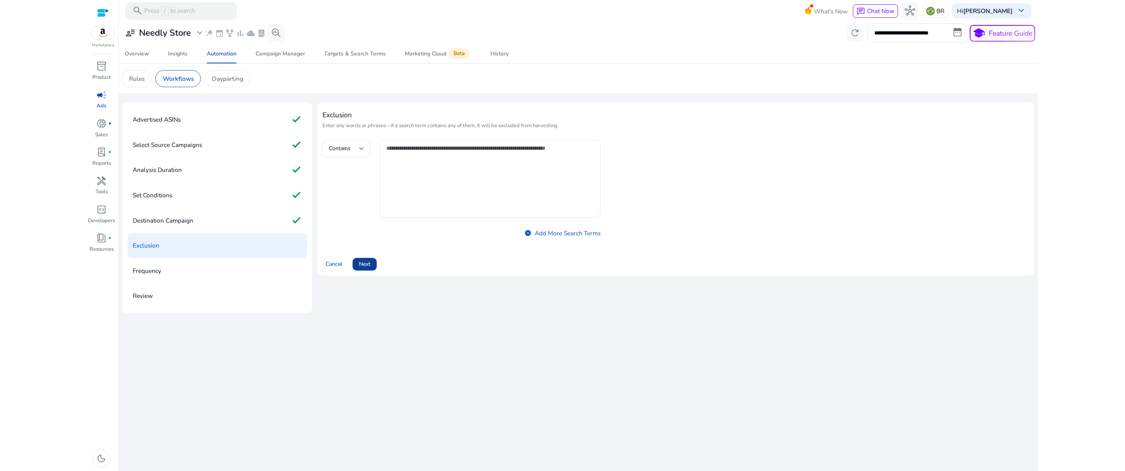
click at [368, 261] on span "Next" at bounding box center [364, 264] width 11 height 8
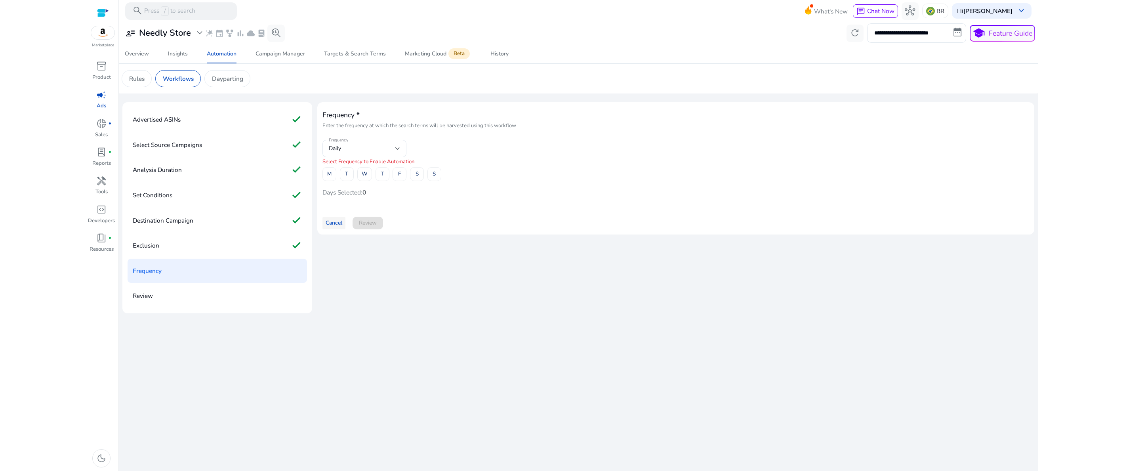
click at [336, 224] on span "Cancel" at bounding box center [334, 223] width 17 height 8
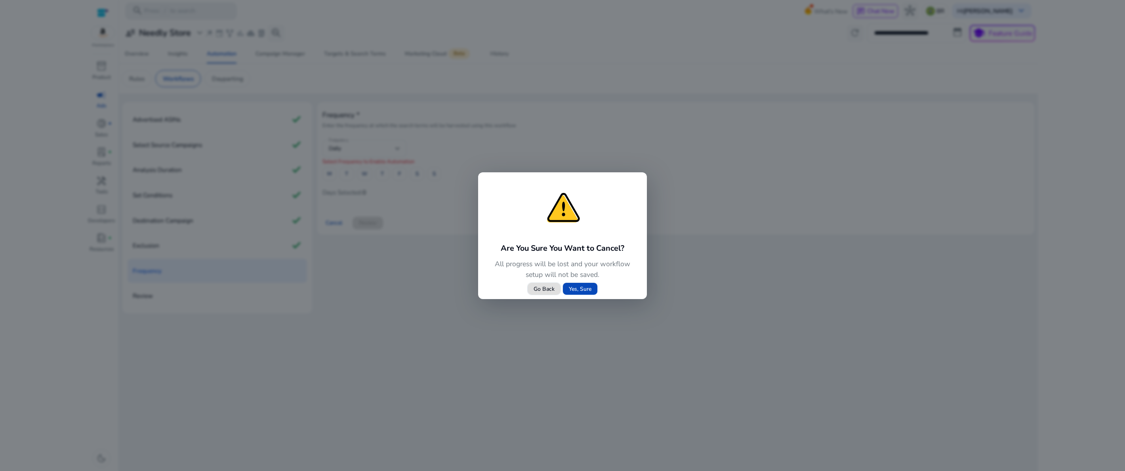
click at [583, 293] on span "Yes, Sure" at bounding box center [580, 289] width 23 height 8
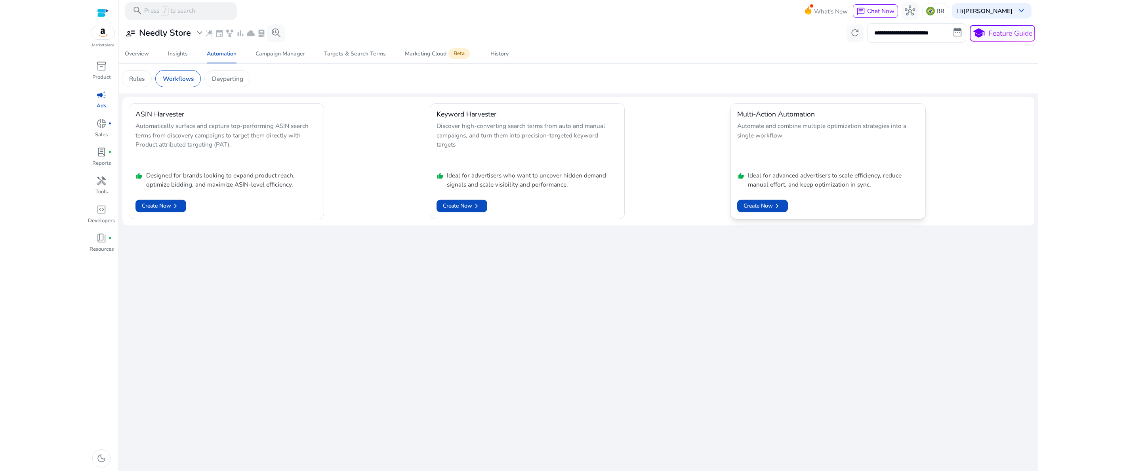
click at [751, 153] on p "Automate and combine multiple optimization strategies into a single workflow" at bounding box center [828, 142] width 182 height 43
click at [105, 126] on span "donut_small" at bounding box center [101, 123] width 10 height 10
